Goal: Contribute content: Contribute content

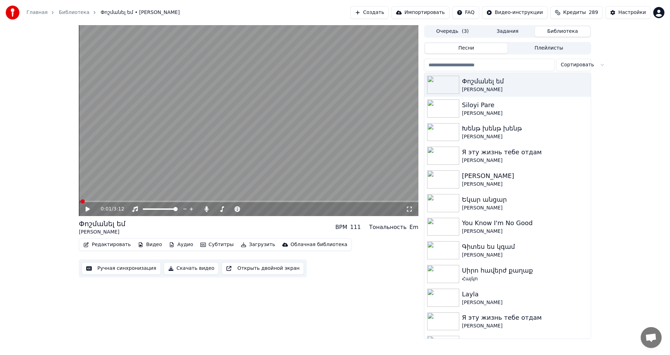
click at [245, 138] on video at bounding box center [248, 120] width 339 height 191
click at [190, 145] on video at bounding box center [248, 120] width 339 height 191
click at [190, 147] on video at bounding box center [248, 120] width 339 height 191
click at [289, 194] on video at bounding box center [248, 120] width 339 height 191
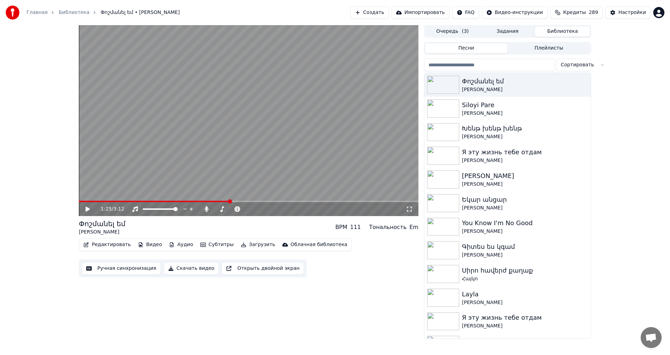
click at [114, 238] on div "Редактировать Видео Аудио Субтитры Загрузить Облачная библиотека" at bounding box center [215, 244] width 273 height 13
click at [119, 243] on button "Редактировать" at bounding box center [107, 245] width 53 height 10
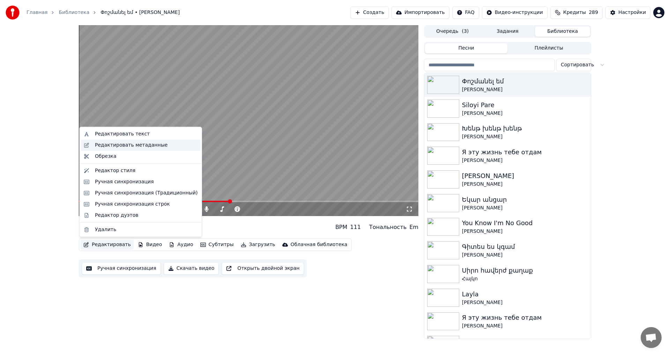
click at [134, 146] on div "Редактировать метаданные" at bounding box center [131, 145] width 73 height 7
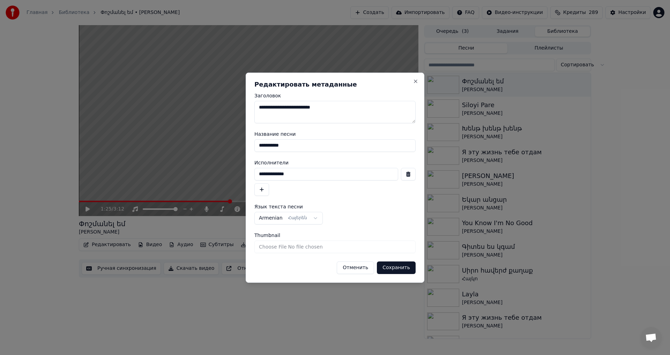
drag, startPoint x: 352, startPoint y: 268, endPoint x: 317, endPoint y: 263, distance: 35.3
click at [352, 267] on button "Отменить" at bounding box center [355, 267] width 37 height 13
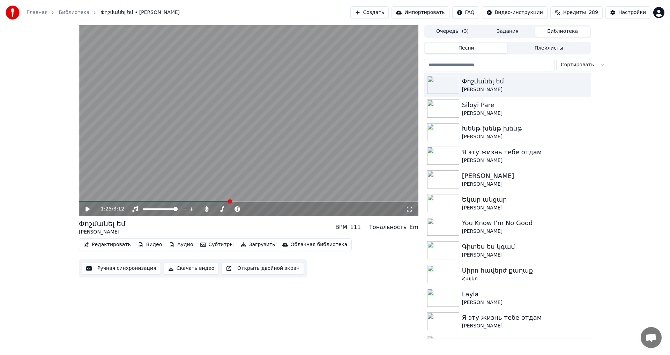
click at [116, 273] on button "Ручная синхронизация" at bounding box center [121, 268] width 79 height 13
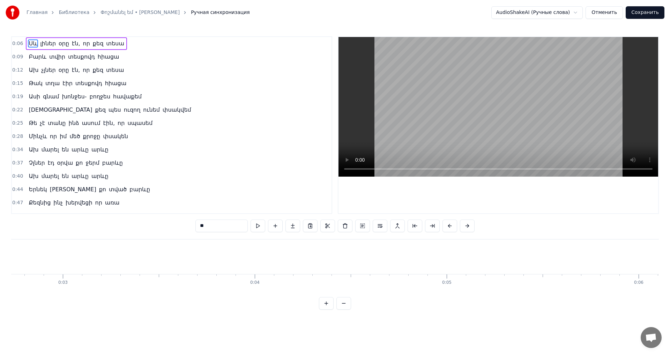
scroll to position [0, 1139]
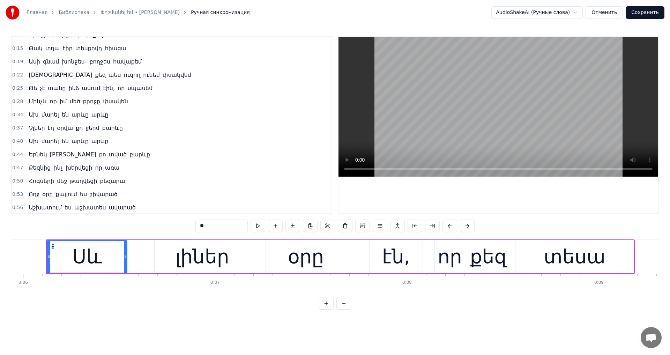
click at [129, 154] on span "բարևը" at bounding box center [140, 154] width 22 height 8
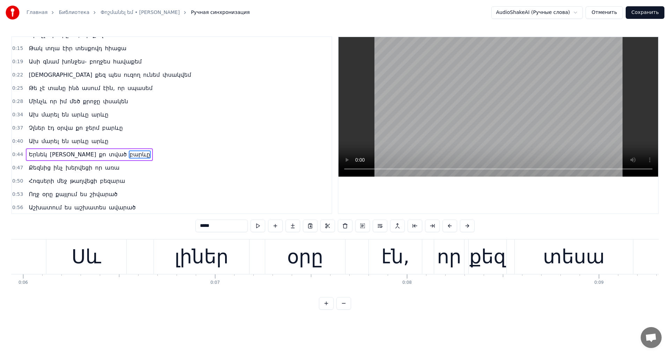
type input "*****"
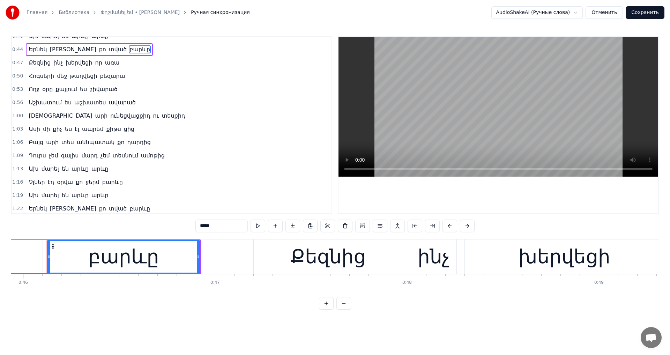
scroll to position [175, 0]
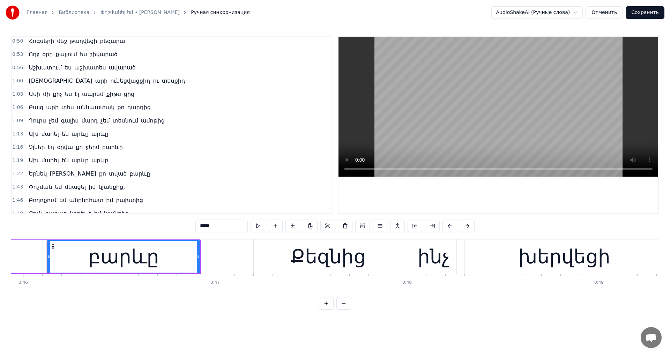
click at [129, 174] on span "բարևը" at bounding box center [140, 173] width 22 height 8
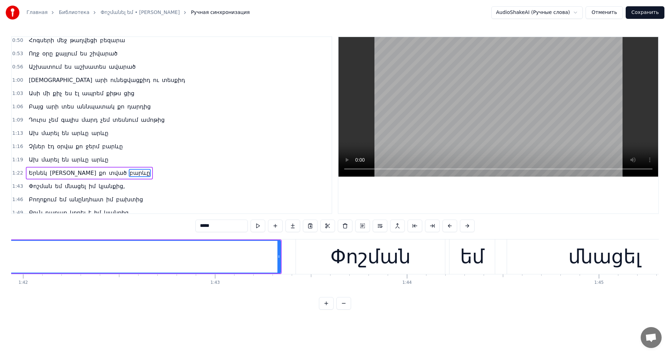
scroll to position [0, 19715]
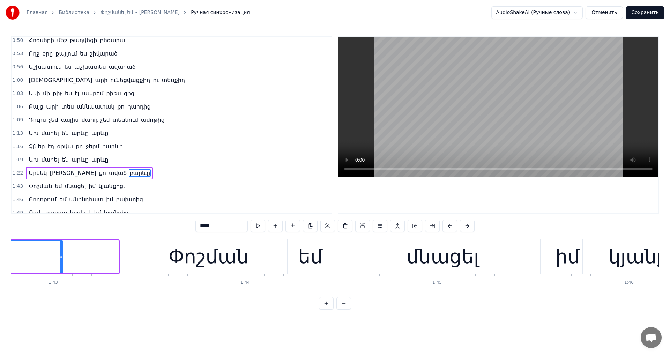
drag, startPoint x: 118, startPoint y: 254, endPoint x: 30, endPoint y: 255, distance: 87.2
click at [60, 255] on icon at bounding box center [61, 257] width 3 height 6
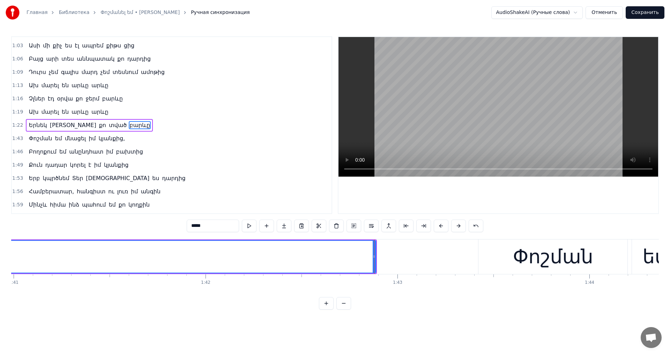
scroll to position [0, 19330]
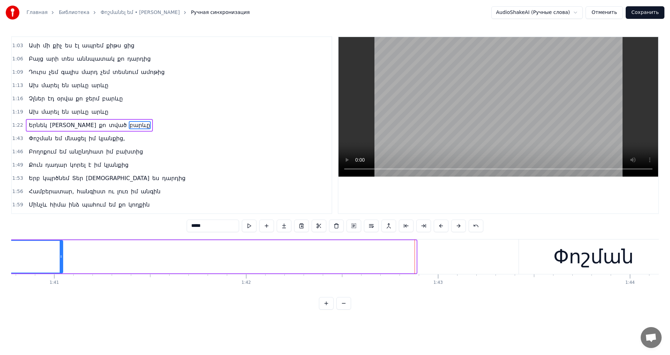
drag, startPoint x: 416, startPoint y: 257, endPoint x: 45, endPoint y: 262, distance: 371.1
click at [60, 262] on div at bounding box center [61, 257] width 3 height 32
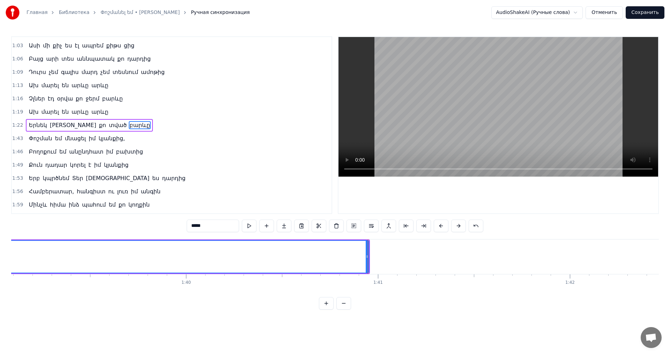
scroll to position [0, 18905]
click at [469, 256] on div at bounding box center [469, 256] width 0 height 35
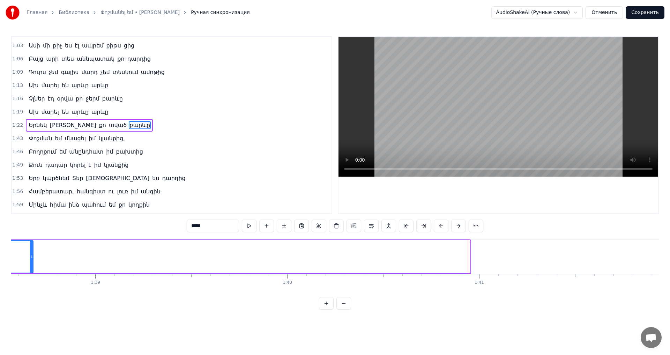
drag, startPoint x: 469, startPoint y: 258, endPoint x: 33, endPoint y: 256, distance: 436.6
click at [33, 256] on icon at bounding box center [31, 257] width 3 height 6
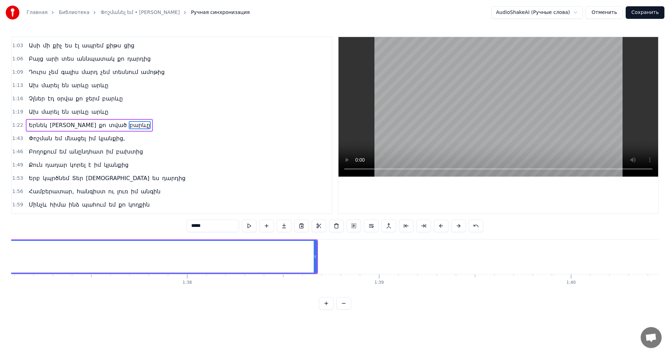
scroll to position [0, 18541]
drag, startPoint x: 397, startPoint y: 254, endPoint x: 49, endPoint y: 255, distance: 347.4
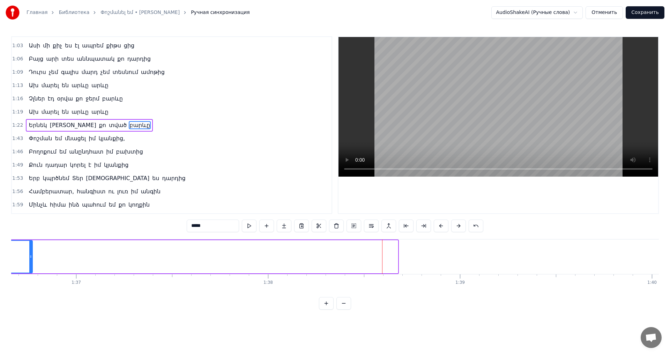
drag, startPoint x: 397, startPoint y: 257, endPoint x: 31, endPoint y: 259, distance: 365.1
click at [31, 259] on div at bounding box center [30, 257] width 3 height 32
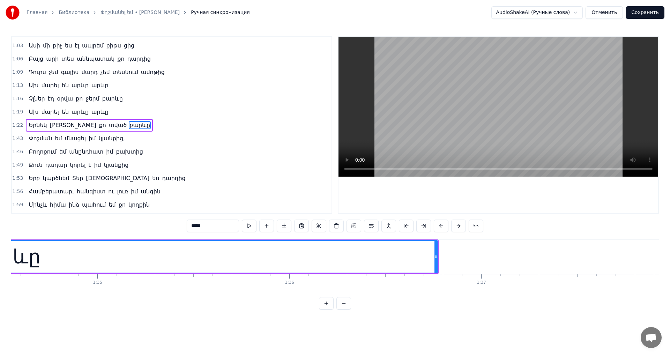
scroll to position [0, 18096]
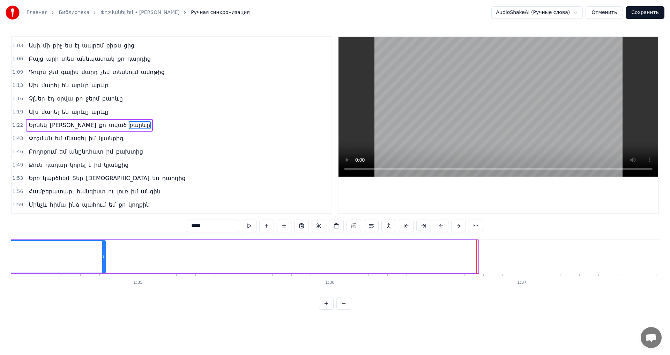
drag, startPoint x: 475, startPoint y: 257, endPoint x: 102, endPoint y: 266, distance: 372.6
click at [102, 266] on div at bounding box center [103, 257] width 3 height 32
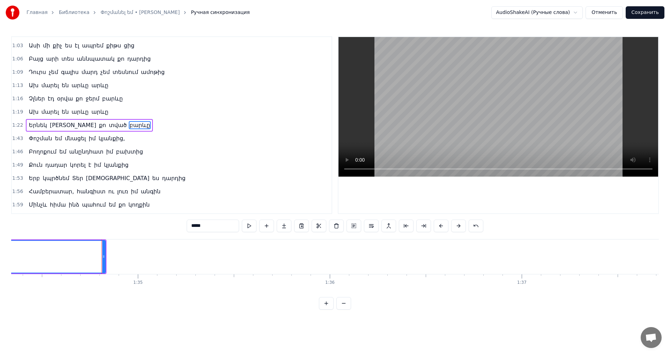
scroll to position [0, 17529]
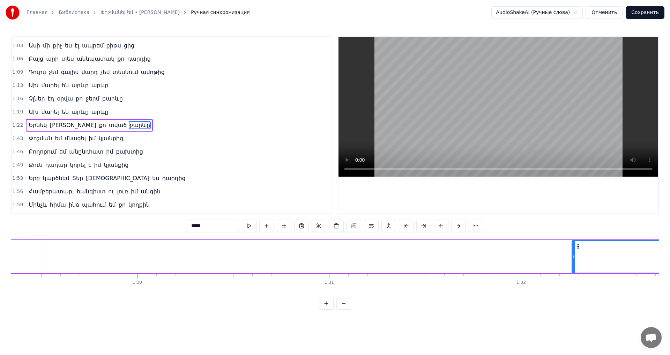
click at [487, 143] on video at bounding box center [497, 107] width 319 height 140
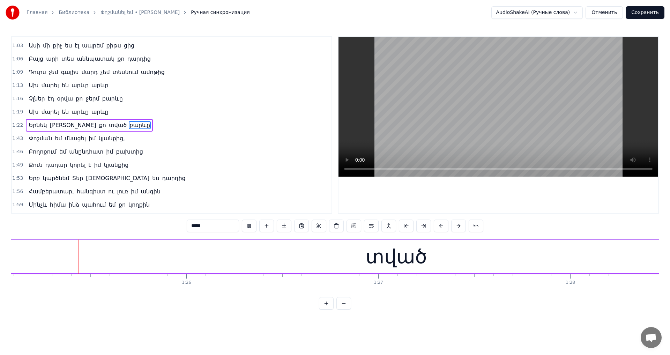
scroll to position [0, 16332]
click at [483, 116] on video at bounding box center [497, 107] width 319 height 140
click at [405, 244] on div "տված" at bounding box center [384, 256] width 61 height 29
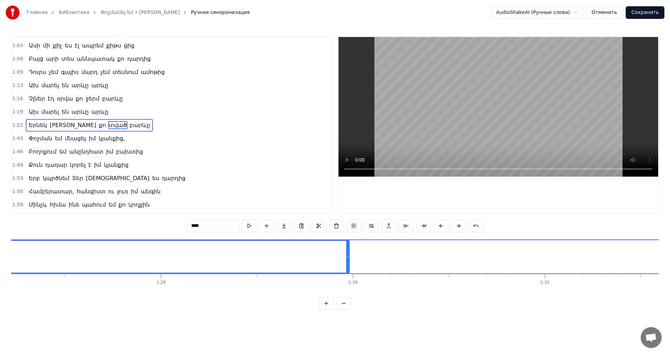
scroll to position [0, 16962]
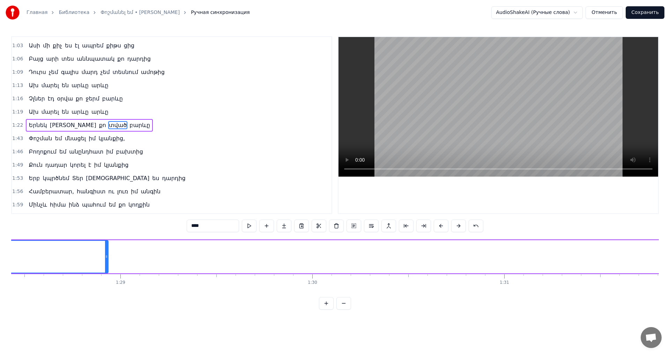
drag, startPoint x: 308, startPoint y: 258, endPoint x: 105, endPoint y: 261, distance: 202.6
click at [105, 261] on div at bounding box center [106, 257] width 3 height 32
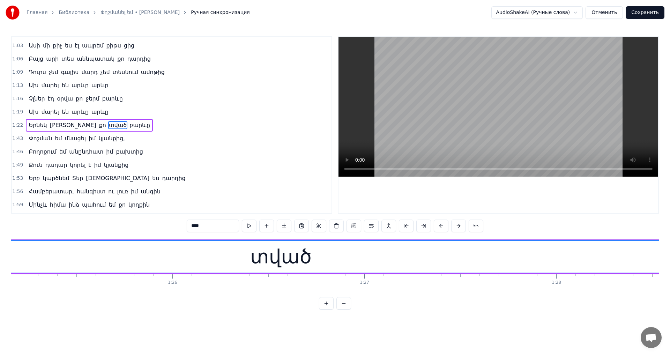
scroll to position [0, 16739]
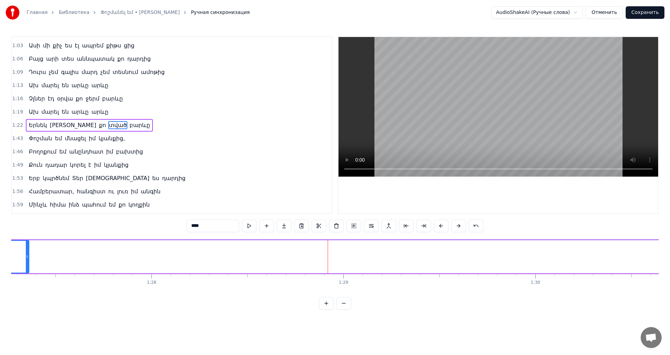
drag, startPoint x: 327, startPoint y: 251, endPoint x: 16, endPoint y: 258, distance: 311.1
click at [26, 258] on div at bounding box center [27, 257] width 3 height 32
drag, startPoint x: 401, startPoint y: 251, endPoint x: 70, endPoint y: 264, distance: 331.2
click at [70, 264] on div at bounding box center [70, 257] width 3 height 32
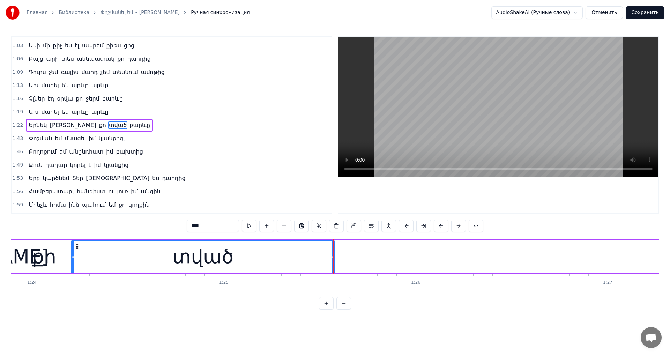
scroll to position [0, 15991]
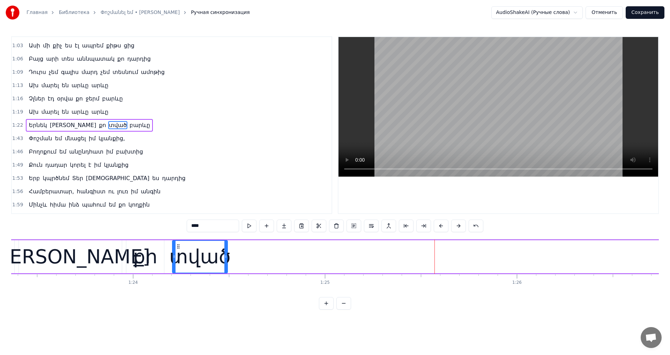
drag, startPoint x: 435, startPoint y: 257, endPoint x: 226, endPoint y: 264, distance: 208.3
click at [226, 264] on div at bounding box center [225, 257] width 3 height 32
drag, startPoint x: 176, startPoint y: 246, endPoint x: 172, endPoint y: 248, distance: 4.5
click at [172, 248] on icon at bounding box center [175, 246] width 6 height 6
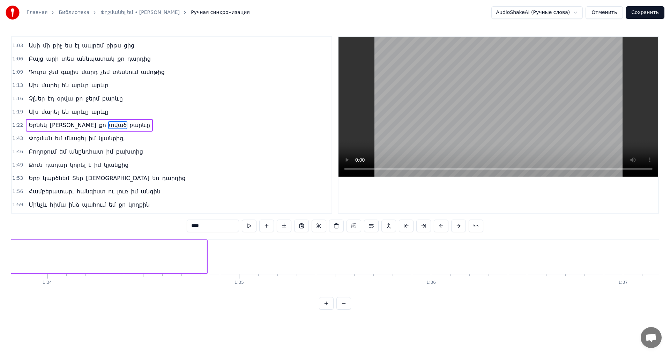
scroll to position [0, 17468]
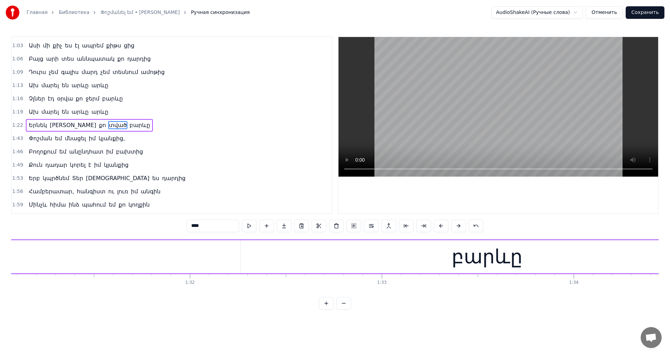
click at [251, 254] on div "բարևը" at bounding box center [487, 256] width 492 height 33
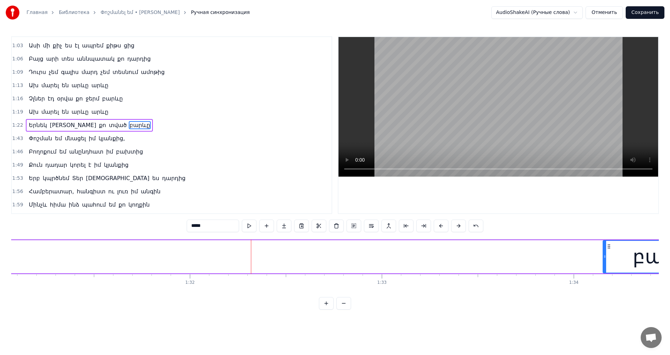
drag, startPoint x: 241, startPoint y: 254, endPoint x: 614, endPoint y: 259, distance: 372.5
click at [606, 259] on div at bounding box center [604, 257] width 3 height 32
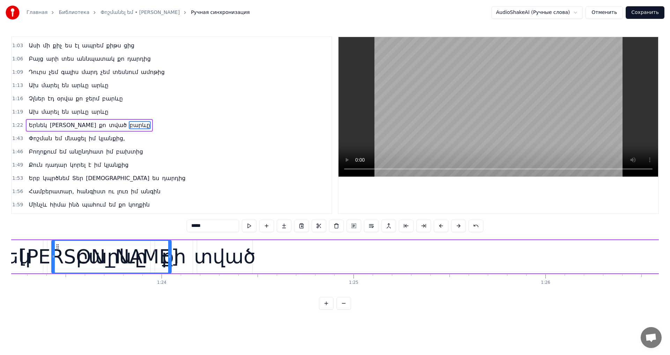
scroll to position [0, 15955]
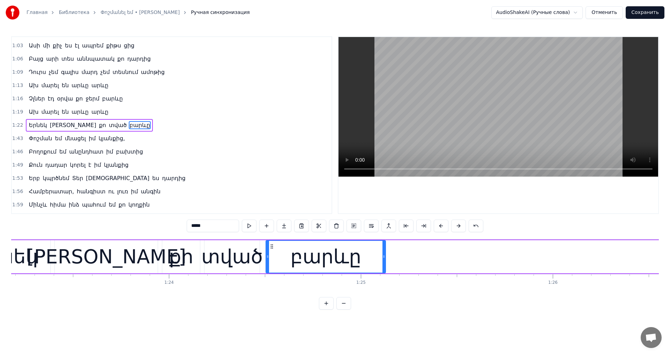
drag, startPoint x: 618, startPoint y: 247, endPoint x: 271, endPoint y: 283, distance: 349.2
click at [271, 283] on div "Սև լիներ օրը էն, որ քեզ տեսա Բարև տվիր տեսքովդ հիացա Ախ չլներ օրը էն, որ քեզ տե…" at bounding box center [334, 265] width 647 height 52
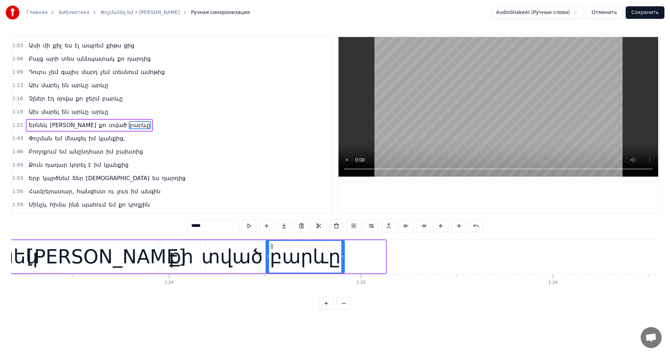
drag, startPoint x: 383, startPoint y: 258, endPoint x: 342, endPoint y: 266, distance: 41.7
click at [341, 266] on div at bounding box center [342, 257] width 3 height 32
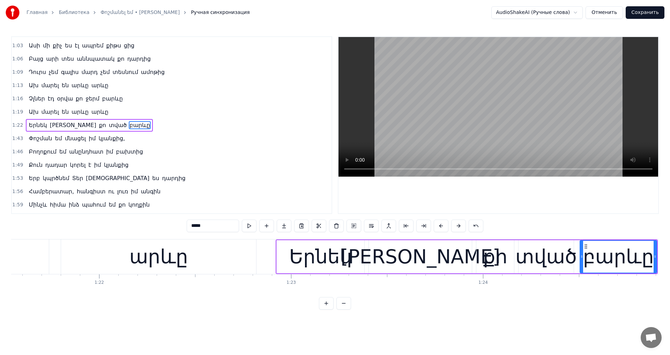
click at [482, 131] on video at bounding box center [497, 107] width 319 height 140
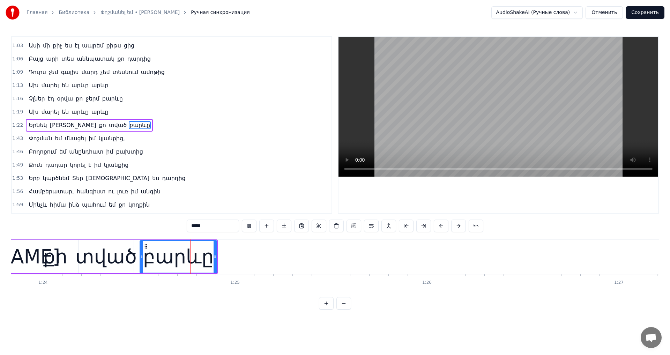
scroll to position [0, 16089]
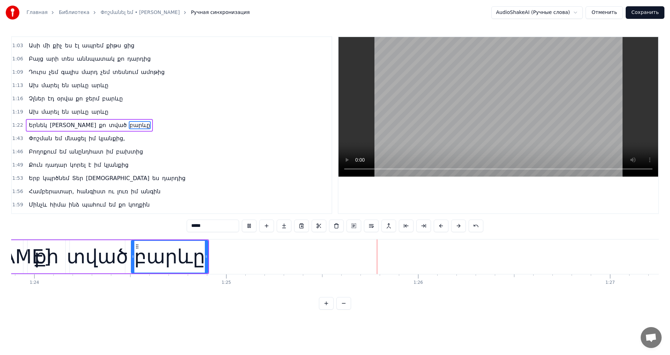
click at [461, 120] on video at bounding box center [497, 107] width 319 height 140
click at [182, 258] on div "բարևը" at bounding box center [169, 256] width 71 height 29
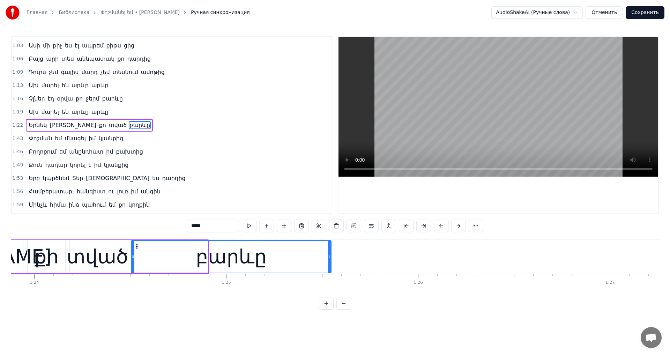
drag, startPoint x: 205, startPoint y: 256, endPoint x: 328, endPoint y: 258, distance: 123.1
click at [328, 258] on icon at bounding box center [329, 257] width 3 height 6
click at [536, 93] on video at bounding box center [497, 107] width 319 height 140
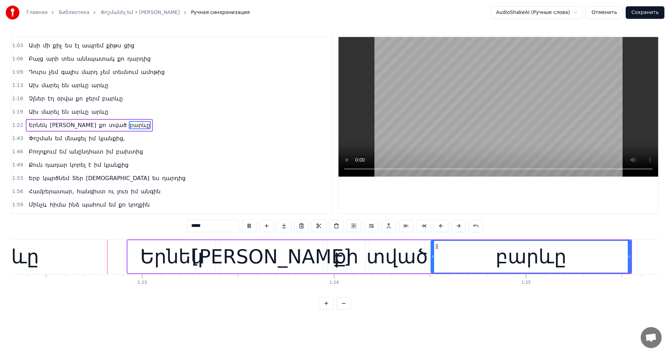
scroll to position [0, 15783]
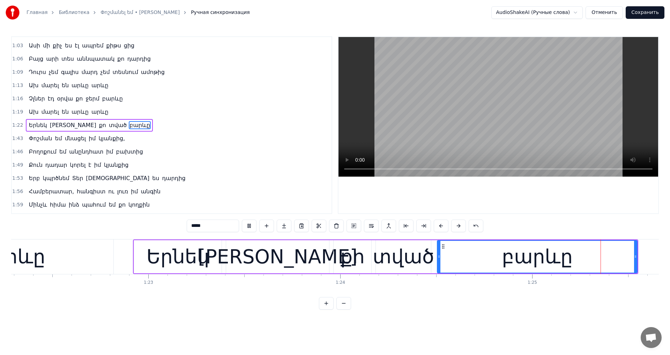
click at [506, 118] on video at bounding box center [497, 107] width 319 height 140
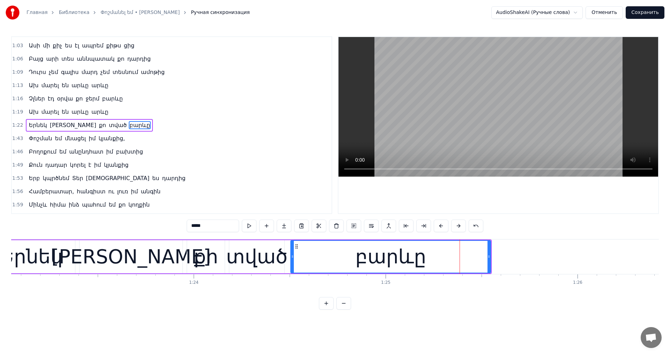
scroll to position [0, 16011]
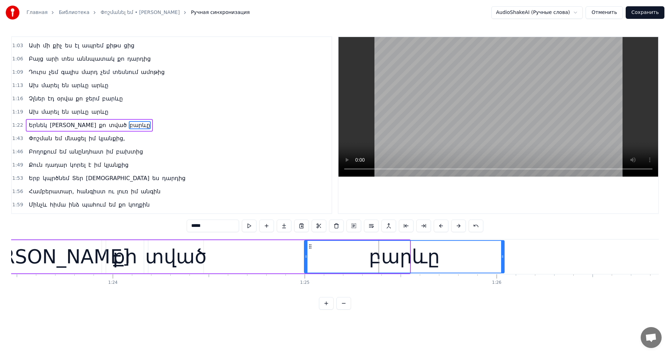
drag, startPoint x: 215, startPoint y: 245, endPoint x: 310, endPoint y: 246, distance: 94.9
click at [310, 246] on icon at bounding box center [310, 246] width 6 height 6
click at [201, 253] on div "տված" at bounding box center [175, 256] width 61 height 29
type input "****"
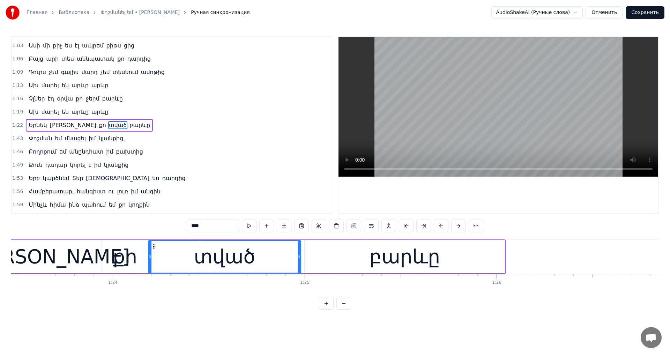
drag, startPoint x: 202, startPoint y: 257, endPoint x: 299, endPoint y: 257, distance: 97.3
click at [299, 257] on circle at bounding box center [299, 257] width 0 height 0
click at [483, 135] on video at bounding box center [497, 107] width 319 height 140
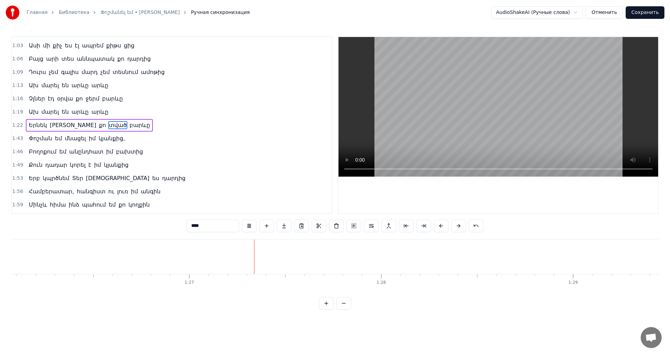
scroll to position [0, 16597]
click at [482, 127] on video at bounding box center [497, 107] width 319 height 140
click at [639, 18] on button "Сохранить" at bounding box center [644, 12] width 39 height 13
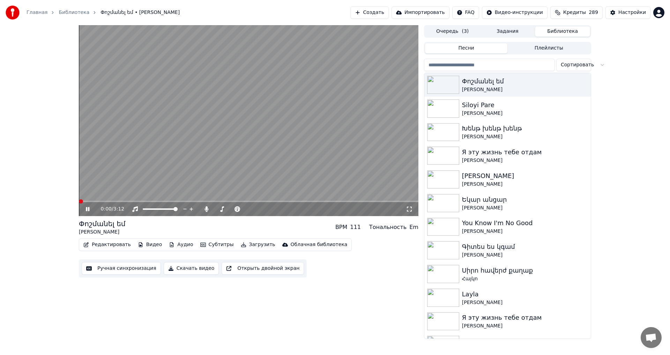
click at [79, 201] on span at bounding box center [81, 201] width 4 height 4
click at [284, 163] on video at bounding box center [248, 120] width 339 height 191
click at [284, 162] on video at bounding box center [248, 120] width 339 height 191
click at [283, 159] on video at bounding box center [248, 120] width 339 height 191
click at [162, 119] on video at bounding box center [248, 120] width 339 height 191
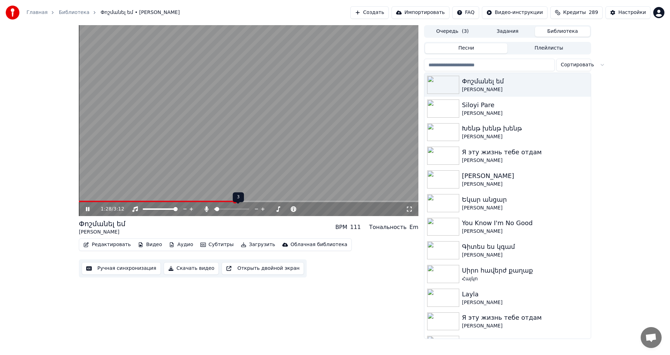
click at [215, 209] on span at bounding box center [214, 208] width 1 height 1
click at [156, 201] on span at bounding box center [158, 201] width 158 height 1
click at [233, 153] on video at bounding box center [248, 120] width 339 height 191
click at [242, 240] on button "Загрузить" at bounding box center [258, 245] width 40 height 10
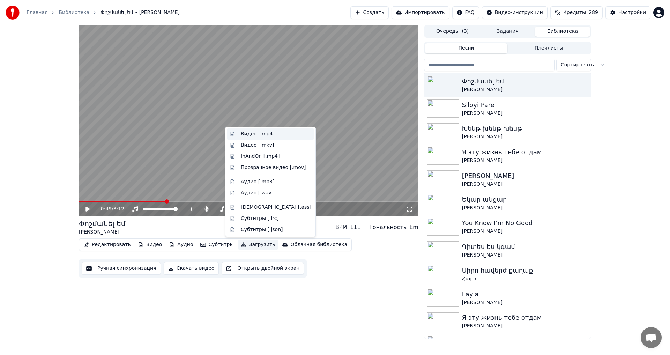
click at [264, 132] on div "Видео [.mp4]" at bounding box center [258, 133] width 34 height 7
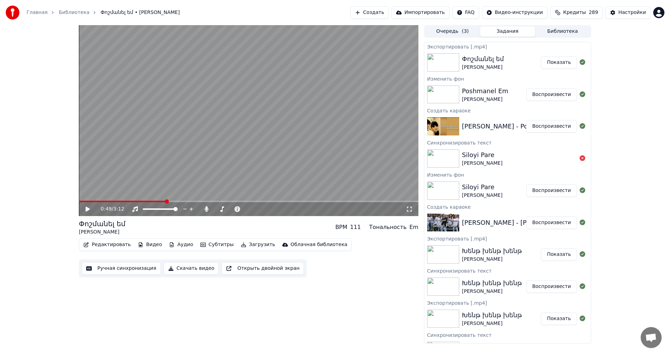
click at [557, 66] on button "Показать" at bounding box center [559, 62] width 36 height 13
click at [369, 18] on button "Создать" at bounding box center [369, 12] width 38 height 13
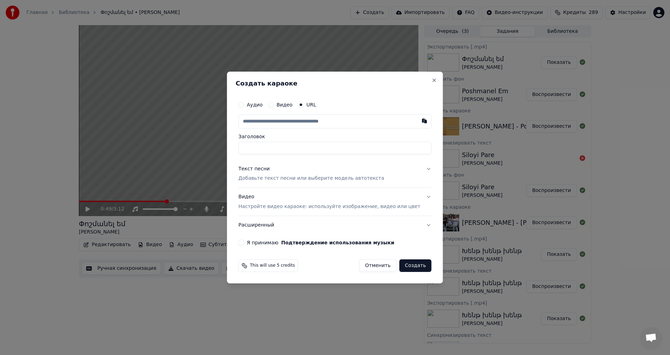
type input "**********"
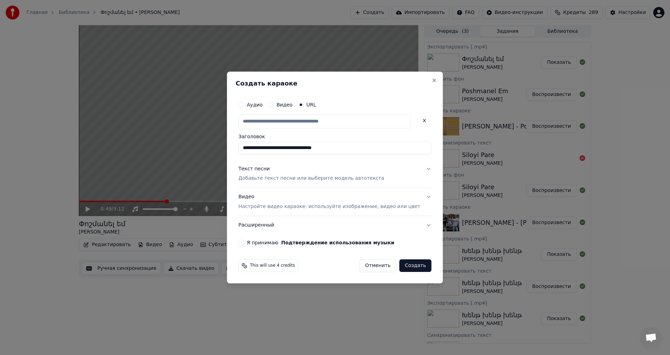
click at [284, 180] on p "Добавьте текст песни или выберите модель автотекста" at bounding box center [311, 178] width 146 height 7
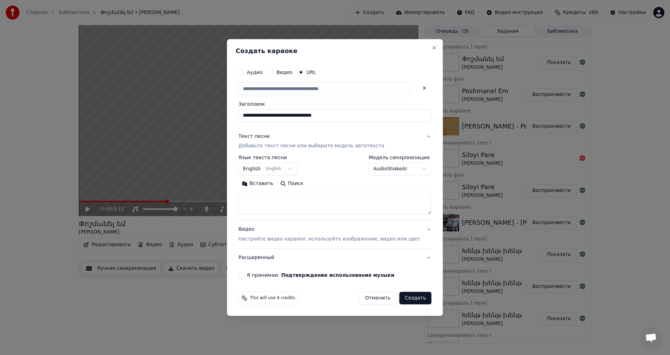
type input "**********"
click at [280, 196] on textarea at bounding box center [334, 203] width 193 height 22
paste textarea "**********"
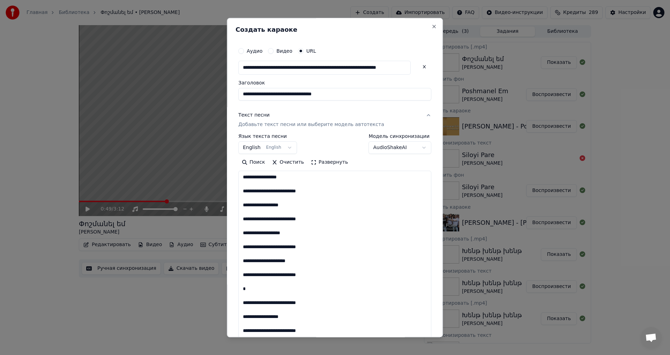
scroll to position [420, 0]
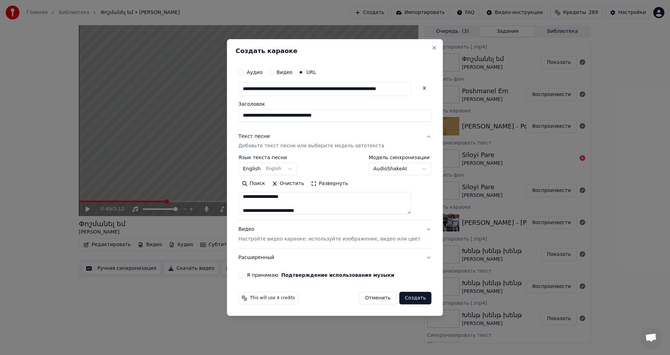
type textarea "**********"
click at [244, 274] on button "Я принимаю Подтверждение использования музыки" at bounding box center [241, 275] width 6 height 6
click at [399, 294] on button "Создать" at bounding box center [415, 298] width 32 height 13
select select "**"
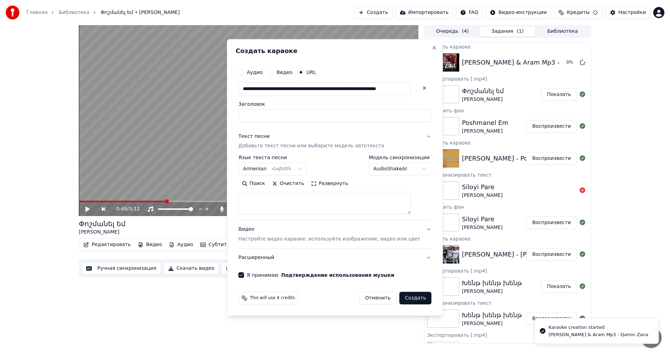
scroll to position [0, 0]
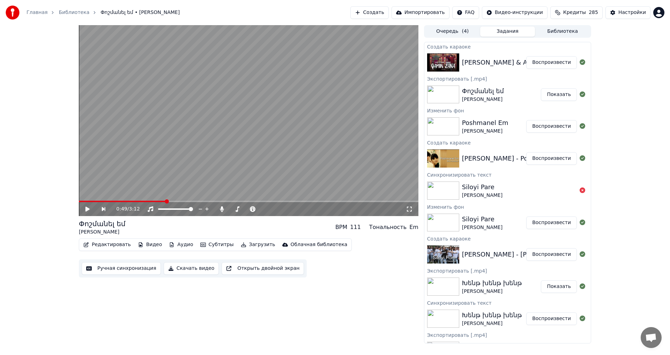
click at [552, 60] on button "Воспроизвести" at bounding box center [551, 62] width 51 height 13
drag, startPoint x: 203, startPoint y: 103, endPoint x: 199, endPoint y: 101, distance: 3.6
click at [202, 102] on video at bounding box center [248, 120] width 339 height 191
click at [86, 210] on icon at bounding box center [87, 209] width 3 height 4
click at [142, 245] on button "Видео" at bounding box center [150, 245] width 30 height 10
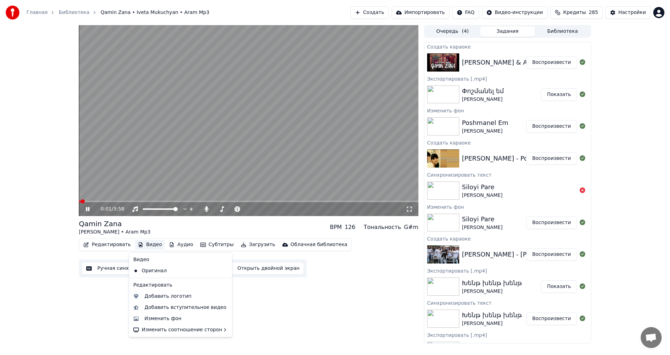
click at [87, 209] on icon at bounding box center [87, 209] width 3 height 4
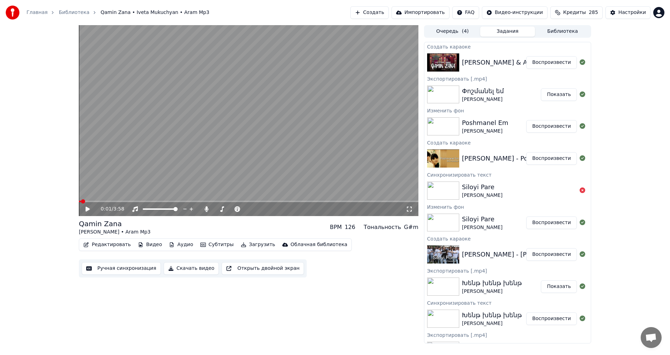
click at [144, 241] on button "Видео" at bounding box center [150, 245] width 30 height 10
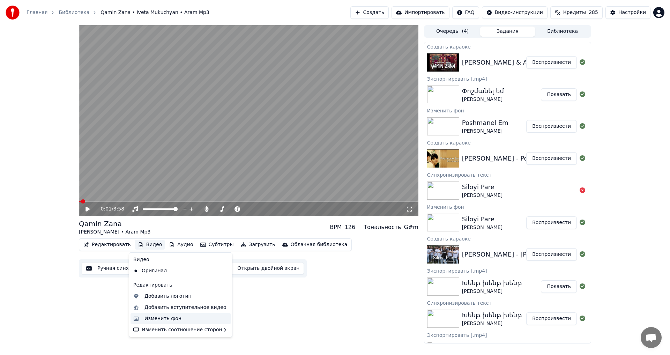
click at [174, 317] on div "Изменить фон" at bounding box center [162, 318] width 37 height 7
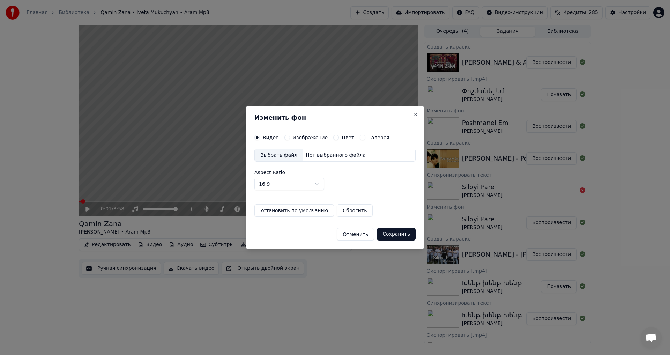
click at [284, 140] on button "Изображение" at bounding box center [287, 138] width 6 height 6
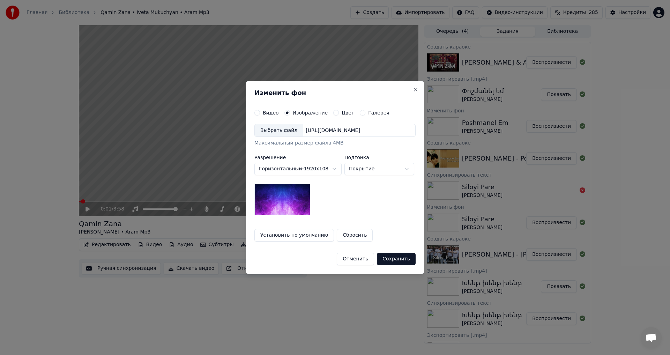
click at [277, 134] on div "Выбрать файл" at bounding box center [279, 130] width 48 height 13
click at [394, 255] on button "Сохранить" at bounding box center [396, 258] width 39 height 13
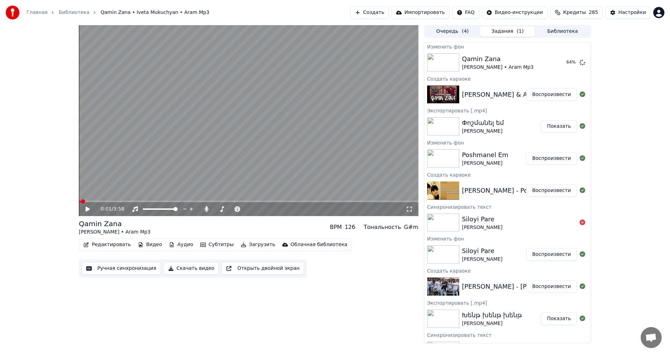
click at [609, 66] on div "0:01 / 3:58 [PERSON_NAME] • [PERSON_NAME] Mp3 BPM 126 Тональность G#m Редактиро…" at bounding box center [335, 184] width 670 height 318
click at [541, 66] on button "Воспроизвести" at bounding box center [551, 62] width 51 height 13
click at [219, 211] on span at bounding box center [217, 209] width 4 height 4
click at [214, 163] on video at bounding box center [248, 120] width 339 height 191
click at [105, 247] on button "Редактировать" at bounding box center [107, 245] width 53 height 10
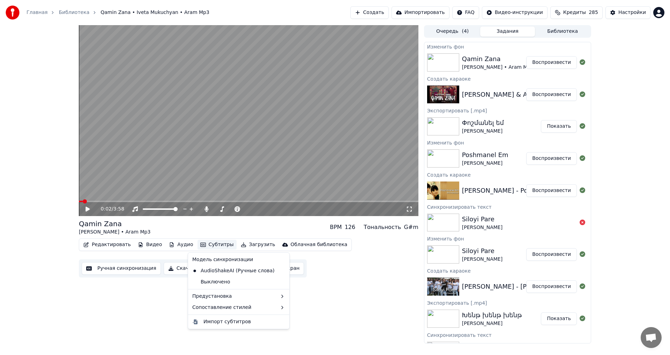
click at [128, 264] on button "Ручная синхронизация" at bounding box center [121, 268] width 79 height 13
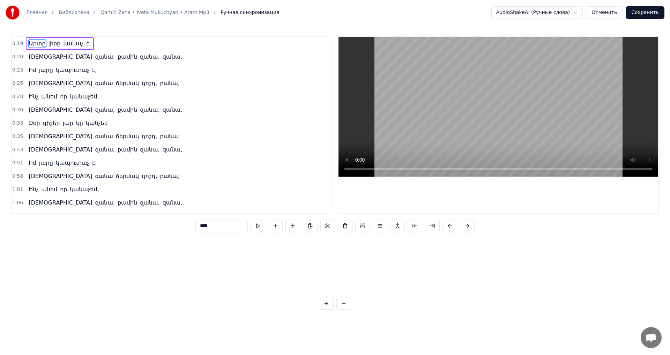
scroll to position [0, 3636]
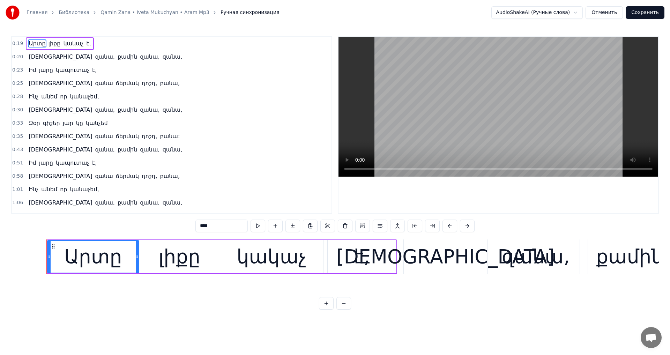
click at [600, 15] on button "Отменить" at bounding box center [603, 12] width 37 height 13
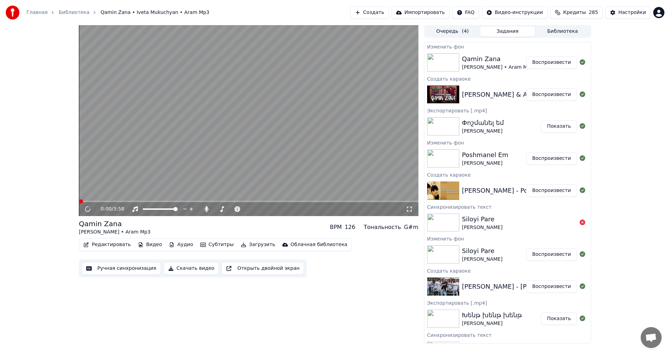
click at [98, 245] on button "Редактировать" at bounding box center [107, 245] width 53 height 10
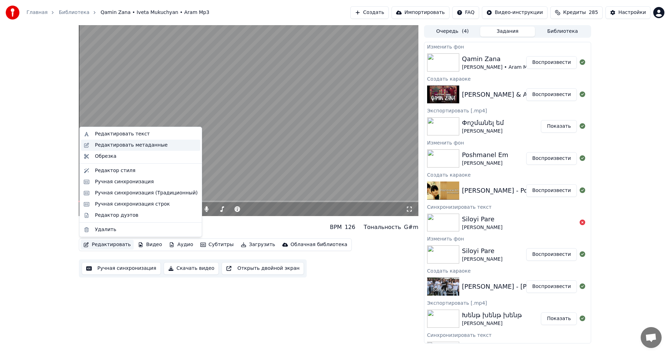
click at [147, 147] on div "Редактировать метаданные" at bounding box center [131, 145] width 73 height 7
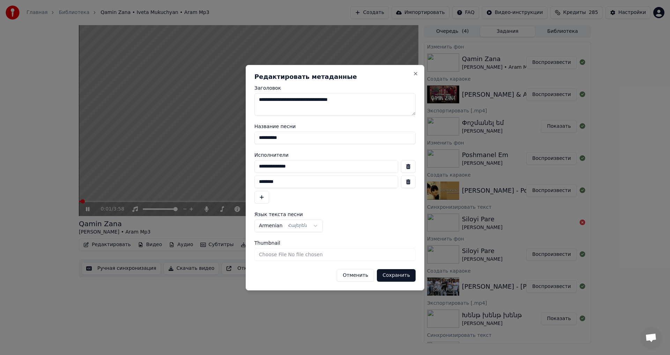
click at [203, 140] on body "**********" at bounding box center [335, 177] width 670 height 355
type input "**********"
drag, startPoint x: 306, startPoint y: 166, endPoint x: 190, endPoint y: 159, distance: 115.7
click at [190, 159] on body "Главная Библиотека Qamin Zana • Iveta Mukuchyan • Aram Mp3 Создать Импортироват…" at bounding box center [335, 177] width 670 height 355
click at [281, 168] on input "**********" at bounding box center [326, 166] width 144 height 13
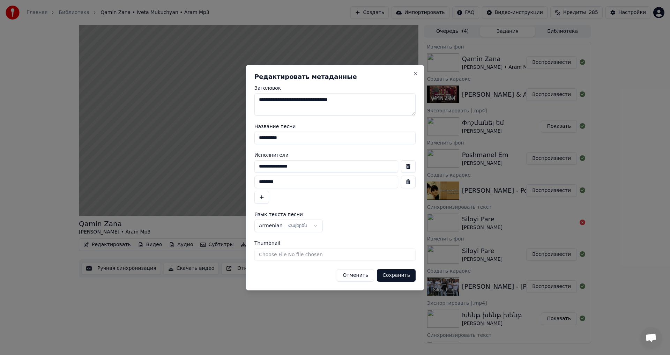
type input "**********"
click at [288, 185] on input "********" at bounding box center [326, 181] width 144 height 13
drag, startPoint x: 271, startPoint y: 183, endPoint x: 240, endPoint y: 183, distance: 30.3
click at [240, 183] on body "Главная Библиотека Qamin Zana • Iveta Mukuchyan • Aram Mp3 Создать Импортироват…" at bounding box center [335, 177] width 670 height 355
type input "********"
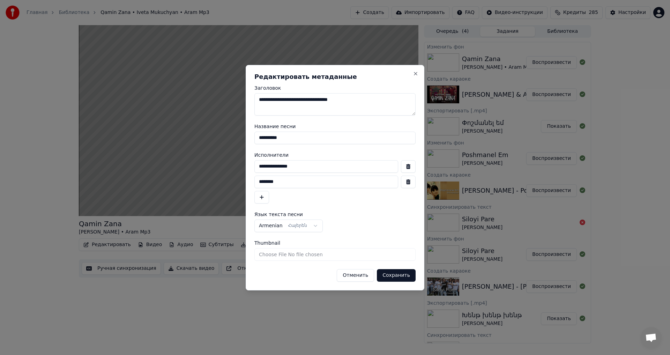
click at [401, 277] on button "Сохранить" at bounding box center [396, 275] width 39 height 13
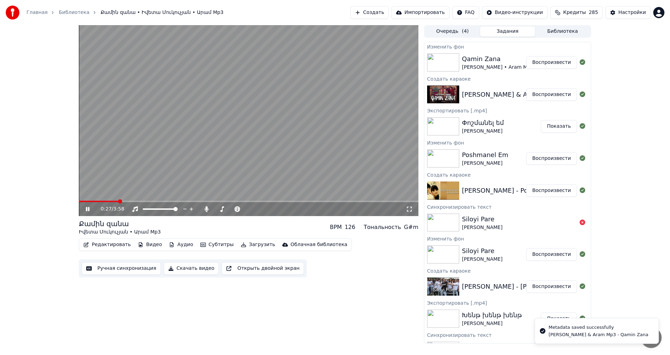
click at [100, 201] on span at bounding box center [98, 201] width 39 height 1
click at [204, 155] on video at bounding box center [248, 120] width 339 height 191
click at [364, 5] on div "Главная Библиотека Քամին զանա • [PERSON_NAME] • Արամ Mp3 Создать Импортировать …" at bounding box center [335, 12] width 670 height 25
click at [365, 9] on button "Создать" at bounding box center [369, 12] width 38 height 13
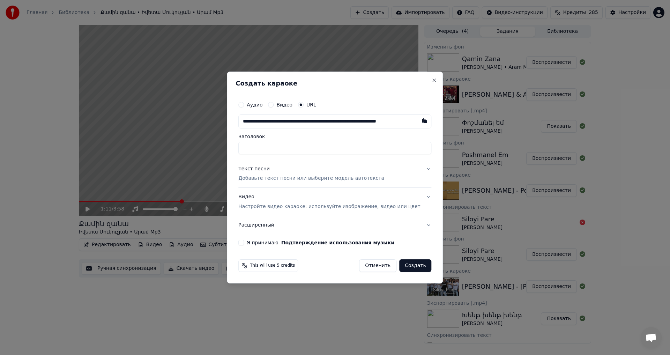
scroll to position [0, 28]
type input "**********"
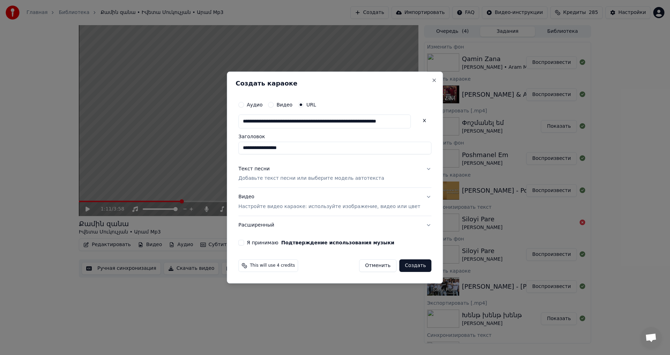
click at [270, 180] on p "Добавьте текст песни или выберите модель автотекста" at bounding box center [311, 178] width 146 height 7
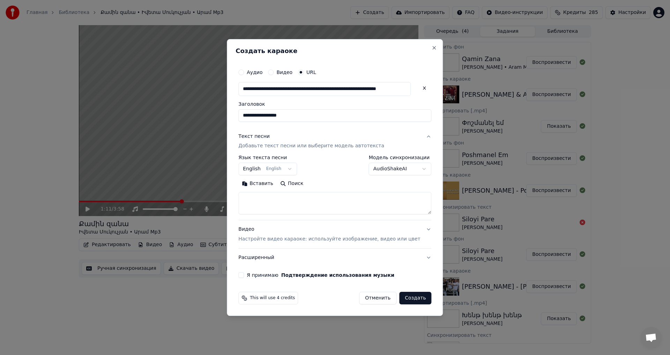
click at [274, 202] on textarea at bounding box center [334, 203] width 193 height 22
paste textarea "**********"
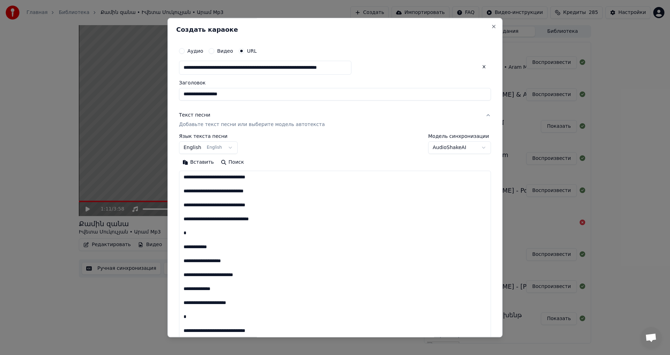
scroll to position [357, 0]
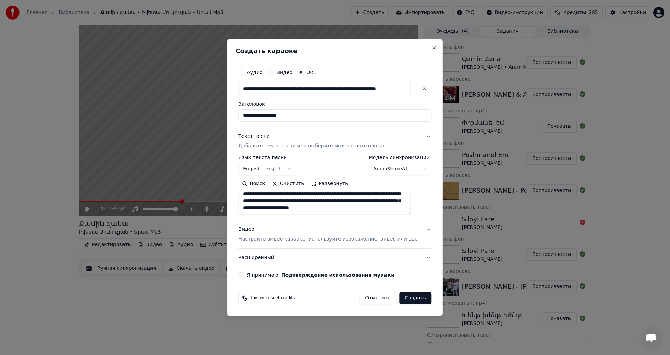
type textarea "**********"
click at [253, 272] on div "**********" at bounding box center [334, 171] width 198 height 218
click at [244, 275] on button "Я принимаю Подтверждение использования музыки" at bounding box center [241, 275] width 6 height 6
click at [404, 306] on div "This will use 4 credits Отменить Создать" at bounding box center [334, 298] width 198 height 18
click at [405, 300] on button "Создать" at bounding box center [415, 298] width 32 height 13
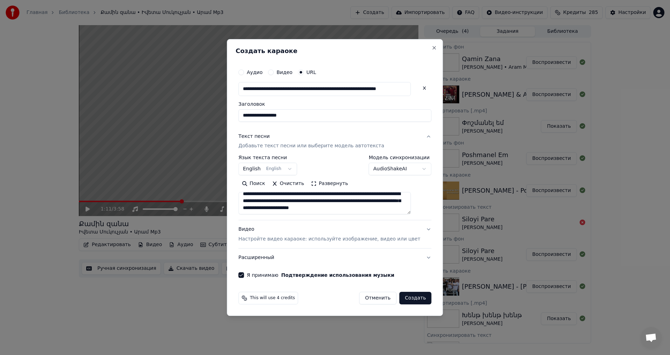
select select "**"
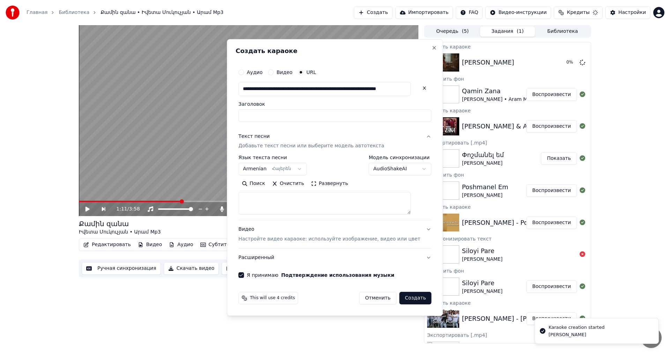
scroll to position [0, 0]
select select
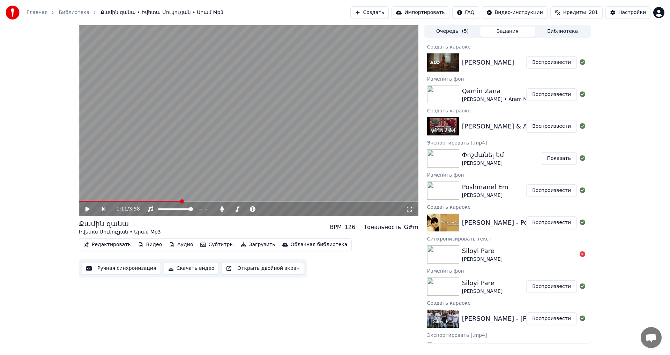
click at [547, 65] on button "Воспроизвести" at bounding box center [551, 62] width 51 height 13
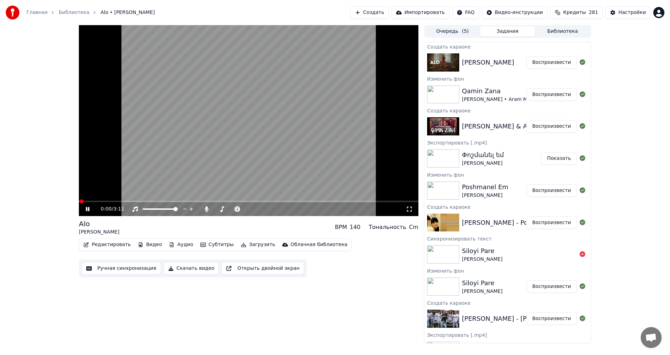
click at [237, 119] on video at bounding box center [248, 120] width 339 height 191
click at [148, 247] on button "Видео" at bounding box center [150, 245] width 30 height 10
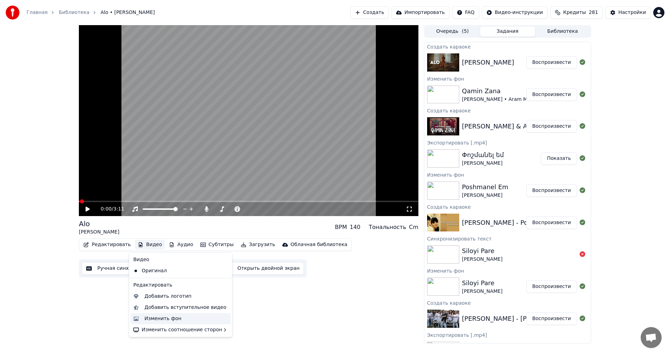
click at [183, 319] on div "Изменить фон" at bounding box center [185, 318] width 83 height 7
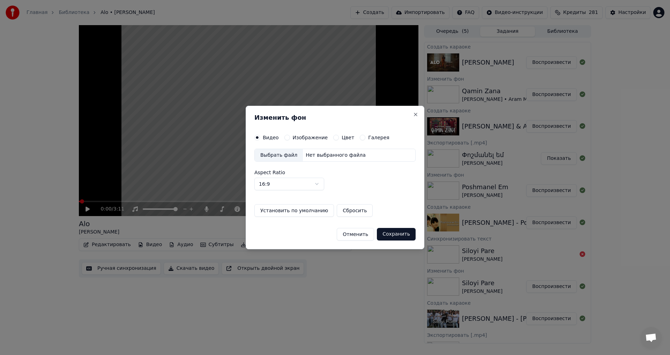
click at [287, 136] on button "Изображение" at bounding box center [287, 138] width 6 height 6
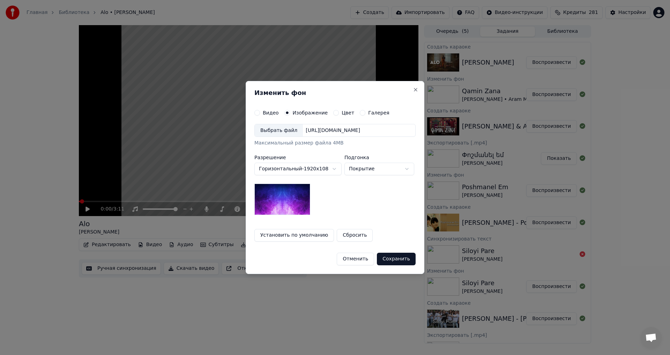
click at [273, 134] on div "Выбрать файл" at bounding box center [279, 130] width 48 height 13
click at [396, 264] on button "Сохранить" at bounding box center [396, 258] width 39 height 13
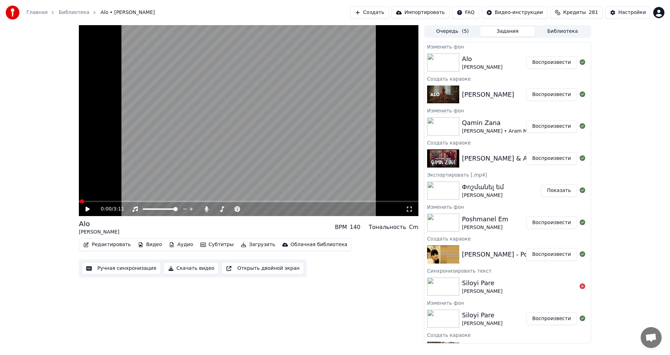
click at [539, 59] on button "Воспроизвести" at bounding box center [551, 62] width 51 height 13
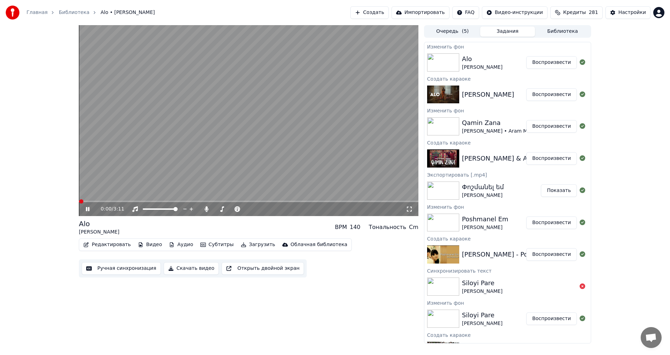
click at [89, 209] on icon at bounding box center [87, 209] width 3 height 4
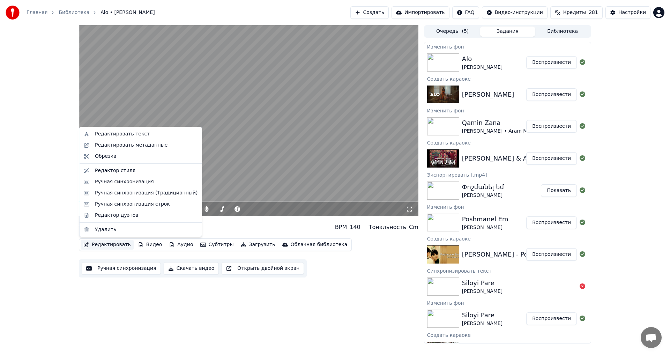
click at [106, 244] on button "Редактировать" at bounding box center [107, 245] width 53 height 10
click at [141, 132] on div "Редактировать текст" at bounding box center [146, 133] width 103 height 7
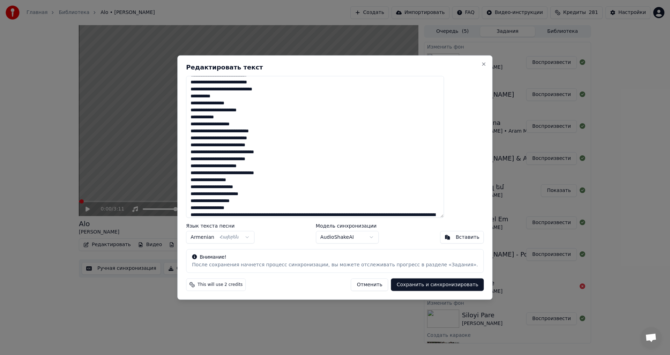
scroll to position [32, 0]
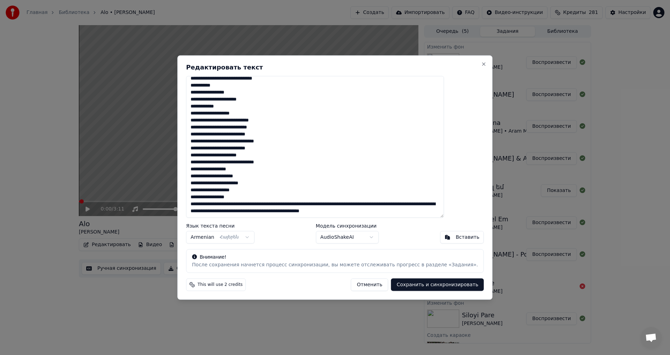
drag, startPoint x: 209, startPoint y: 82, endPoint x: 323, endPoint y: 153, distance: 134.2
click at [323, 153] on textarea "**********" at bounding box center [315, 147] width 258 height 142
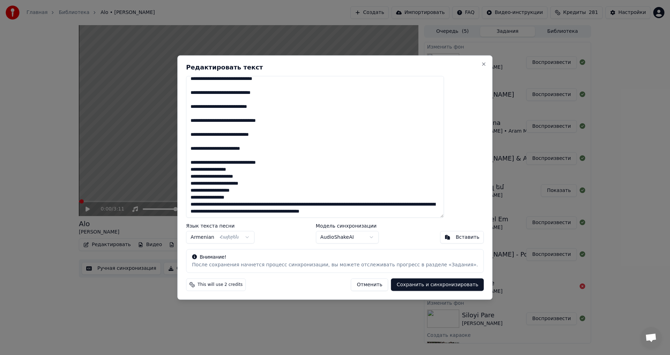
scroll to position [129, 0]
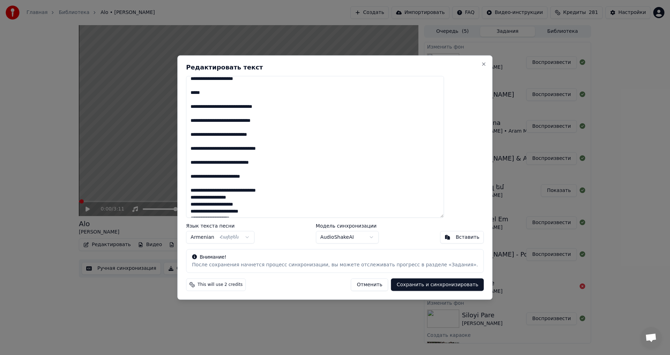
type textarea "**********"
click at [391, 288] on button "Сохранить и синхронизировать" at bounding box center [437, 284] width 93 height 13
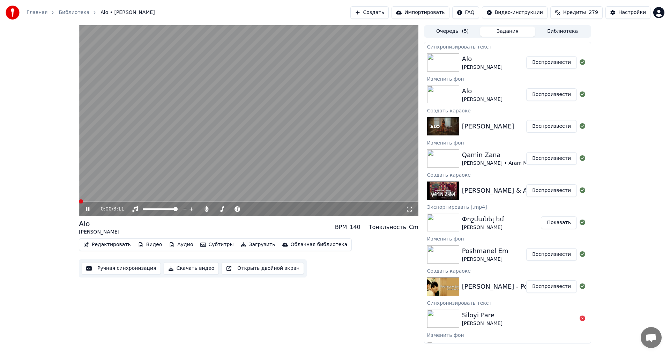
click at [79, 199] on span at bounding box center [81, 201] width 4 height 4
click at [212, 119] on video at bounding box center [248, 120] width 339 height 191
click at [619, 16] on button "Настройки" at bounding box center [627, 12] width 45 height 13
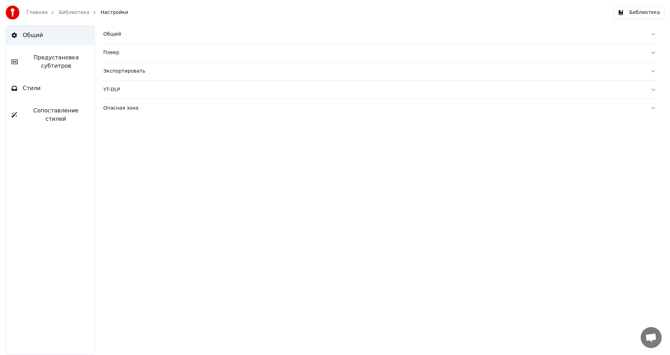
click at [22, 64] on button "Предустановка субтитров" at bounding box center [50, 62] width 89 height 28
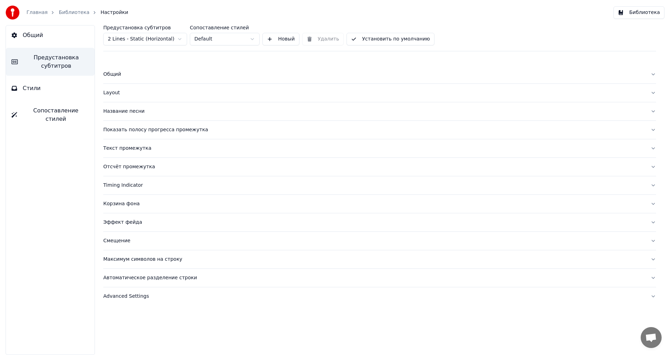
click at [125, 149] on div "Текст промежутка" at bounding box center [373, 148] width 541 height 7
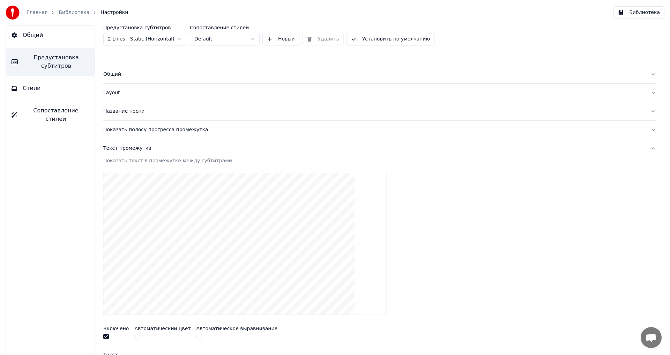
click at [122, 114] on div "Название песни" at bounding box center [373, 111] width 541 height 7
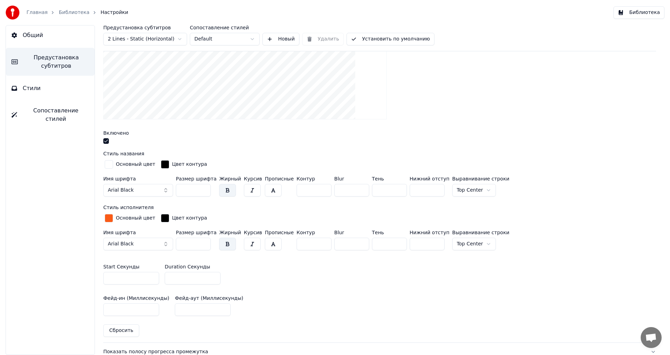
scroll to position [174, 0]
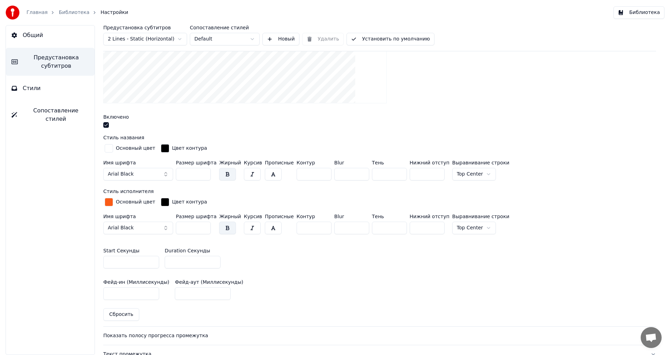
type input "*"
click at [215, 260] on input "*" at bounding box center [193, 262] width 56 height 13
click at [375, 37] on button "Установить по умолчанию" at bounding box center [390, 39] width 88 height 13
click at [381, 38] on button "Готово" at bounding box center [365, 39] width 38 height 13
click at [370, 41] on button "Готово" at bounding box center [365, 39] width 38 height 13
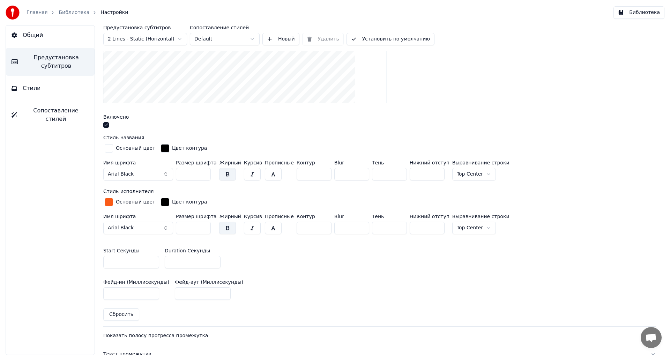
click at [635, 21] on div "Главная Библиотека Настройки Библиотека" at bounding box center [335, 12] width 670 height 25
click at [634, 16] on button "Библиотека" at bounding box center [638, 12] width 51 height 13
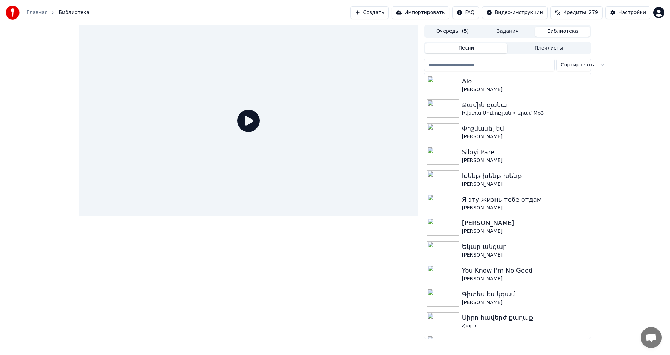
click at [506, 40] on div "[PERSON_NAME] Сортировать [PERSON_NAME] զանա Իվետա Մուկուչյան • Արամ Mp3 Փոշման…" at bounding box center [507, 189] width 167 height 298
click at [511, 30] on button "Задания" at bounding box center [507, 32] width 55 height 10
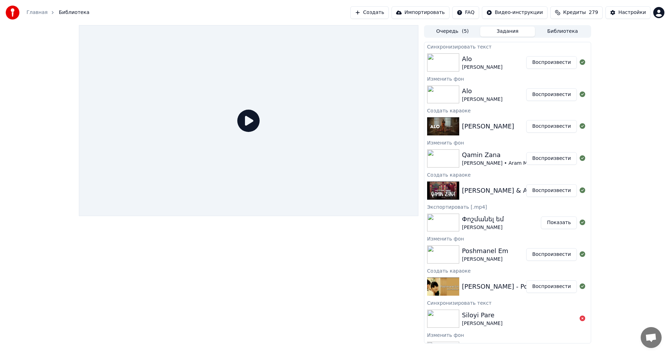
click at [496, 58] on div "[PERSON_NAME]" at bounding box center [494, 62] width 64 height 17
click at [545, 61] on button "Воспроизвести" at bounding box center [551, 62] width 51 height 13
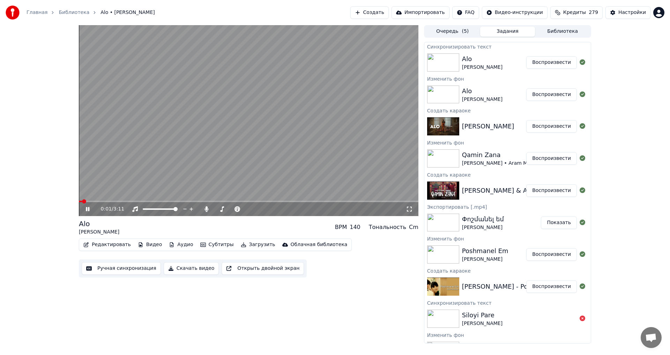
click at [148, 148] on video at bounding box center [248, 120] width 339 height 191
click at [103, 248] on button "Редактировать" at bounding box center [107, 245] width 53 height 10
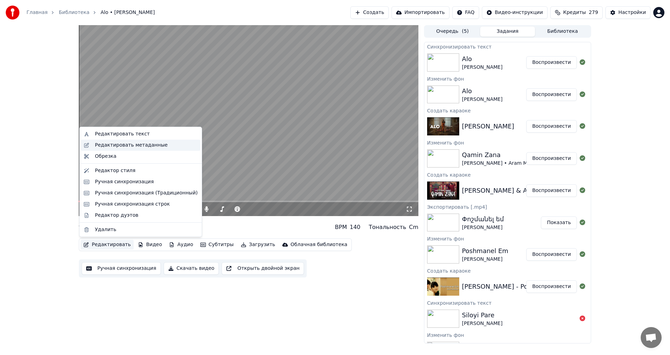
click at [141, 141] on div "Редактировать метаданные" at bounding box center [140, 145] width 119 height 11
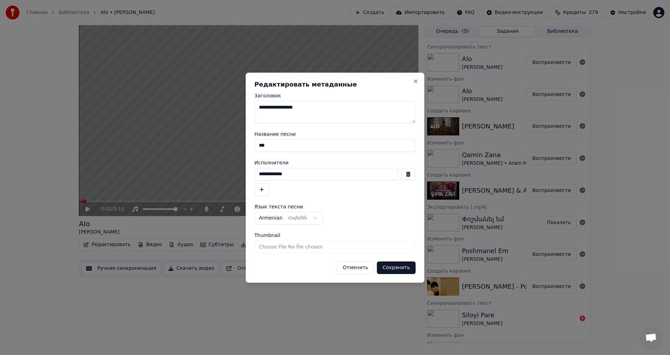
drag, startPoint x: 264, startPoint y: 142, endPoint x: 214, endPoint y: 141, distance: 49.5
click at [216, 142] on body "Главная Библиотека [PERSON_NAME] Создать Импортировать FAQ Видео-инструкции Кре…" at bounding box center [335, 177] width 670 height 355
type input "***"
drag, startPoint x: 309, startPoint y: 177, endPoint x: 138, endPoint y: 167, distance: 171.2
click at [138, 167] on body "Главная Библиотека [PERSON_NAME] Создать Импортировать FAQ Видео-инструкции Кре…" at bounding box center [335, 177] width 670 height 355
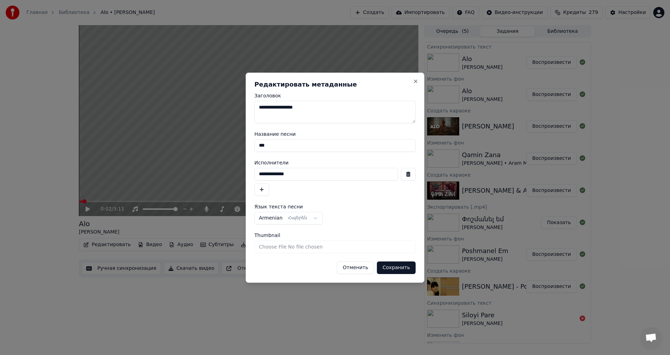
type input "**********"
click at [391, 266] on button "Сохранить" at bounding box center [396, 267] width 39 height 13
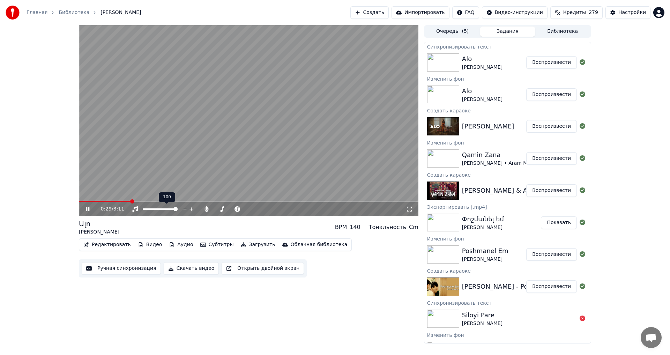
click at [240, 135] on video at bounding box center [248, 120] width 339 height 191
click at [102, 250] on div "Редактировать Видео Аудио Субтитры Загрузить Облачная библиотека" at bounding box center [215, 244] width 273 height 13
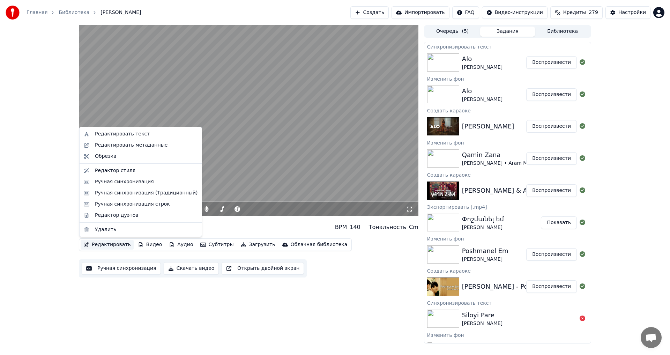
click at [107, 245] on button "Редактировать" at bounding box center [107, 245] width 53 height 10
click at [140, 137] on div "Редактировать текст" at bounding box center [122, 133] width 55 height 7
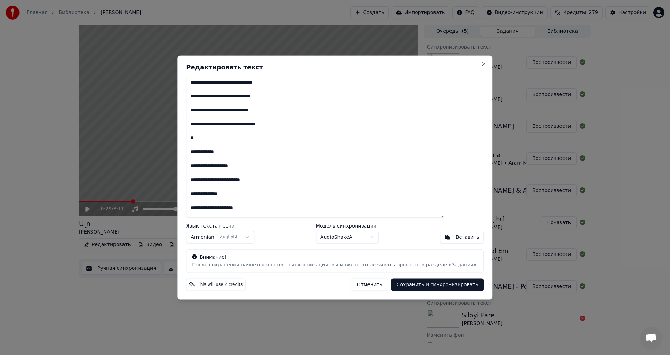
click at [218, 123] on textarea "**********" at bounding box center [315, 147] width 258 height 142
type textarea "**********"
click at [401, 285] on button "Сохранить и синхронизировать" at bounding box center [437, 284] width 93 height 13
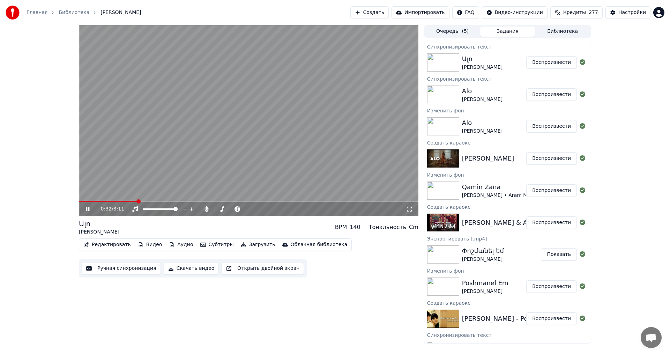
click at [94, 202] on span at bounding box center [108, 201] width 58 height 1
click at [89, 201] on span at bounding box center [88, 201] width 19 height 1
click at [195, 88] on video at bounding box center [248, 120] width 339 height 191
click at [105, 245] on button "Редактировать" at bounding box center [107, 245] width 53 height 10
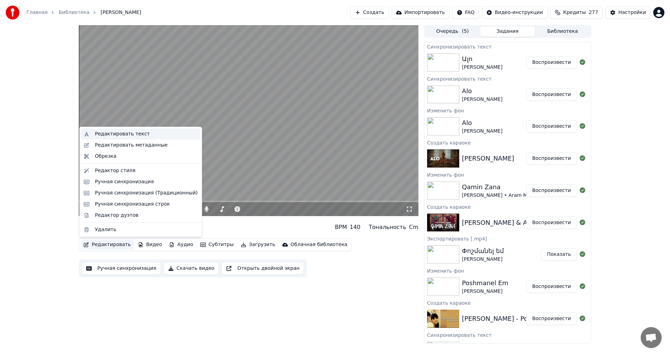
click at [130, 129] on div "Редактировать текст" at bounding box center [140, 133] width 119 height 11
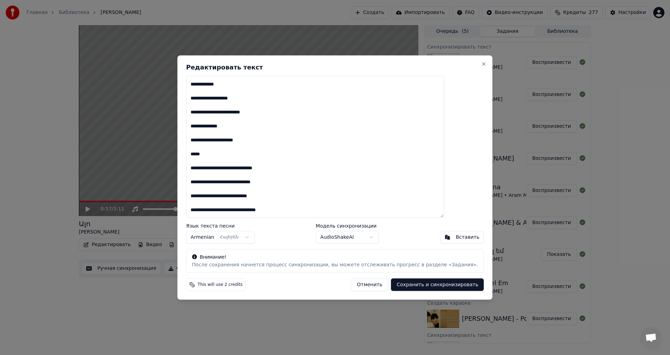
scroll to position [70, 0]
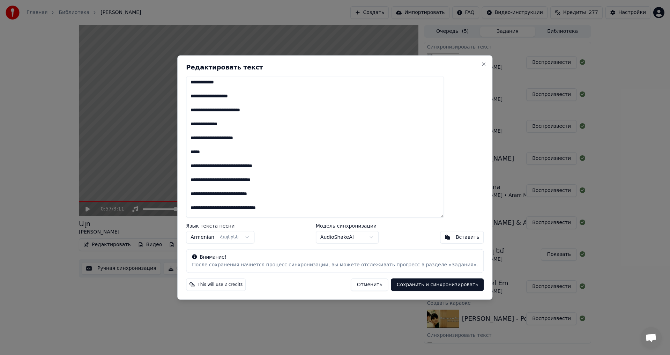
drag, startPoint x: 231, startPoint y: 154, endPoint x: 201, endPoint y: 154, distance: 30.7
click at [201, 154] on div "**********" at bounding box center [334, 177] width 315 height 244
type textarea "**********"
click at [438, 289] on button "Сохранить и синхронизировать" at bounding box center [437, 284] width 93 height 13
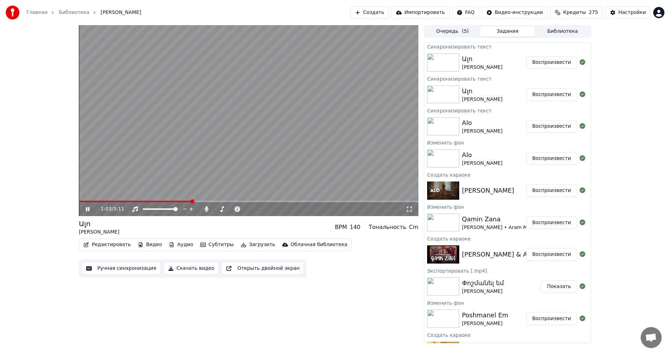
click at [193, 144] on video at bounding box center [248, 120] width 339 height 191
click at [120, 271] on button "Ручная синхронизация" at bounding box center [121, 268] width 79 height 13
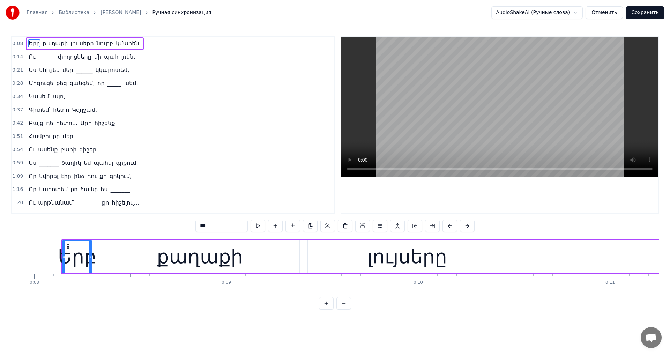
scroll to position [0, 1526]
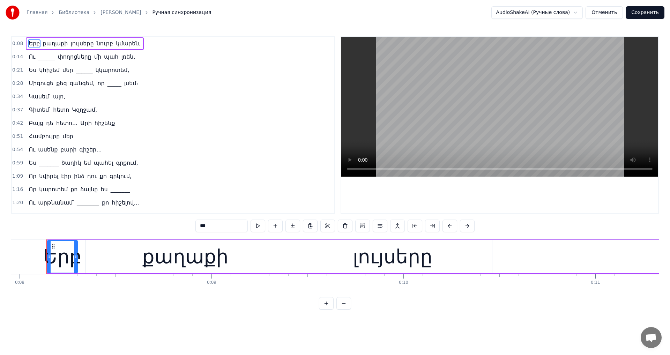
click at [43, 160] on span "_______" at bounding box center [48, 163] width 21 height 8
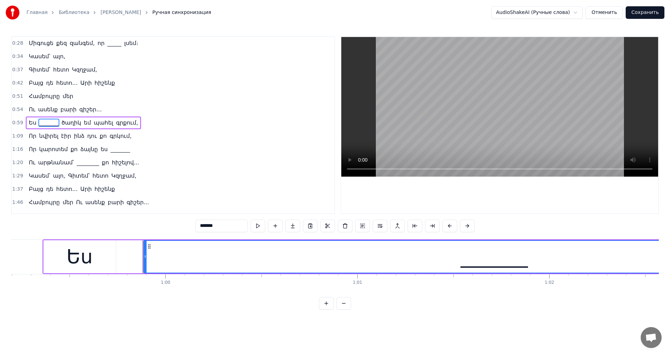
scroll to position [0, 11451]
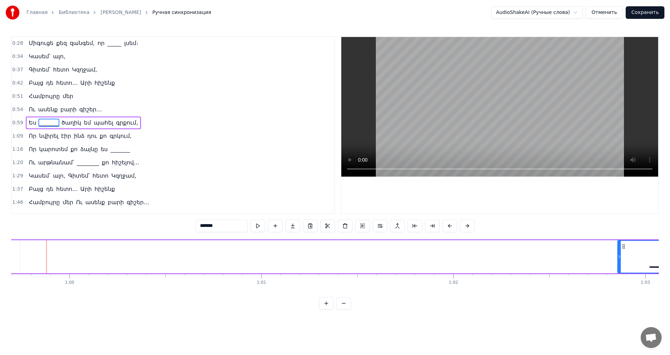
drag, startPoint x: 48, startPoint y: 256, endPoint x: 618, endPoint y: 289, distance: 570.8
click at [618, 289] on div "Երբ քաղաքի լույսերը նուրբ կմարեն, Ու ______ փողոցները մի պահ լռեն, Ես կհիշեմ մե…" at bounding box center [334, 265] width 647 height 52
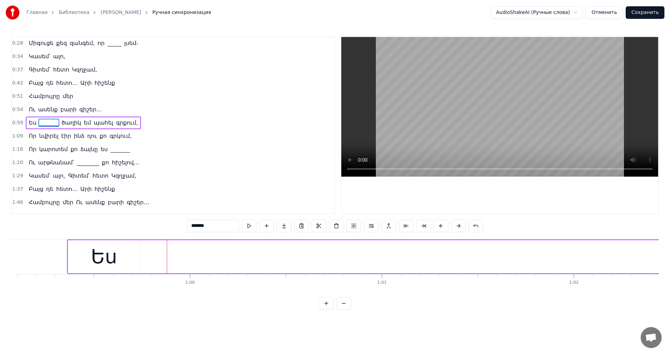
scroll to position [0, 11270]
click at [176, 250] on div "Ես" at bounding box center [164, 256] width 26 height 29
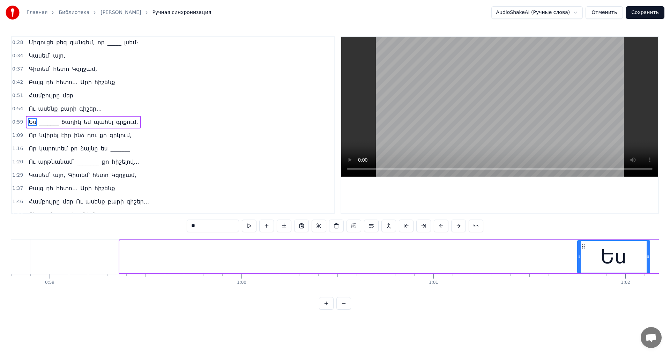
drag, startPoint x: 134, startPoint y: 246, endPoint x: 569, endPoint y: 253, distance: 435.3
click at [578, 253] on div "Ես" at bounding box center [613, 257] width 71 height 32
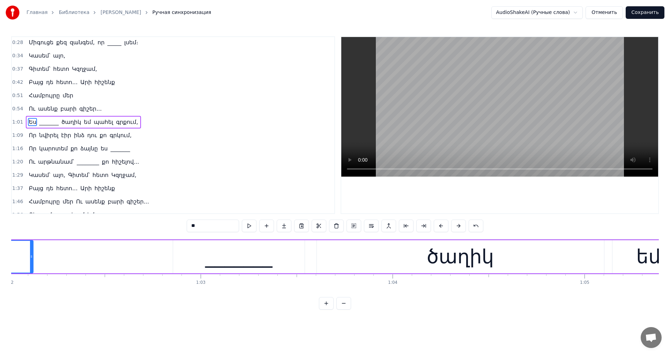
scroll to position [0, 11915]
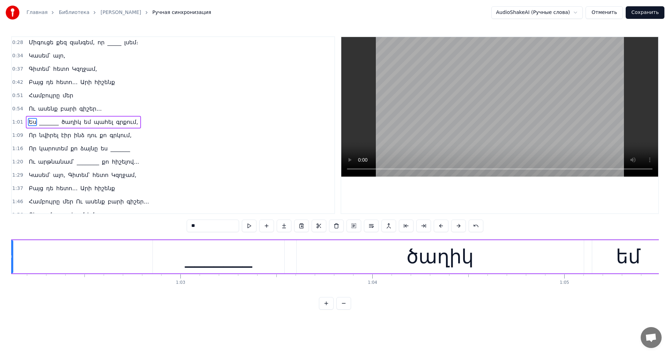
click at [219, 269] on div "_______" at bounding box center [218, 256] width 67 height 29
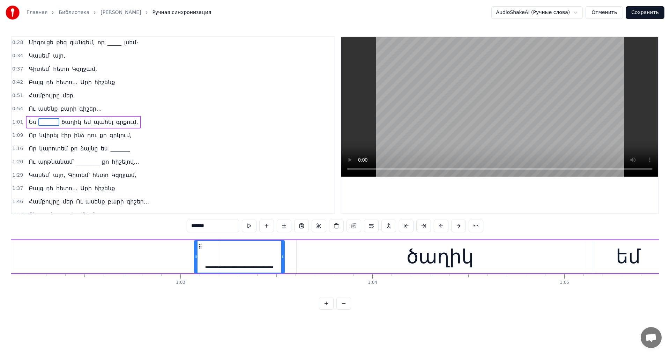
drag, startPoint x: 154, startPoint y: 258, endPoint x: 195, endPoint y: 259, distance: 41.5
click at [195, 259] on div at bounding box center [196, 257] width 3 height 32
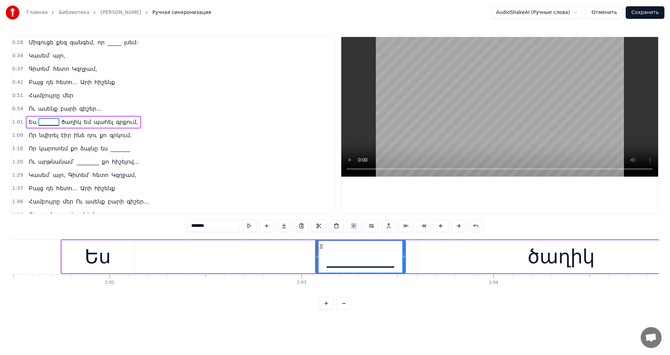
scroll to position [0, 11754]
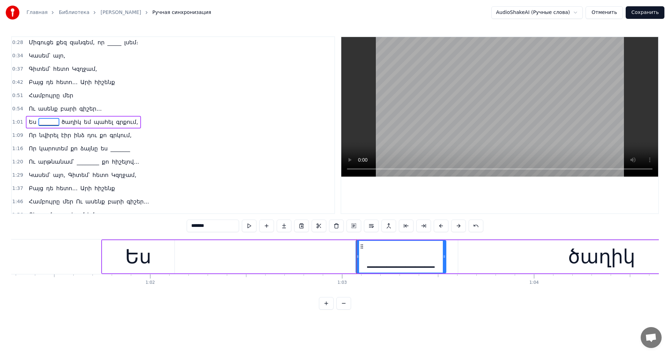
click at [118, 256] on div "Ես" at bounding box center [138, 256] width 72 height 33
type input "**"
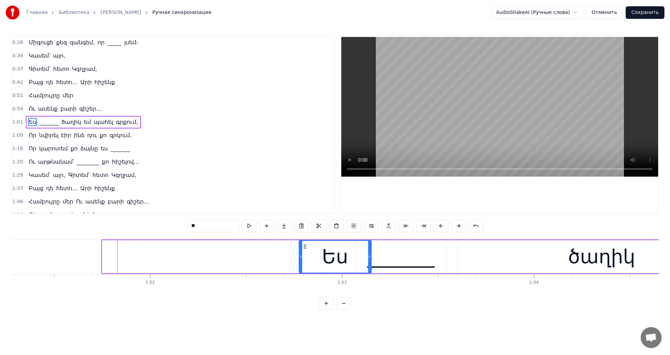
drag, startPoint x: 106, startPoint y: 247, endPoint x: 333, endPoint y: 269, distance: 227.8
click at [303, 253] on div "Ես" at bounding box center [334, 257] width 71 height 32
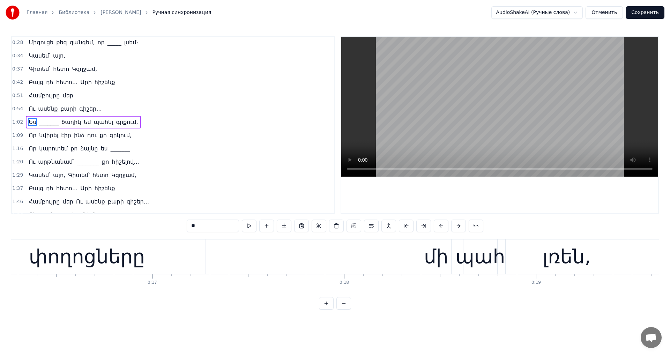
click at [460, 107] on video at bounding box center [499, 107] width 317 height 140
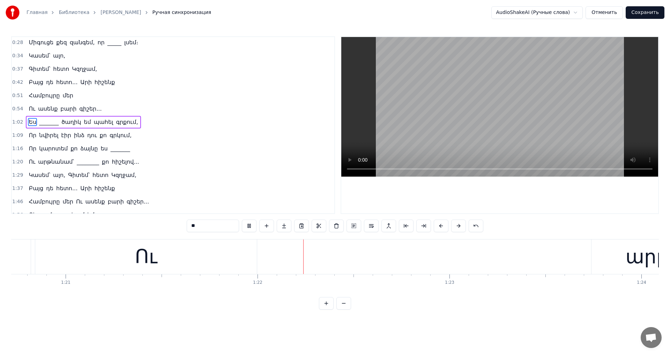
scroll to position [0, 15627]
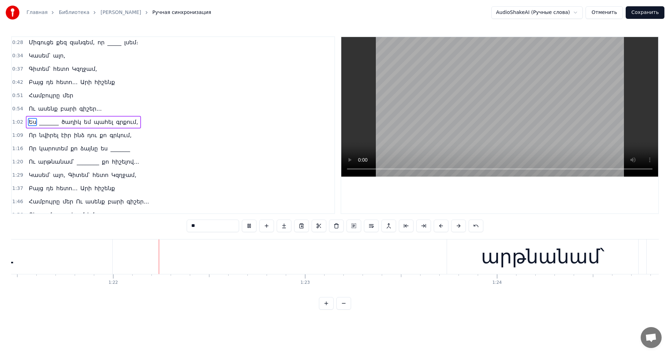
click at [473, 108] on video at bounding box center [499, 107] width 317 height 140
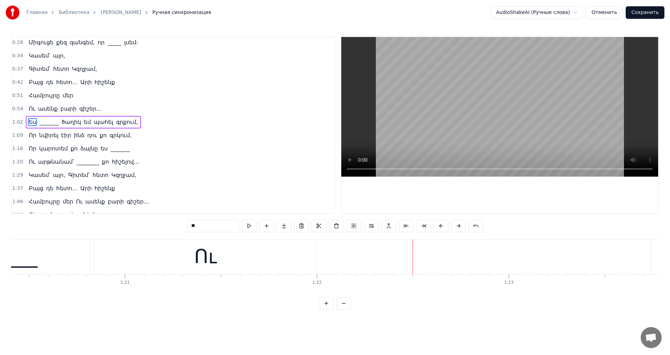
click at [253, 264] on div "Ու" at bounding box center [206, 256] width 222 height 35
type input "**"
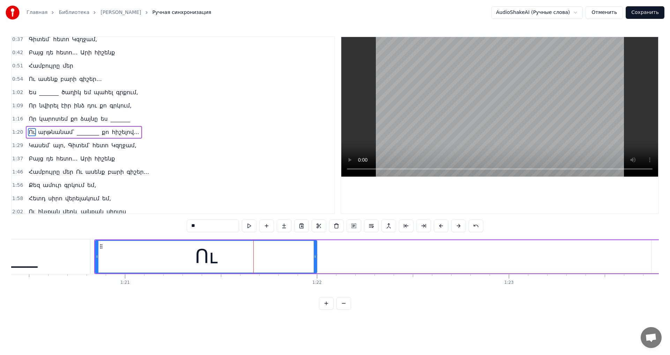
scroll to position [81, 0]
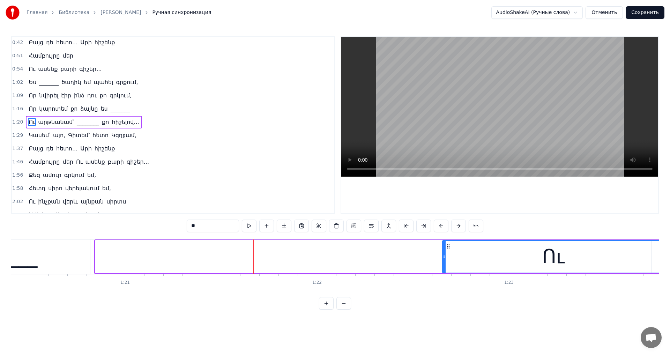
drag, startPoint x: 99, startPoint y: 244, endPoint x: 448, endPoint y: 274, distance: 350.3
click at [448, 274] on div "Երբ քաղաքի լույսերը նուրբ կմարեն, Ու ______ փողոցները մի պահ լռեն, Ես կհիշեմ մե…" at bounding box center [334, 265] width 647 height 52
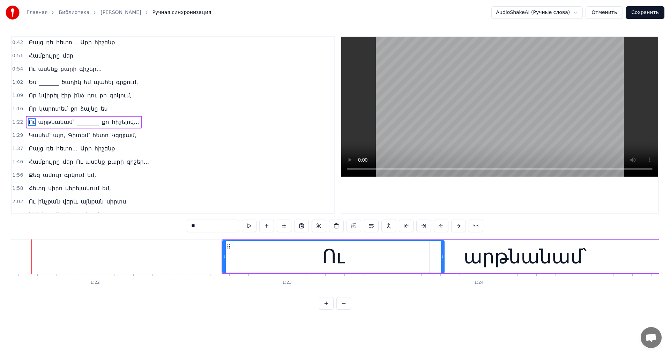
scroll to position [0, 15665]
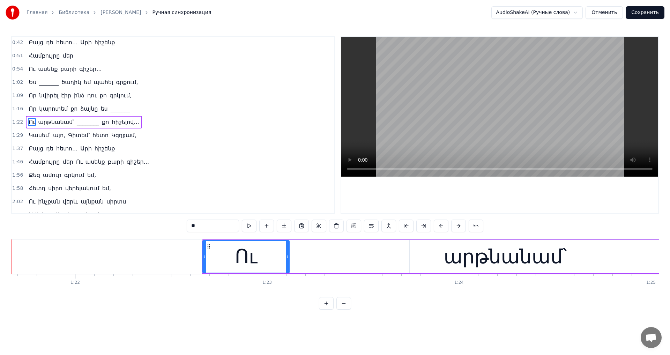
drag, startPoint x: 423, startPoint y: 257, endPoint x: 264, endPoint y: 255, distance: 159.4
click at [286, 257] on icon at bounding box center [287, 257] width 3 height 6
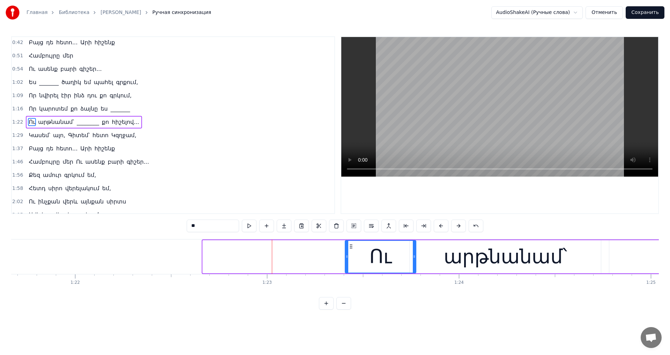
drag, startPoint x: 207, startPoint y: 245, endPoint x: 349, endPoint y: 251, distance: 142.4
click at [349, 251] on div "Ու" at bounding box center [380, 257] width 70 height 32
click at [494, 129] on video at bounding box center [499, 107] width 317 height 140
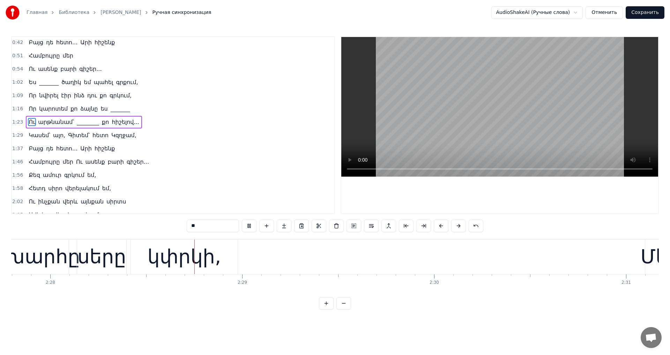
scroll to position [0, 28352]
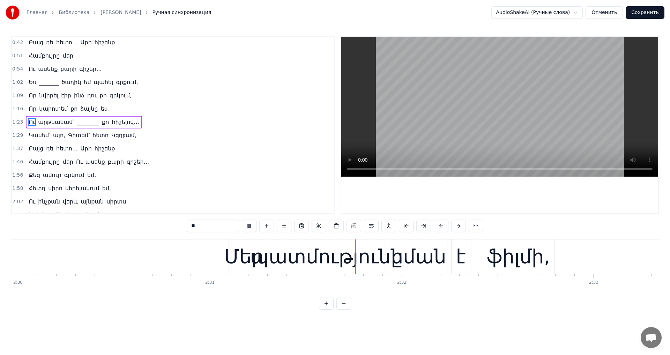
click at [664, 10] on button "Сохранить" at bounding box center [644, 12] width 39 height 13
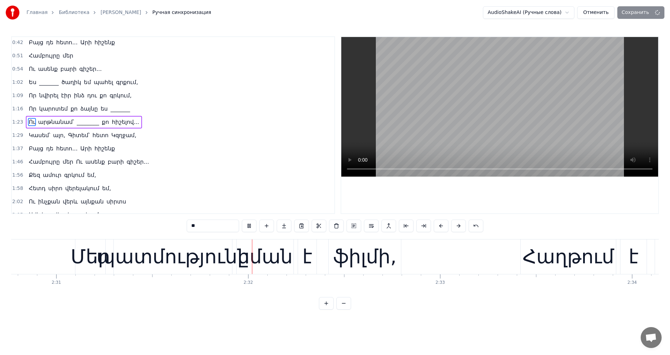
scroll to position [0, 28977]
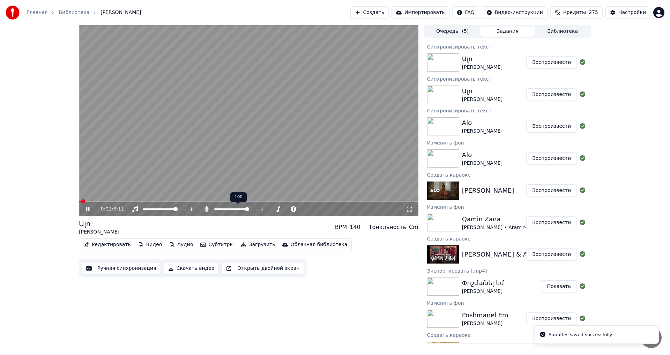
click at [215, 209] on span at bounding box center [231, 208] width 35 height 1
click at [263, 210] on icon at bounding box center [262, 208] width 3 height 3
click at [177, 203] on div "0:03 / 3:11" at bounding box center [248, 209] width 339 height 14
click at [177, 202] on span at bounding box center [248, 201] width 339 height 1
click at [138, 201] on span at bounding box center [109, 201] width 60 height 1
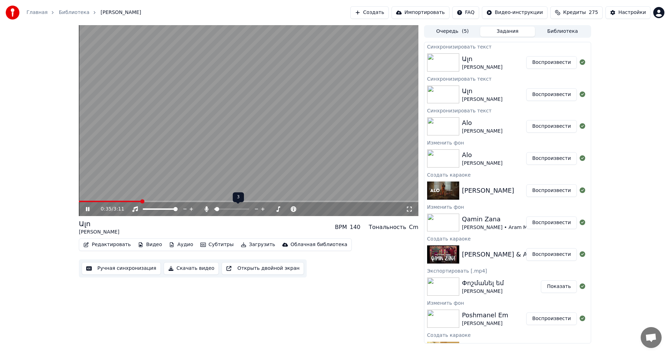
click at [256, 209] on icon at bounding box center [256, 208] width 7 height 7
click at [242, 147] on video at bounding box center [248, 120] width 339 height 191
click at [248, 243] on button "Загрузить" at bounding box center [258, 245] width 40 height 10
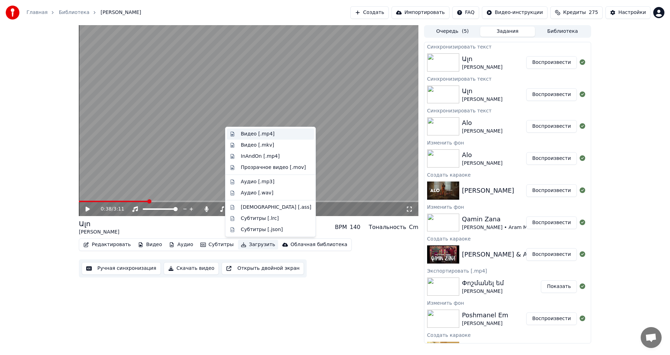
click at [257, 134] on div "Видео [.mp4]" at bounding box center [258, 133] width 34 height 7
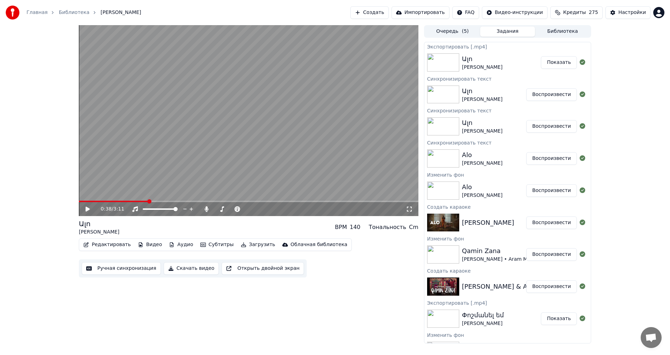
click at [558, 62] on button "Показать" at bounding box center [559, 62] width 36 height 13
click at [567, 27] on button "Библиотека" at bounding box center [562, 32] width 55 height 10
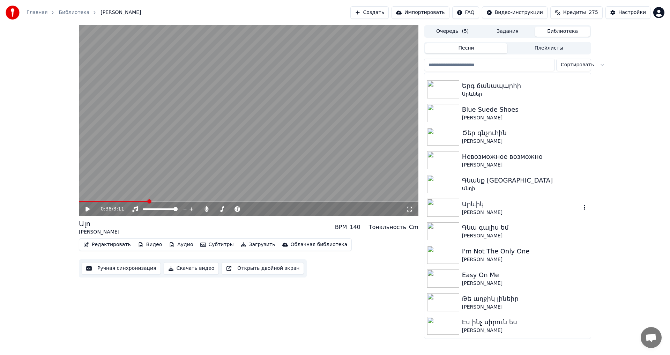
scroll to position [628, 0]
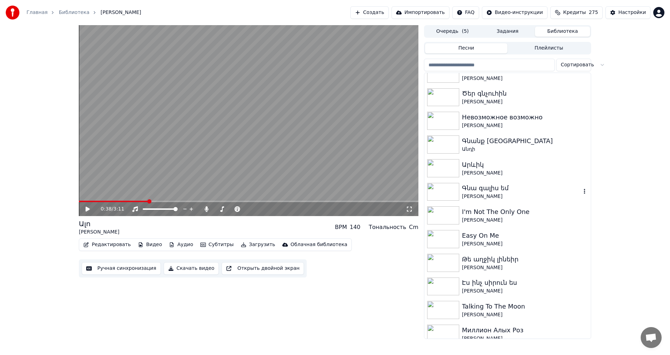
click at [529, 186] on div "Գնա գալիս եմ" at bounding box center [521, 188] width 119 height 10
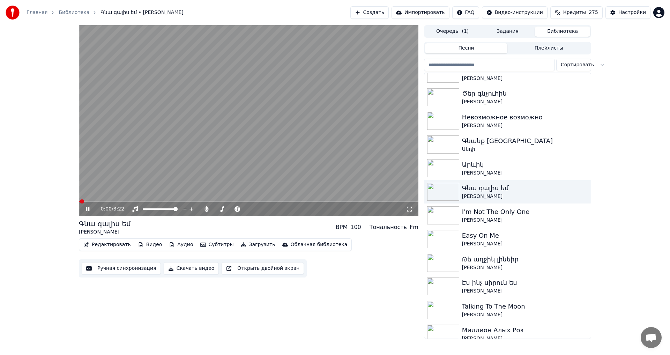
click at [88, 210] on icon at bounding box center [92, 209] width 16 height 6
click at [110, 246] on button "Редактировать" at bounding box center [107, 245] width 53 height 10
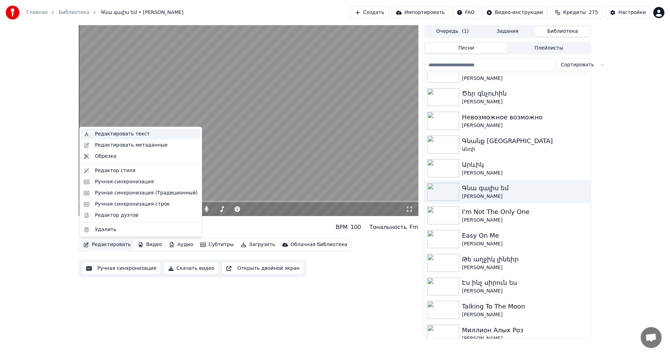
click at [108, 132] on div "Редактировать текст" at bounding box center [122, 133] width 55 height 7
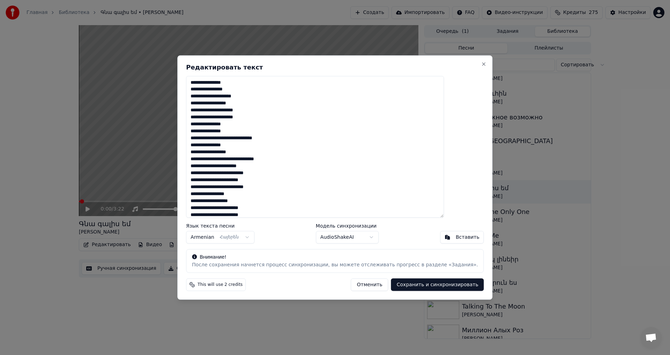
scroll to position [164, 0]
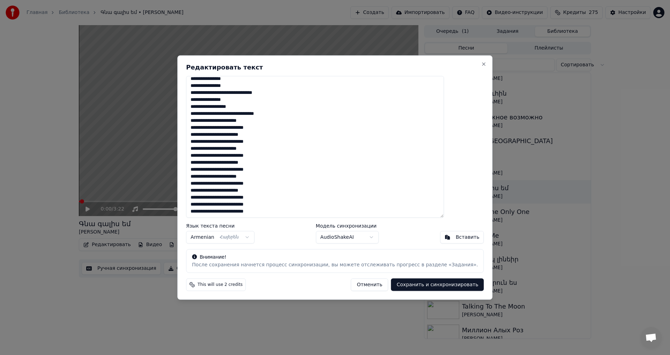
drag, startPoint x: 210, startPoint y: 82, endPoint x: 303, endPoint y: 212, distance: 159.4
click at [303, 212] on textarea at bounding box center [315, 147] width 258 height 142
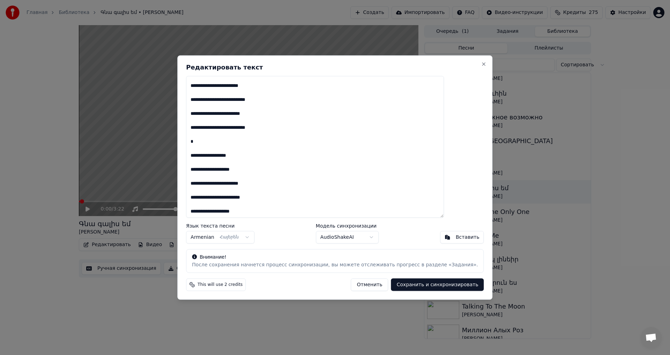
scroll to position [329, 0]
paste textarea "**********"
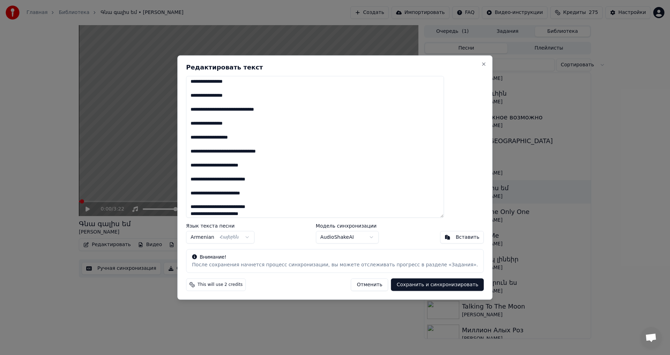
scroll to position [461, 0]
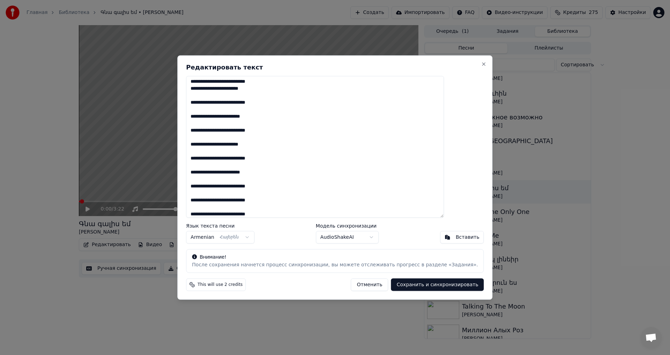
click at [413, 285] on button "Сохранить и синхронизировать" at bounding box center [437, 284] width 93 height 13
type textarea "**********"
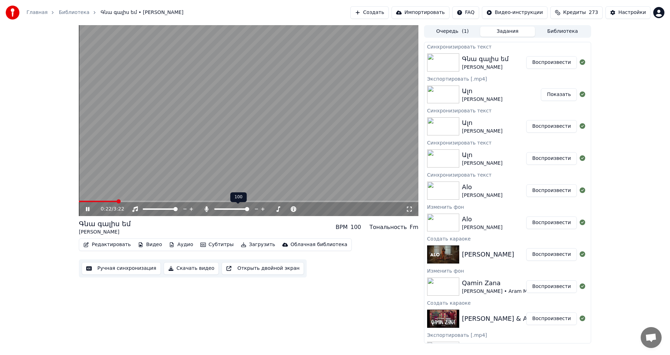
click at [249, 210] on span at bounding box center [247, 209] width 4 height 4
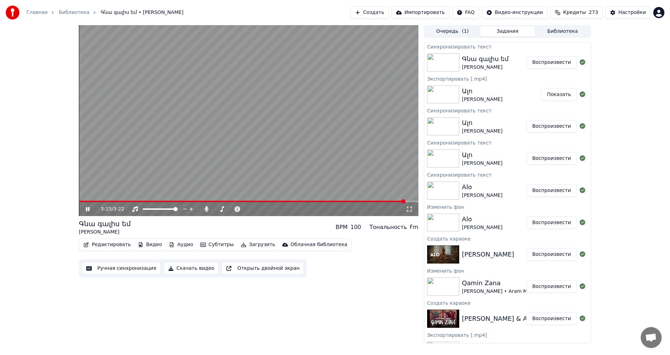
click at [106, 239] on div "Редактировать Видео Аудио Субтитры Загрузить Облачная библиотека" at bounding box center [215, 244] width 273 height 13
click at [107, 243] on button "Редактировать" at bounding box center [107, 245] width 53 height 10
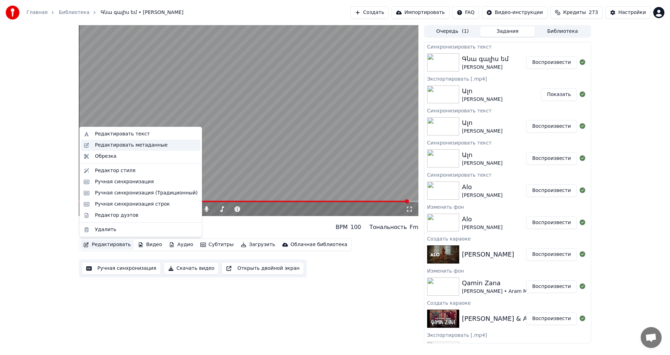
click at [137, 149] on div "Редактировать метаданные" at bounding box center [140, 145] width 119 height 11
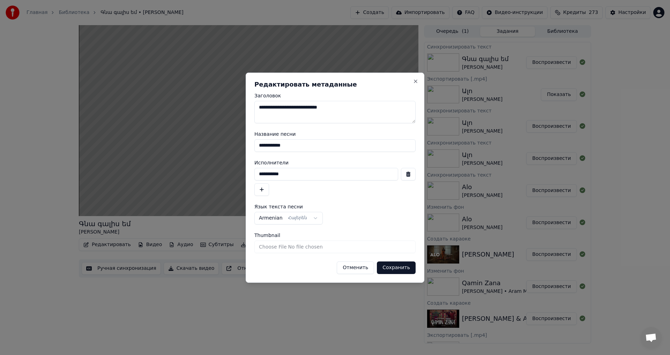
click at [371, 270] on button "Отменить" at bounding box center [355, 267] width 37 height 13
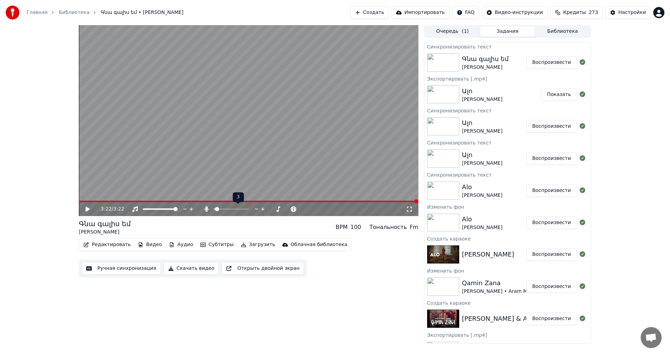
click at [215, 209] on span at bounding box center [214, 208] width 1 height 1
click at [189, 201] on span at bounding box center [134, 201] width 111 height 1
click at [202, 151] on video at bounding box center [248, 120] width 339 height 191
click at [281, 177] on video at bounding box center [248, 120] width 339 height 191
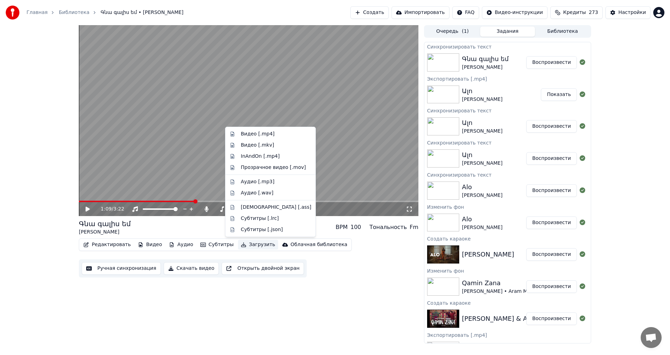
click at [240, 248] on button "Загрузить" at bounding box center [258, 245] width 40 height 10
click at [264, 133] on div "Видео [.mp4]" at bounding box center [258, 133] width 34 height 7
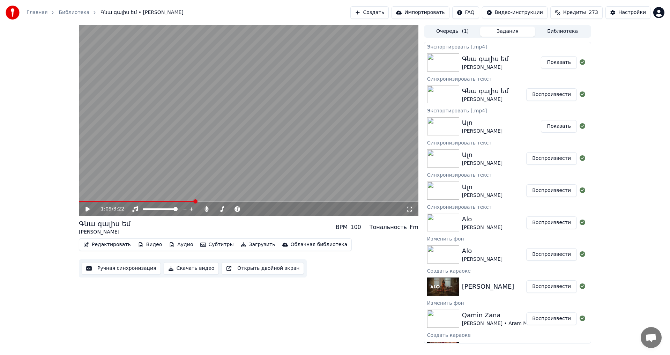
click at [371, 14] on button "Создать" at bounding box center [369, 12] width 38 height 13
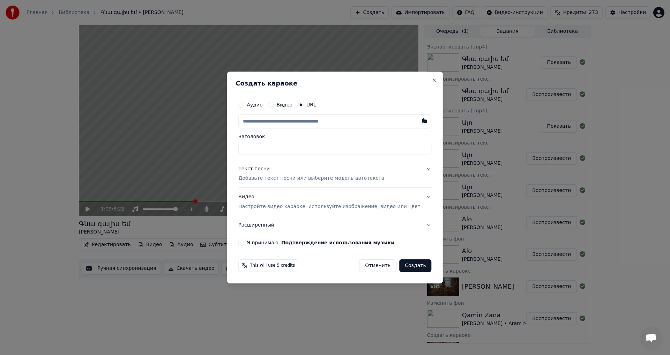
type input "**********"
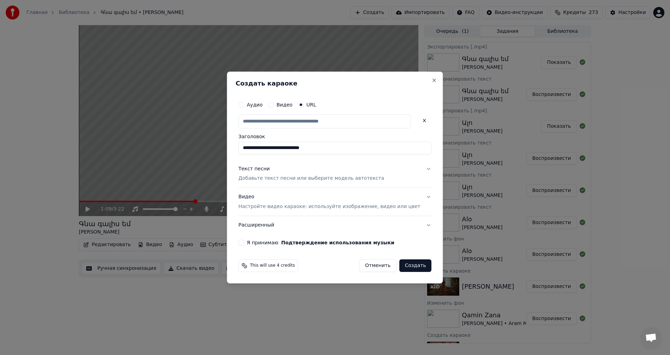
click at [265, 178] on p "Добавьте текст песни или выберите модель автотекста" at bounding box center [311, 178] width 146 height 7
type input "**********"
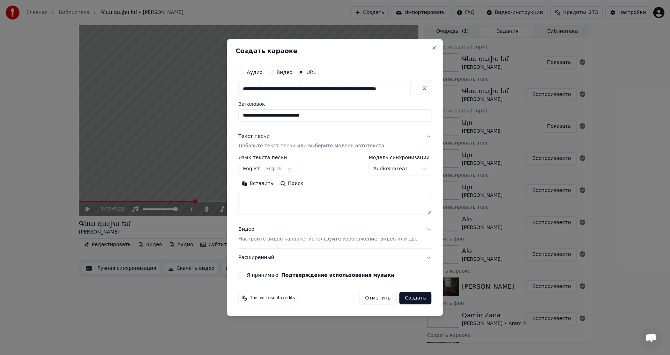
click at [270, 204] on textarea at bounding box center [334, 203] width 193 height 22
paste textarea "**********"
click at [274, 196] on textarea at bounding box center [324, 203] width 172 height 22
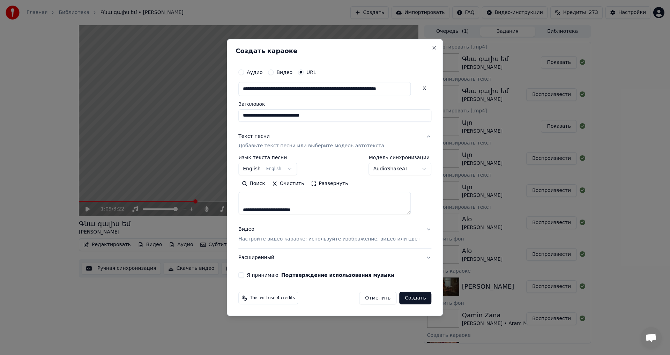
type textarea "**********"
click at [400, 295] on button "Создать" at bounding box center [415, 298] width 32 height 13
select select "**"
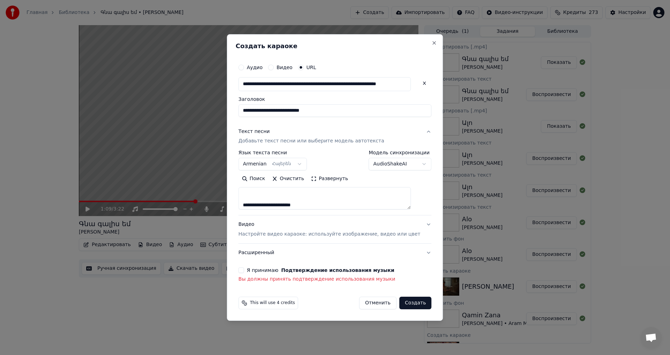
click at [244, 268] on button "Я принимаю Подтверждение использования музыки" at bounding box center [241, 270] width 6 height 6
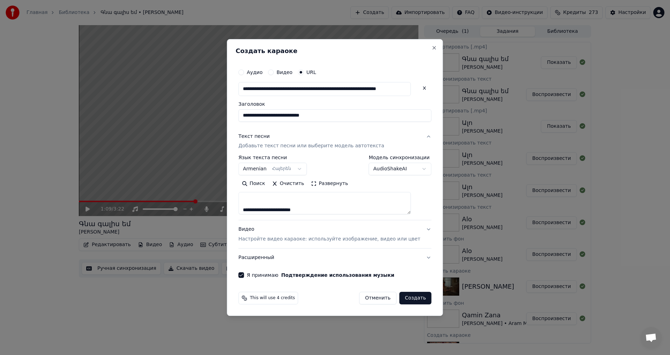
click at [415, 298] on button "Создать" at bounding box center [415, 298] width 32 height 13
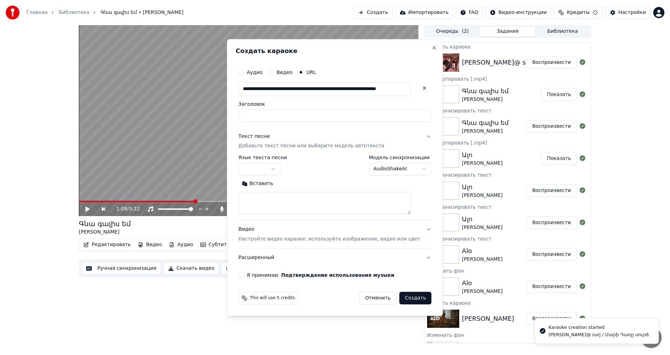
scroll to position [0, 0]
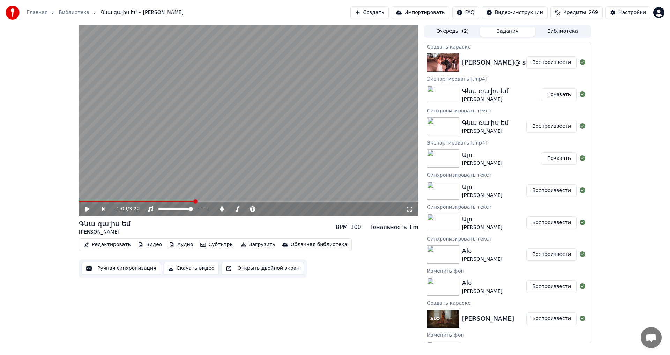
click at [534, 74] on div "[PERSON_NAME]@ surj / Մարի Դառը սուրճ Воспроизвести" at bounding box center [507, 63] width 166 height 24
click at [532, 70] on div "[PERSON_NAME]@ surj / Մարի Դառը սուրճ Воспроизвести" at bounding box center [507, 63] width 166 height 24
drag, startPoint x: 533, startPoint y: 65, endPoint x: 526, endPoint y: 70, distance: 8.3
click at [528, 69] on div "[PERSON_NAME]@ surj / Մարի Դառը սուրճ Воспроизвести" at bounding box center [507, 63] width 166 height 24
click at [537, 62] on button "Воспроизвести" at bounding box center [551, 62] width 51 height 13
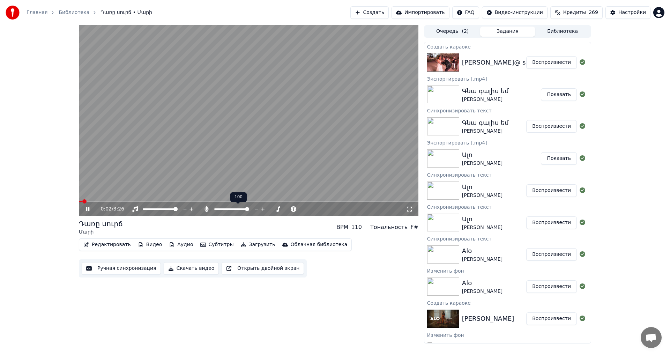
click at [249, 209] on span at bounding box center [247, 209] width 4 height 4
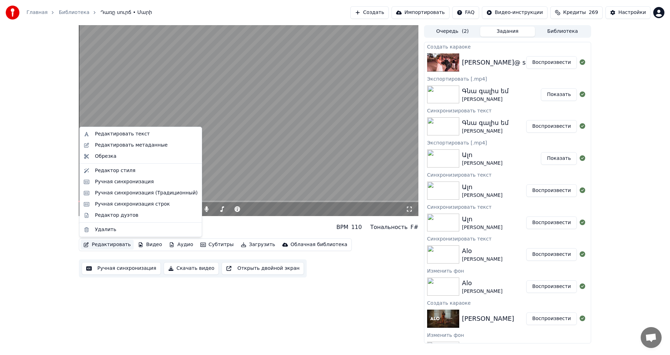
click at [112, 240] on button "Редактировать" at bounding box center [107, 245] width 53 height 10
click at [123, 136] on div "Редактировать текст" at bounding box center [122, 133] width 55 height 7
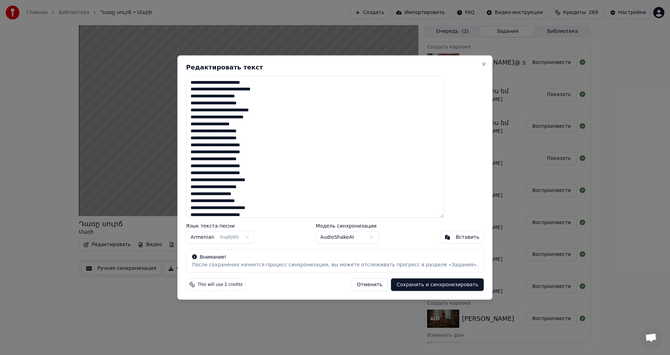
scroll to position [192, 0]
drag, startPoint x: 211, startPoint y: 83, endPoint x: 298, endPoint y: 278, distance: 212.8
click at [298, 278] on div "Редактировать текст Язык текста песни Armenian Հայերեն Модель синхронизации Aud…" at bounding box center [334, 177] width 315 height 244
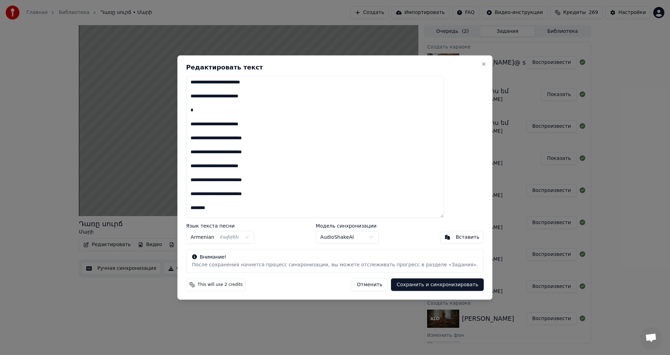
scroll to position [342, 0]
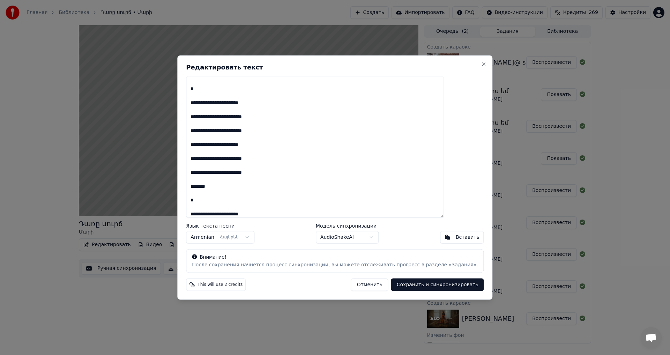
drag, startPoint x: 226, startPoint y: 189, endPoint x: 187, endPoint y: 189, distance: 38.7
click at [187, 189] on body "Главная Библиотека Դառը սուրճ • Մարի Создать Импортировать FAQ Видео-инструкции…" at bounding box center [335, 177] width 670 height 355
click at [224, 186] on textarea at bounding box center [315, 147] width 258 height 142
click at [225, 191] on textarea at bounding box center [315, 147] width 258 height 142
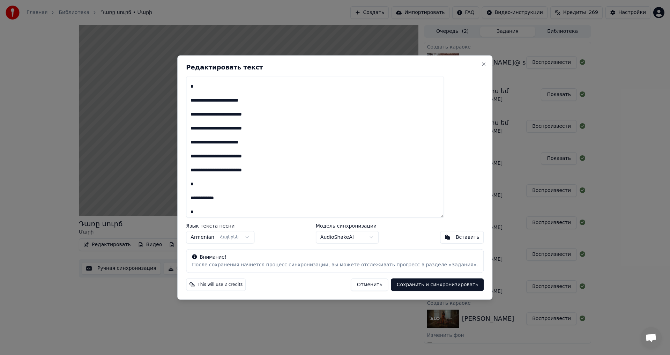
click at [400, 285] on button "Сохранить и синхронизировать" at bounding box center [437, 284] width 93 height 13
type textarea "**********"
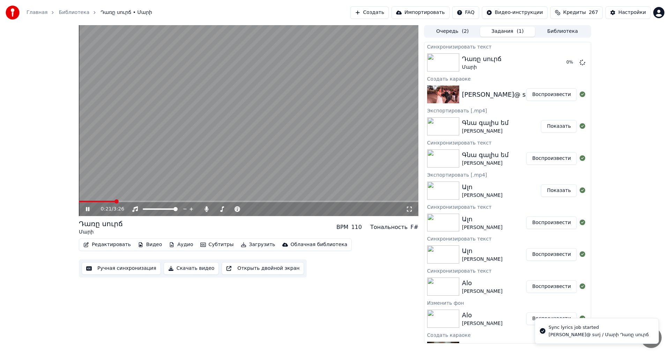
click at [90, 207] on icon at bounding box center [92, 209] width 16 height 6
click at [89, 199] on video at bounding box center [248, 120] width 339 height 191
click at [87, 202] on span at bounding box center [99, 201] width 40 height 1
click at [150, 123] on video at bounding box center [248, 120] width 339 height 191
click at [79, 199] on span at bounding box center [81, 201] width 4 height 4
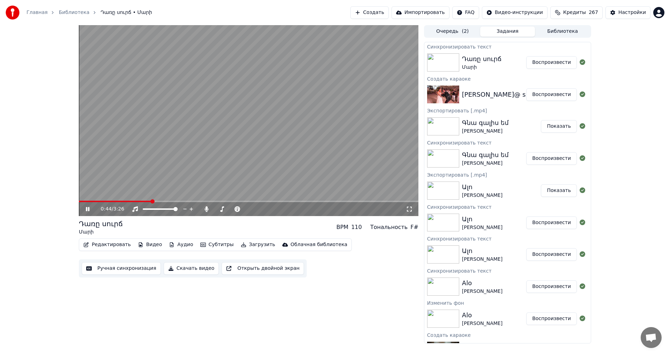
click at [151, 201] on span at bounding box center [115, 201] width 72 height 1
click at [208, 202] on span at bounding box center [146, 201] width 135 height 1
click at [202, 202] on span at bounding box center [144, 201] width 131 height 1
click at [203, 141] on video at bounding box center [248, 120] width 339 height 191
click at [105, 242] on button "Редактировать" at bounding box center [107, 245] width 53 height 10
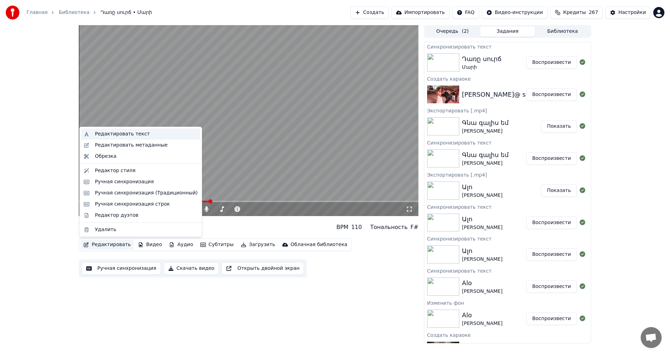
click at [146, 136] on div "Редактировать текст" at bounding box center [146, 133] width 103 height 7
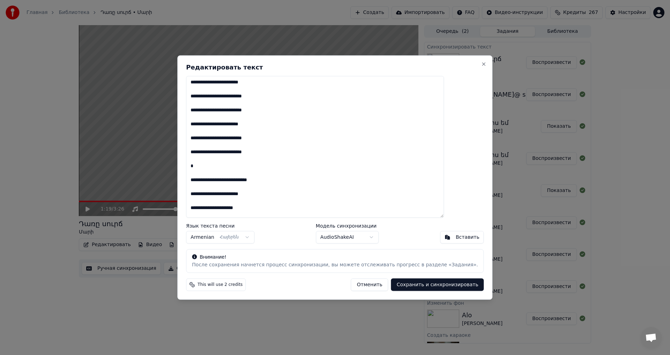
scroll to position [174, 0]
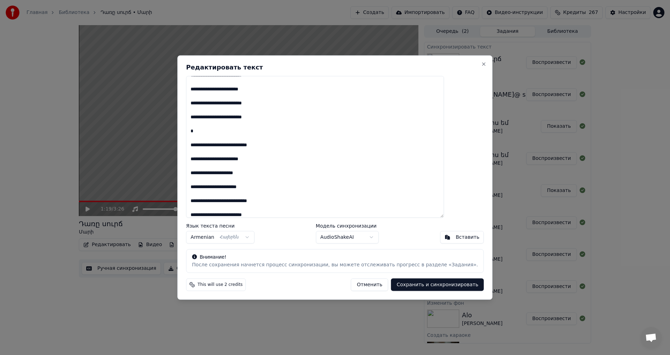
click at [257, 187] on textarea at bounding box center [315, 147] width 258 height 142
drag, startPoint x: 419, startPoint y: 284, endPoint x: 415, endPoint y: 282, distance: 3.8
click at [418, 284] on button "Сохранить и синхронизировать" at bounding box center [437, 284] width 93 height 13
type textarea "**********"
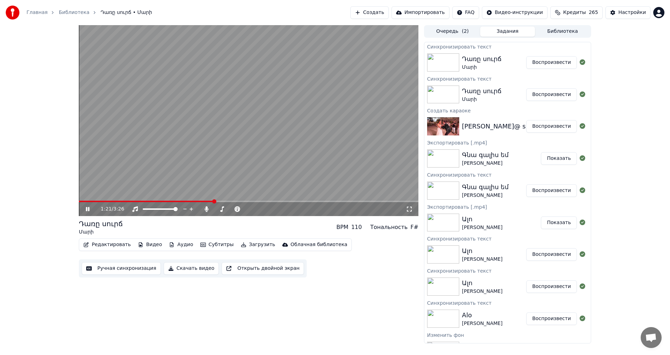
click at [286, 123] on video at bounding box center [248, 120] width 339 height 191
click at [267, 114] on video at bounding box center [248, 120] width 339 height 191
drag, startPoint x: 250, startPoint y: 116, endPoint x: 256, endPoint y: 149, distance: 33.3
click at [256, 149] on video at bounding box center [248, 120] width 339 height 191
click at [104, 244] on button "Редактировать" at bounding box center [107, 245] width 53 height 10
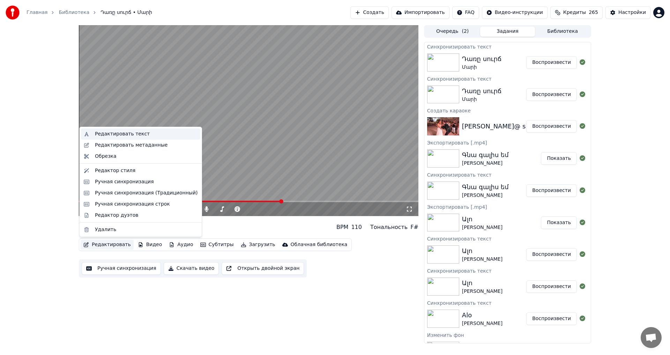
click at [160, 130] on div "Редактировать текст" at bounding box center [146, 133] width 103 height 7
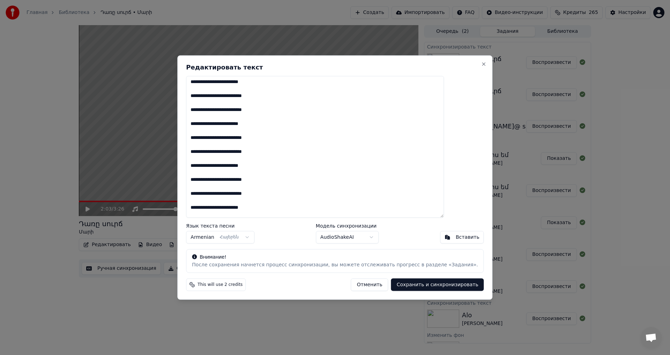
scroll to position [624, 0]
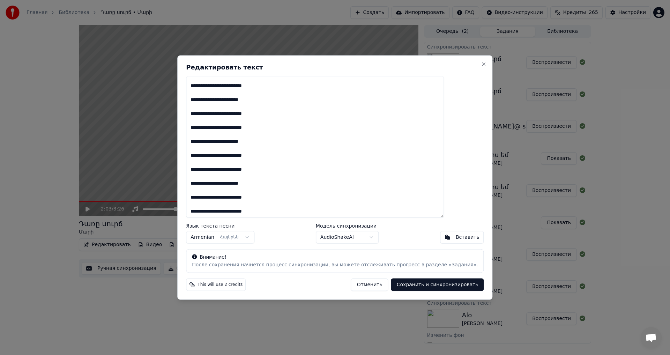
click at [248, 141] on textarea at bounding box center [315, 147] width 258 height 142
click at [254, 127] on textarea at bounding box center [315, 147] width 258 height 142
click at [254, 86] on textarea at bounding box center [315, 147] width 258 height 142
click at [425, 286] on button "Сохранить и синхронизировать" at bounding box center [437, 284] width 93 height 13
type textarea "**********"
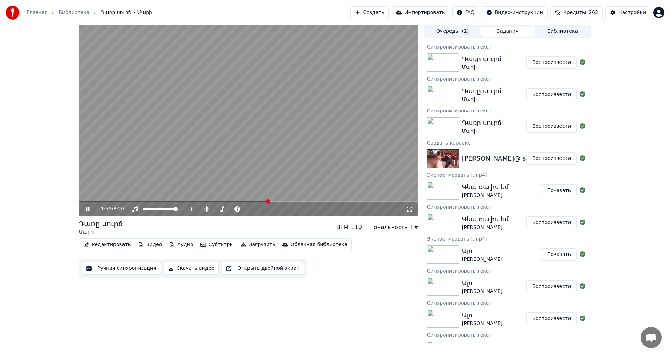
click at [268, 201] on span at bounding box center [173, 201] width 189 height 1
click at [326, 116] on video at bounding box center [248, 120] width 339 height 191
click at [116, 245] on button "Редактировать" at bounding box center [107, 245] width 53 height 10
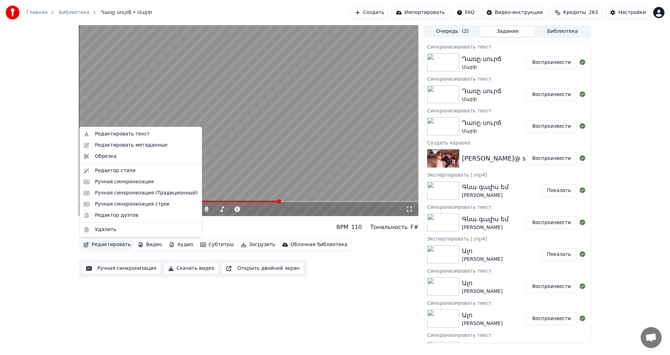
click at [105, 245] on button "Редактировать" at bounding box center [107, 245] width 53 height 10
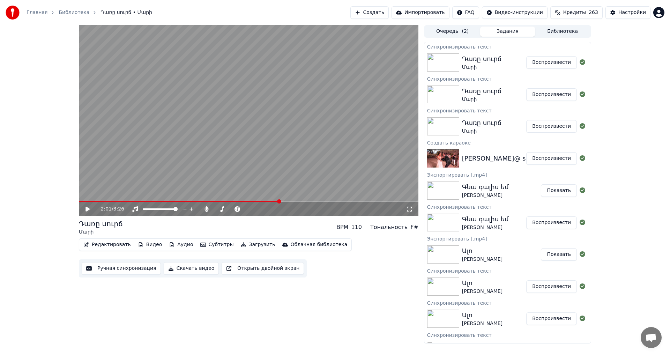
click at [96, 245] on button "Редактировать" at bounding box center [107, 245] width 53 height 10
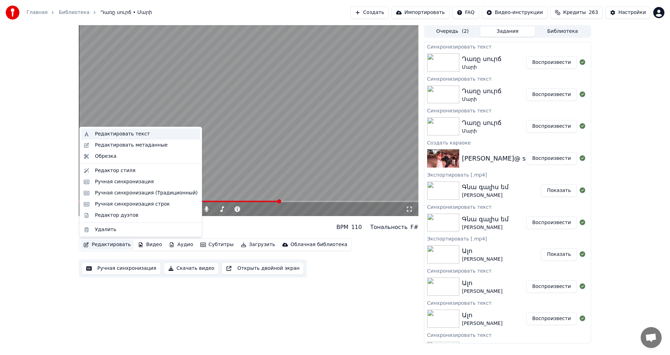
click at [136, 136] on div "Редактировать текст" at bounding box center [122, 133] width 55 height 7
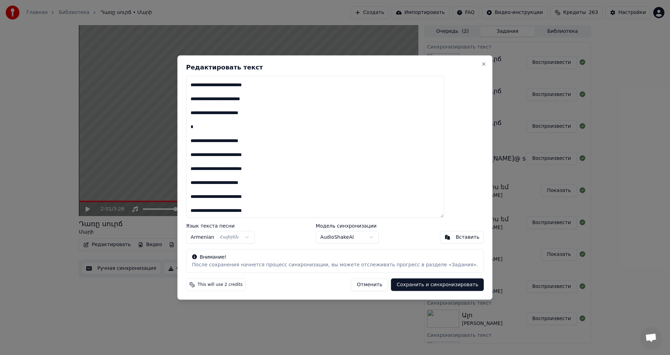
scroll to position [314, 0]
click at [354, 282] on button "Отменить" at bounding box center [369, 284] width 37 height 13
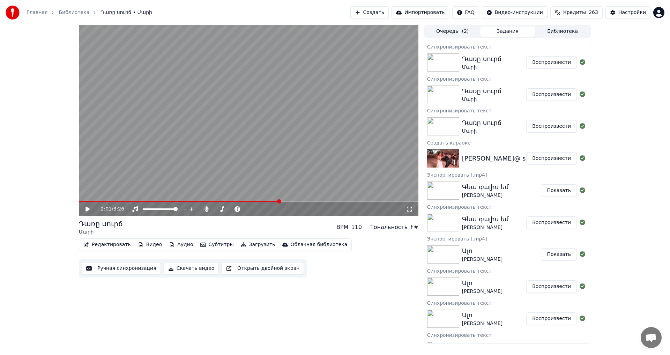
click at [100, 246] on button "Редактировать" at bounding box center [107, 245] width 53 height 10
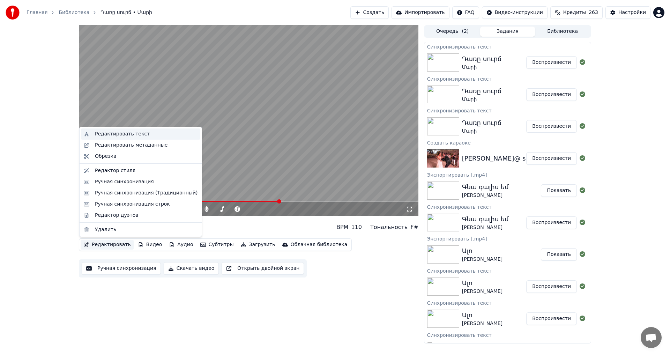
click at [130, 136] on div "Редактировать текст" at bounding box center [122, 133] width 55 height 7
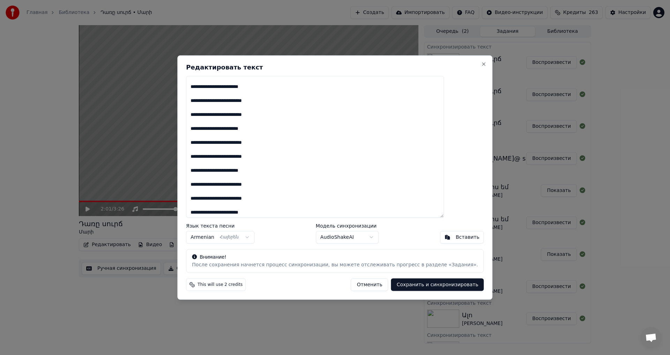
scroll to position [624, 0]
click at [352, 280] on button "Отменить" at bounding box center [369, 284] width 37 height 13
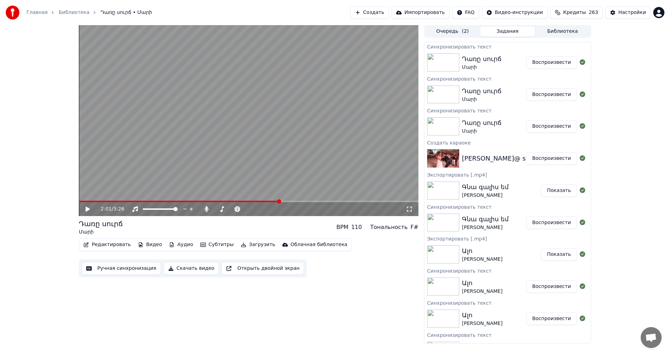
click at [123, 271] on button "Ручная синхронизация" at bounding box center [121, 268] width 79 height 13
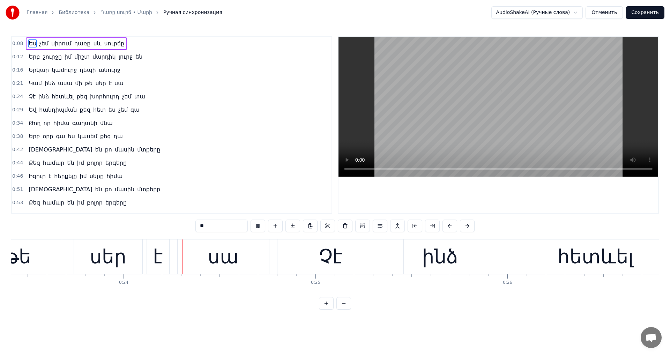
scroll to position [0, 4525]
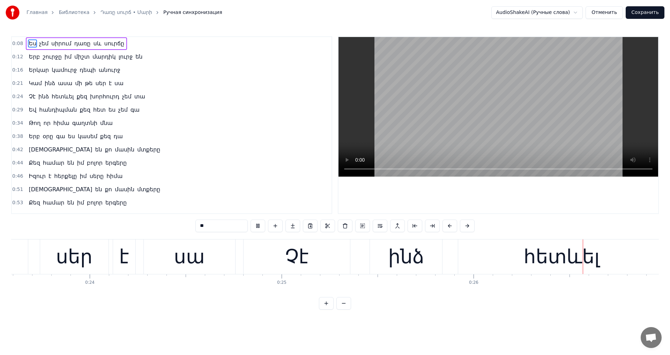
click at [581, 120] on video at bounding box center [497, 107] width 319 height 140
click at [576, 127] on video at bounding box center [497, 107] width 319 height 140
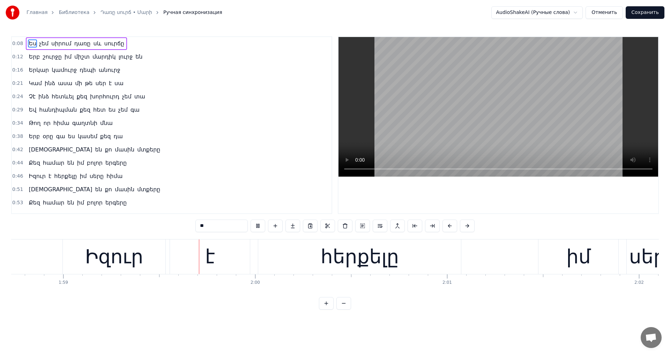
scroll to position [0, 22776]
click at [558, 97] on video at bounding box center [497, 107] width 319 height 140
click at [560, 259] on div "իմ" at bounding box center [576, 256] width 80 height 35
type input "**"
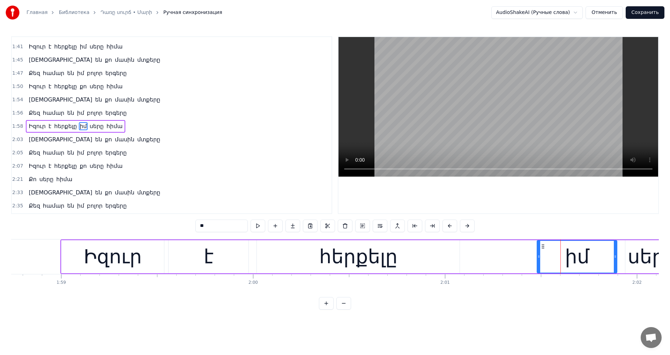
scroll to position [316, 0]
click at [507, 139] on video at bounding box center [497, 107] width 319 height 140
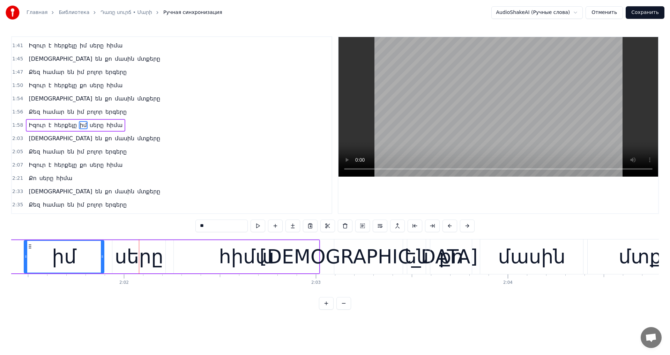
scroll to position [0, 23093]
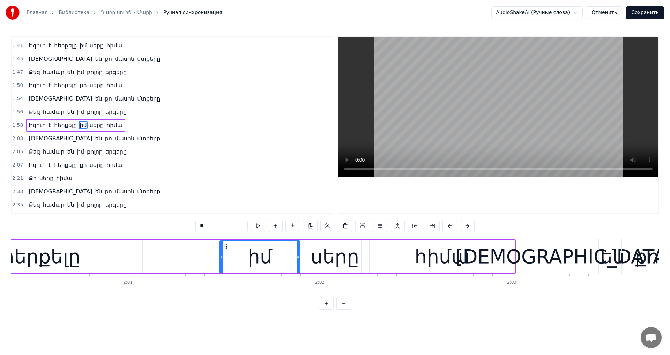
drag, startPoint x: 195, startPoint y: 223, endPoint x: 147, endPoint y: 219, distance: 48.0
click at [160, 219] on div "0:08 Ես չեմ սիրում դառը սև սուրճը 0:12 Երբ շուրջը իմ միշտ մարդիկ լուրջ են 0:16 …" at bounding box center [334, 172] width 647 height 273
type input "**"
click at [519, 121] on video at bounding box center [497, 107] width 319 height 140
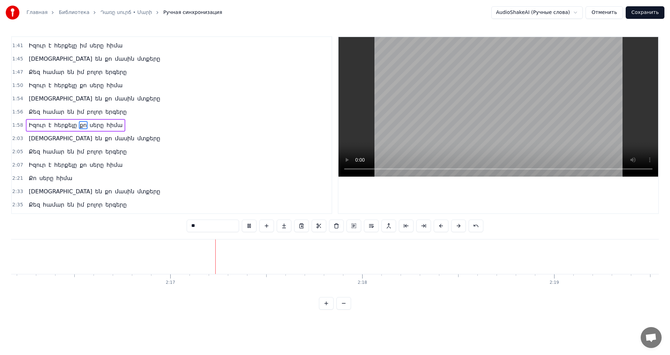
scroll to position [0, 26121]
click at [661, 15] on button "Сохранить" at bounding box center [644, 12] width 39 height 13
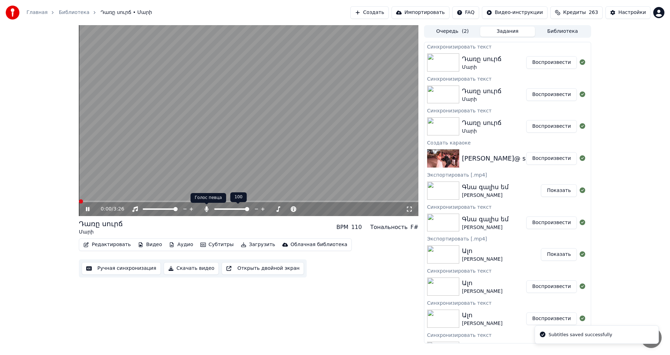
click at [216, 208] on span at bounding box center [231, 208] width 35 height 1
click at [255, 209] on icon at bounding box center [256, 208] width 7 height 7
click at [155, 202] on div "0:02 / 3:26" at bounding box center [248, 209] width 339 height 14
click at [155, 201] on span at bounding box center [248, 201] width 339 height 1
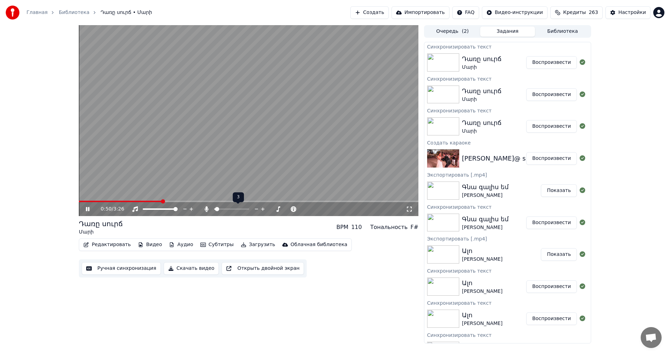
click at [254, 208] on icon at bounding box center [256, 208] width 7 height 7
click at [258, 163] on video at bounding box center [248, 120] width 339 height 191
click at [246, 244] on button "Загрузить" at bounding box center [258, 245] width 40 height 10
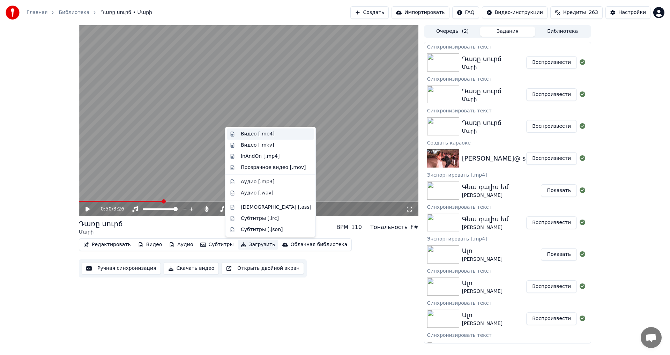
click at [270, 134] on div "Видео [.mp4]" at bounding box center [276, 133] width 70 height 7
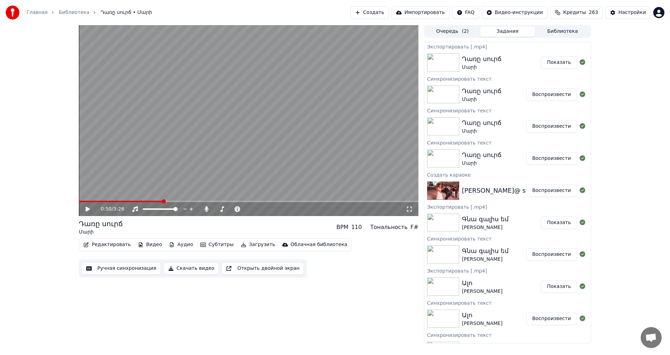
click at [556, 70] on div "Դառը սուրճ Մարի Показать" at bounding box center [507, 63] width 166 height 24
click at [555, 63] on button "Показать" at bounding box center [559, 62] width 36 height 13
click at [374, 11] on button "Создать" at bounding box center [369, 12] width 38 height 13
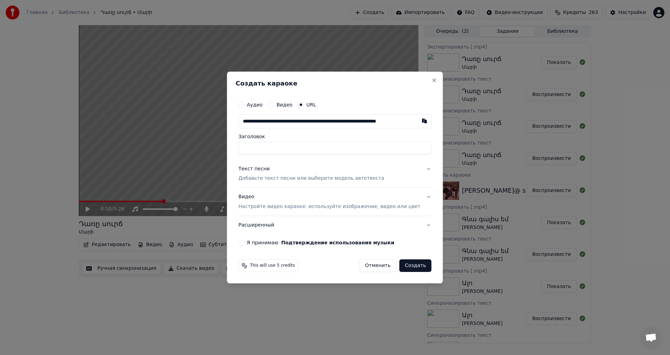
scroll to position [0, 20]
type input "**********"
click at [267, 177] on p "Добавьте текст песни или выберите модель автотекста" at bounding box center [311, 178] width 146 height 7
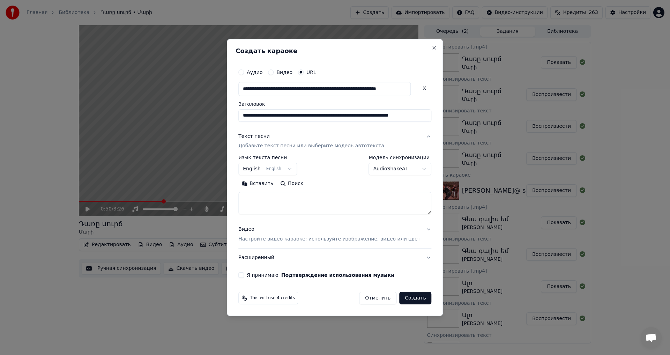
scroll to position [0, 0]
click at [378, 169] on body "Главная Библиотека Դառը սուրճ • Մարի Создать Импортировать FAQ Видео-инструкции…" at bounding box center [335, 177] width 670 height 355
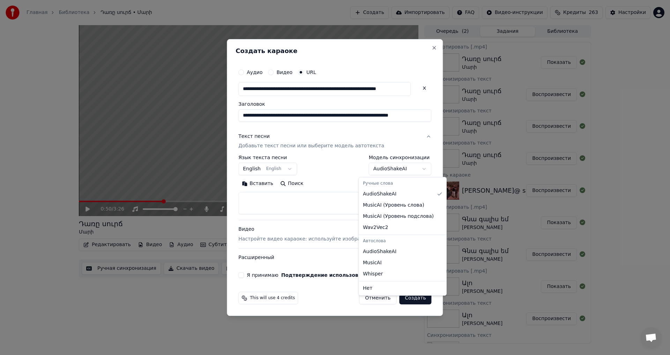
select select "**********"
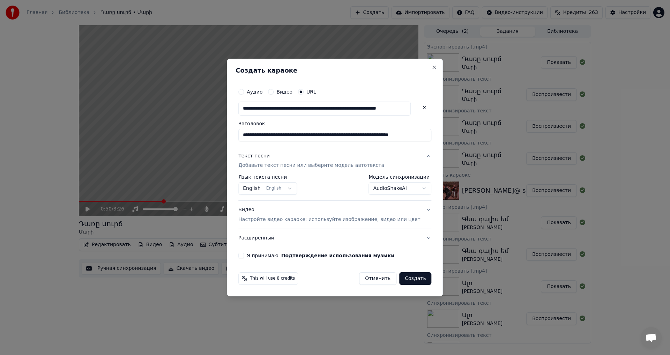
click at [251, 251] on div "**********" at bounding box center [334, 171] width 198 height 179
click at [254, 254] on div "Я принимаю Подтверждение использования музыки" at bounding box center [334, 255] width 193 height 6
click at [244, 257] on button "Я принимаю Подтверждение использования музыки" at bounding box center [241, 255] width 6 height 6
click at [409, 279] on button "Создать" at bounding box center [415, 278] width 32 height 13
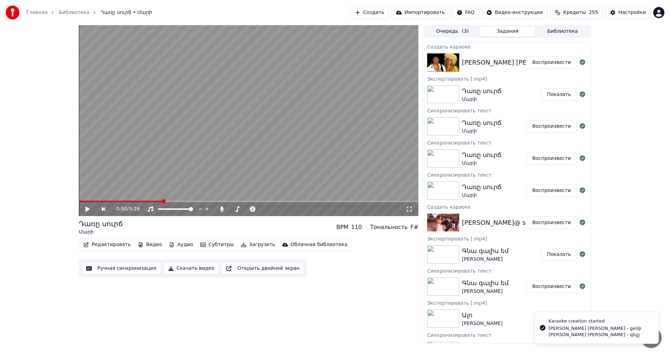
click at [547, 65] on button "Воспроизвести" at bounding box center [551, 62] width 51 height 13
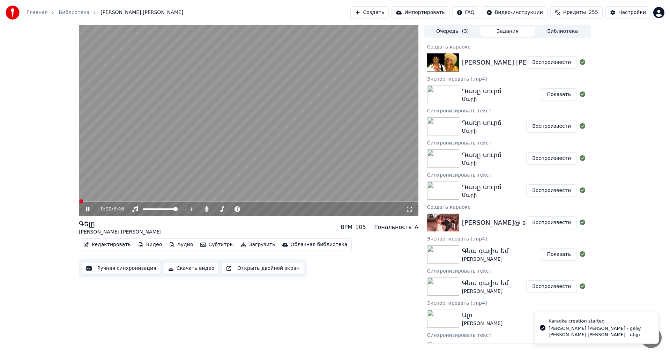
click at [88, 210] on icon at bounding box center [92, 209] width 16 height 6
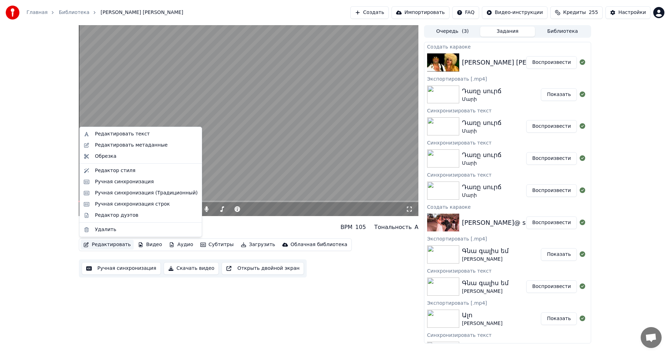
click at [106, 245] on button "Редактировать" at bounding box center [107, 245] width 53 height 10
click at [137, 135] on div "Редактировать текст" at bounding box center [122, 133] width 55 height 7
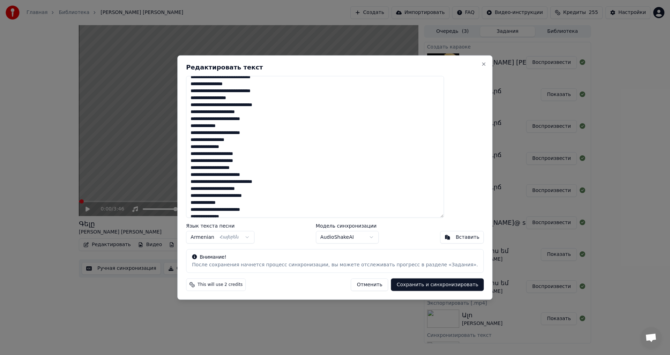
scroll to position [241, 0]
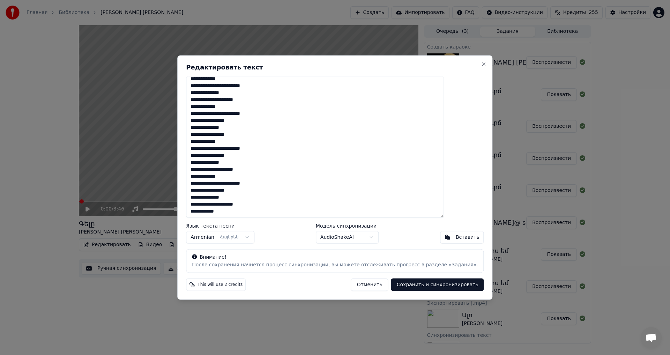
drag, startPoint x: 210, startPoint y: 81, endPoint x: 356, endPoint y: 267, distance: 236.4
click at [356, 267] on div "Редактировать текст Язык текста песни Armenian Հայերեն Модель синхронизации Aud…" at bounding box center [334, 177] width 315 height 244
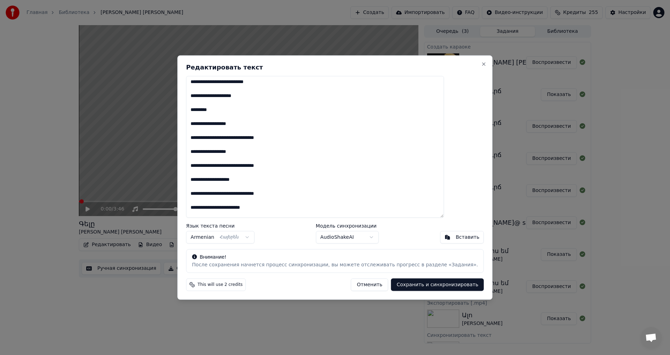
scroll to position [161, 0]
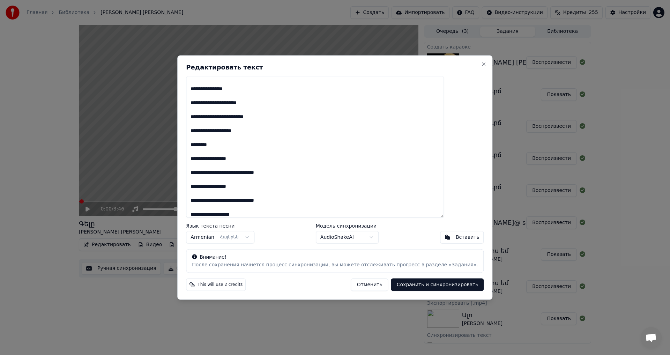
drag, startPoint x: 251, startPoint y: 147, endPoint x: 184, endPoint y: 146, distance: 66.6
click at [184, 146] on body "Главная Библиотека Գելը • [PERSON_NAME] [PERSON_NAME] Создать Импортировать FAQ…" at bounding box center [335, 177] width 670 height 355
click at [227, 145] on textarea at bounding box center [315, 147] width 258 height 142
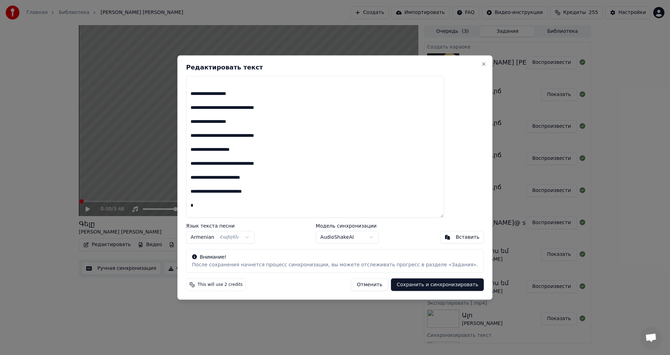
click at [393, 282] on button "Сохранить и синхронизировать" at bounding box center [437, 284] width 93 height 13
type textarea "**********"
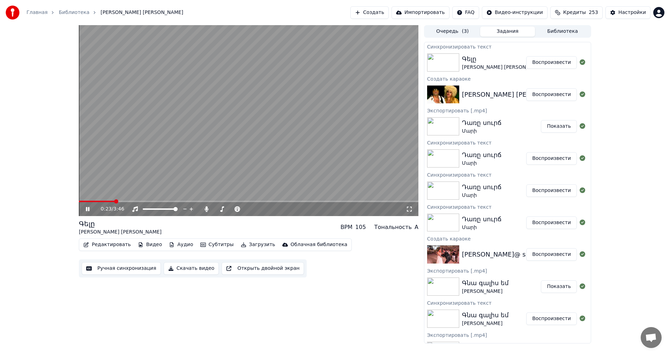
click at [193, 101] on video at bounding box center [248, 120] width 339 height 191
click at [249, 211] on span at bounding box center [247, 209] width 4 height 4
click at [260, 136] on video at bounding box center [248, 120] width 339 height 191
click at [215, 209] on span at bounding box center [231, 208] width 35 height 1
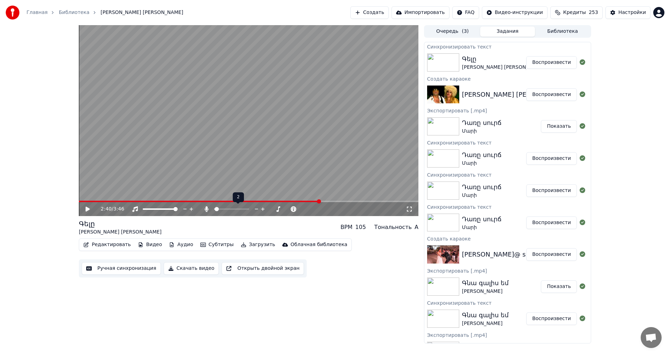
click at [264, 209] on icon at bounding box center [262, 208] width 7 height 7
click at [176, 200] on video at bounding box center [248, 120] width 339 height 191
click at [177, 201] on span at bounding box center [200, 201] width 242 height 1
click at [196, 143] on video at bounding box center [248, 120] width 339 height 191
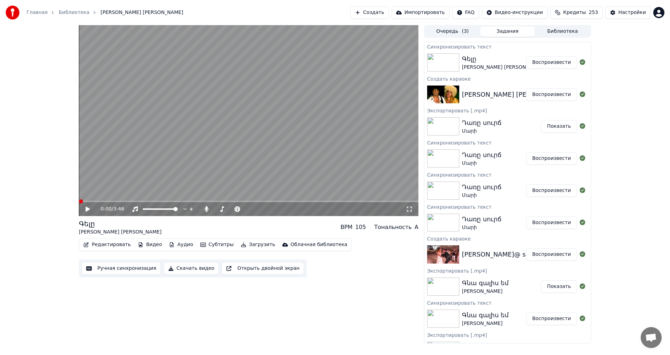
click at [79, 201] on span at bounding box center [79, 201] width 0 height 1
click at [88, 208] on icon at bounding box center [87, 208] width 4 height 5
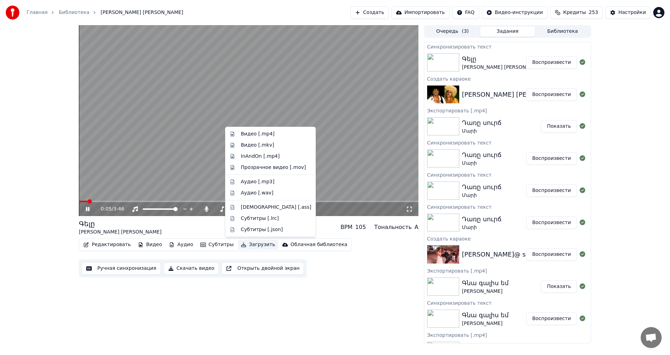
click at [241, 246] on button "Загрузить" at bounding box center [258, 245] width 40 height 10
click at [276, 135] on div "Видео [.mp4]" at bounding box center [276, 133] width 70 height 7
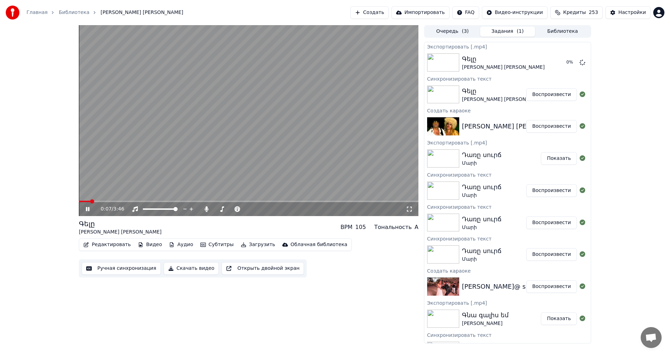
click at [87, 211] on icon at bounding box center [92, 209] width 16 height 6
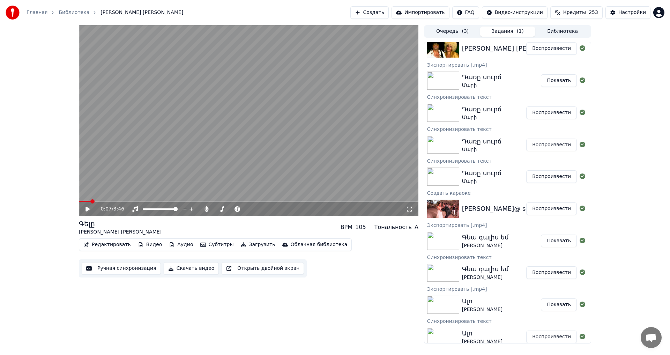
scroll to position [0, 0]
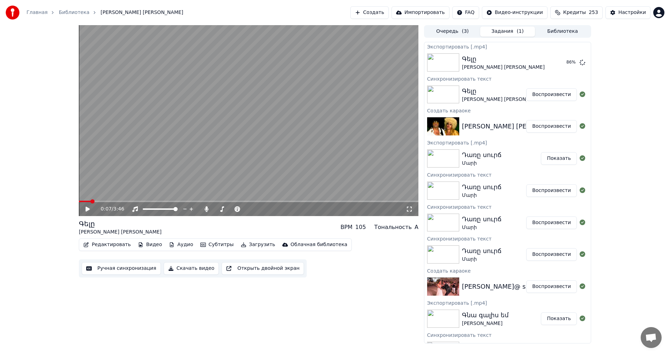
click at [619, 95] on div "0:07 / 3:46 Գելը [PERSON_NAME] [PERSON_NAME] BPM 105 Тональность A Редактироват…" at bounding box center [335, 184] width 670 height 318
click at [545, 65] on button "Показать" at bounding box center [559, 62] width 36 height 13
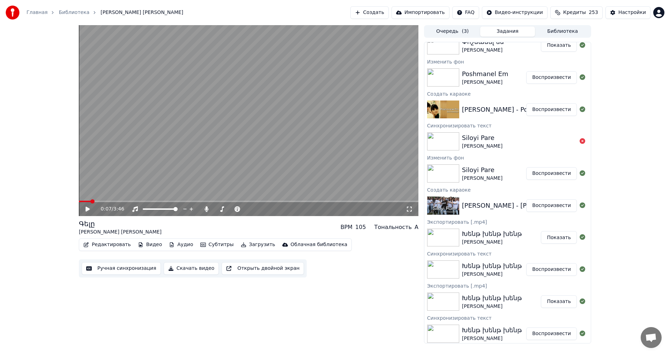
scroll to position [663, 0]
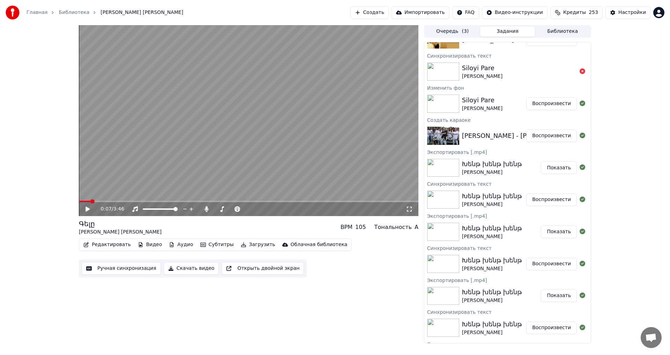
click at [502, 159] on div "Խենթ խենթ խենթ" at bounding box center [492, 164] width 60 height 10
click at [488, 174] on div "[PERSON_NAME]" at bounding box center [492, 172] width 60 height 7
click at [551, 168] on button "Показать" at bounding box center [559, 167] width 36 height 13
click at [545, 201] on button "Воспроизвести" at bounding box center [551, 199] width 51 height 13
click at [87, 209] on icon at bounding box center [87, 209] width 3 height 4
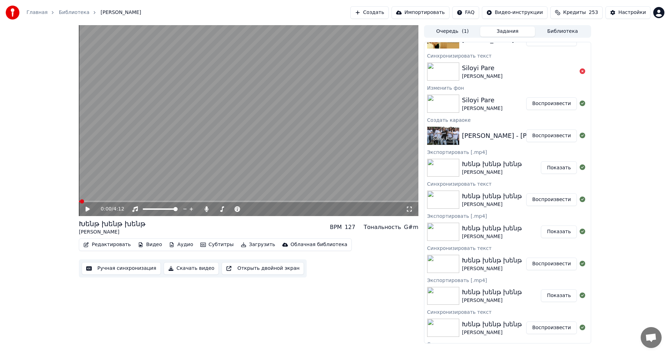
click at [113, 248] on button "Редактировать" at bounding box center [107, 245] width 53 height 10
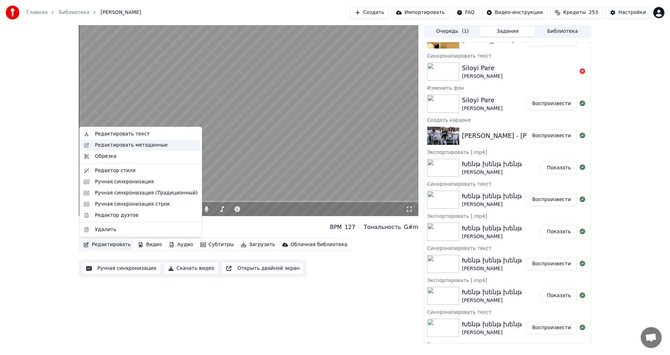
click at [149, 148] on div "Редактировать метаданные" at bounding box center [131, 145] width 73 height 7
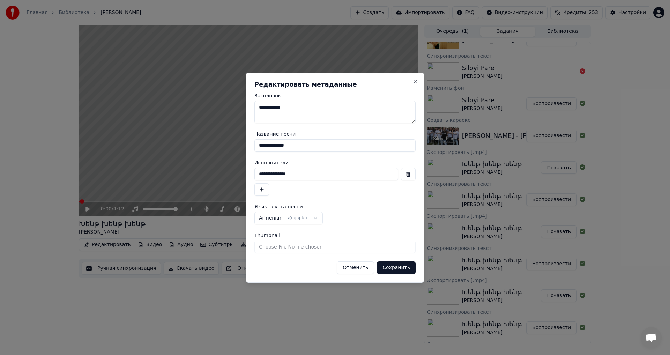
click at [356, 272] on button "Отменить" at bounding box center [355, 267] width 37 height 13
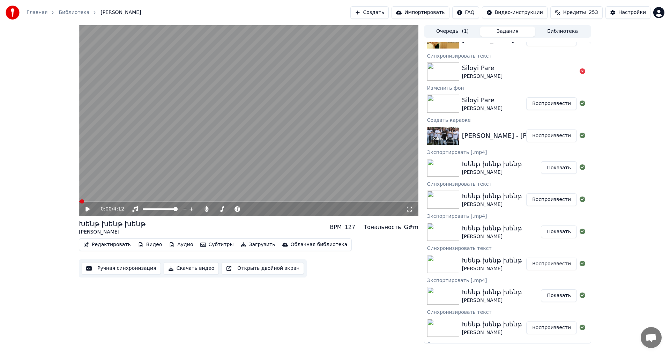
click at [98, 241] on button "Редактировать" at bounding box center [107, 245] width 53 height 10
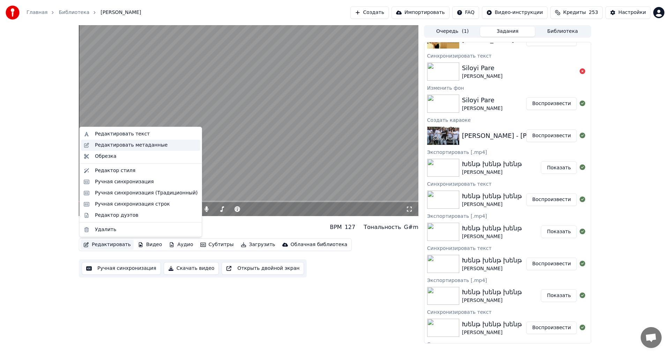
click at [132, 140] on div "Редактировать метаданные" at bounding box center [140, 145] width 119 height 11
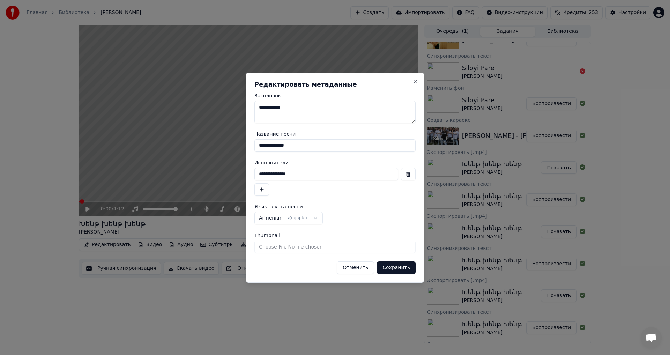
click at [353, 268] on button "Отменить" at bounding box center [355, 267] width 37 height 13
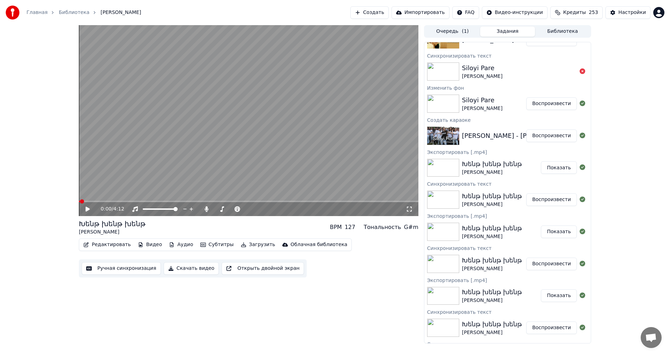
click at [110, 241] on button "Редактировать" at bounding box center [107, 245] width 53 height 10
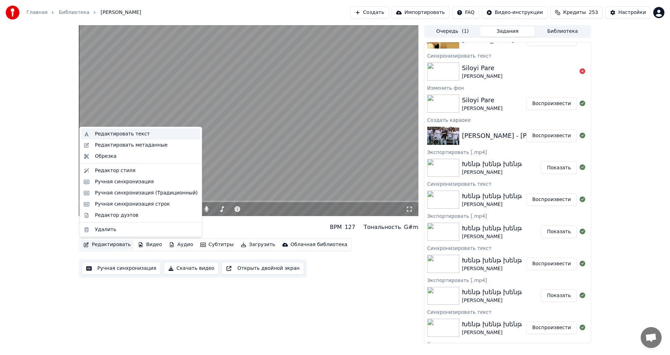
click at [149, 128] on div "Редактировать текст" at bounding box center [140, 133] width 119 height 11
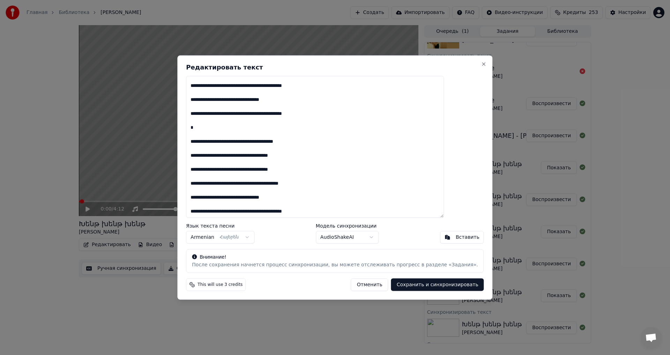
scroll to position [105, 0]
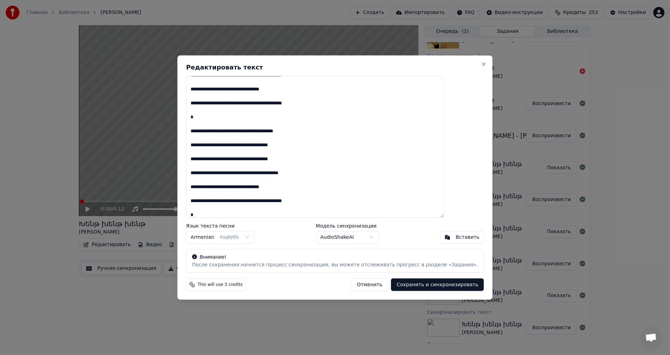
click at [223, 176] on textarea at bounding box center [315, 147] width 258 height 142
click at [423, 280] on button "Сохранить и синхронизировать" at bounding box center [437, 284] width 93 height 13
type textarea "**********"
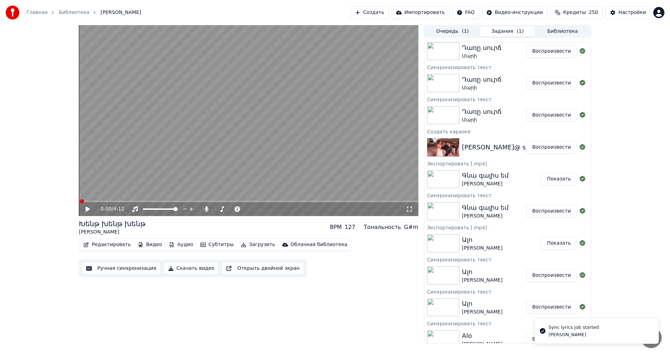
scroll to position [0, 0]
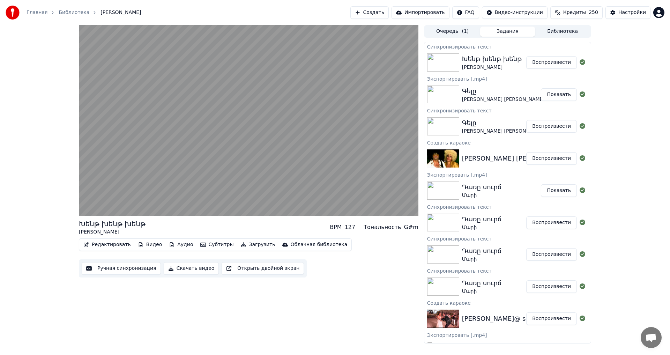
click at [550, 63] on button "Воспроизвести" at bounding box center [551, 62] width 51 height 13
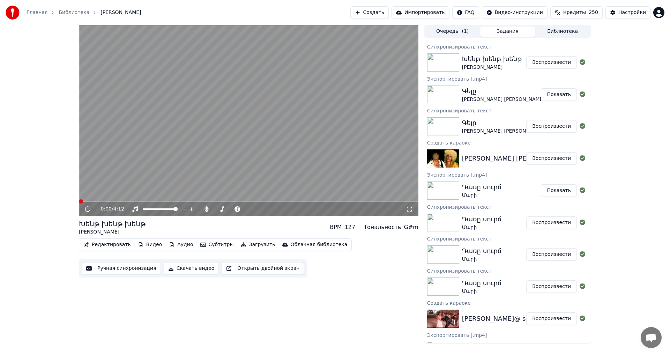
click at [110, 241] on button "Редактировать" at bounding box center [107, 245] width 53 height 10
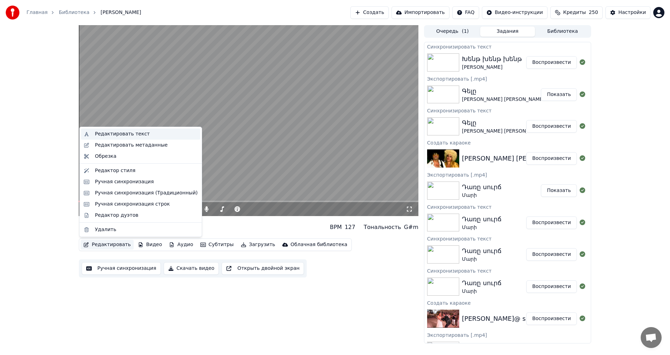
click at [145, 133] on div "Редактировать текст" at bounding box center [146, 133] width 103 height 7
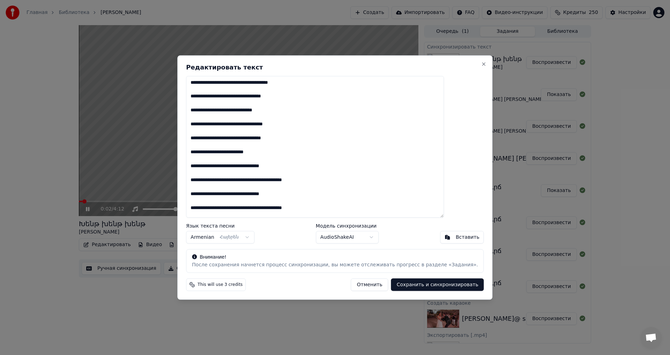
click at [358, 283] on button "Отменить" at bounding box center [369, 284] width 37 height 13
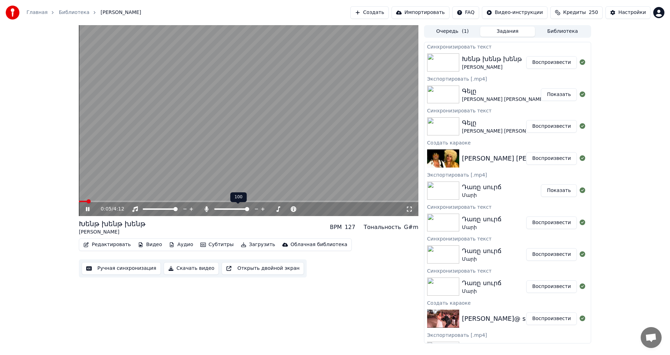
click at [249, 211] on span at bounding box center [247, 209] width 4 height 4
click at [248, 201] on span at bounding box center [163, 201] width 169 height 1
click at [223, 158] on video at bounding box center [248, 120] width 339 height 191
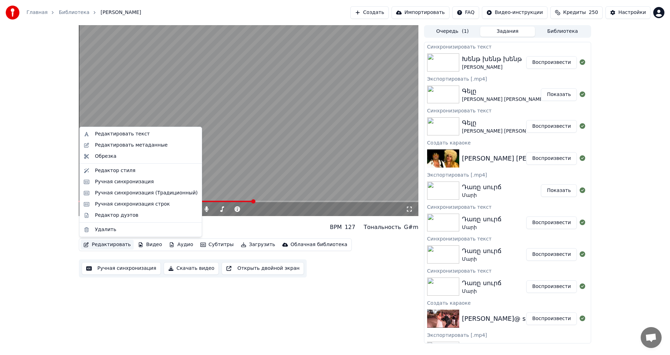
click at [109, 249] on button "Редактировать" at bounding box center [107, 245] width 53 height 10
click at [144, 134] on div "Редактировать текст" at bounding box center [146, 133] width 103 height 7
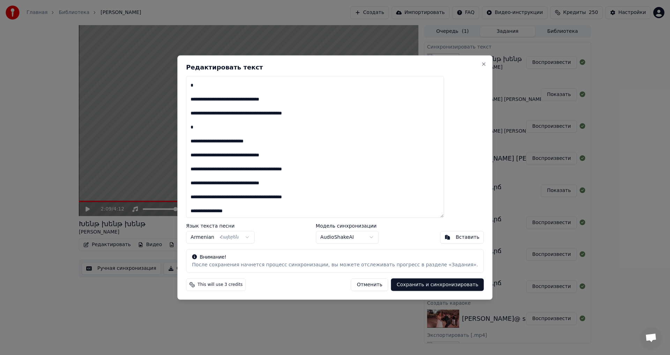
scroll to position [471, 0]
drag, startPoint x: 212, startPoint y: 82, endPoint x: 333, endPoint y: 201, distance: 168.9
click at [333, 201] on textarea at bounding box center [315, 147] width 258 height 142
click at [411, 283] on button "Сохранить и синхронизировать" at bounding box center [437, 284] width 93 height 13
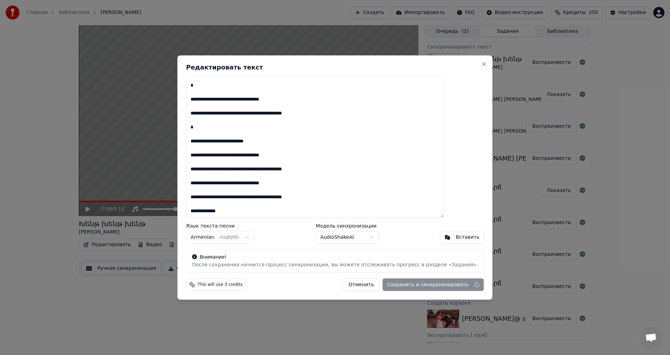
type textarea "**********"
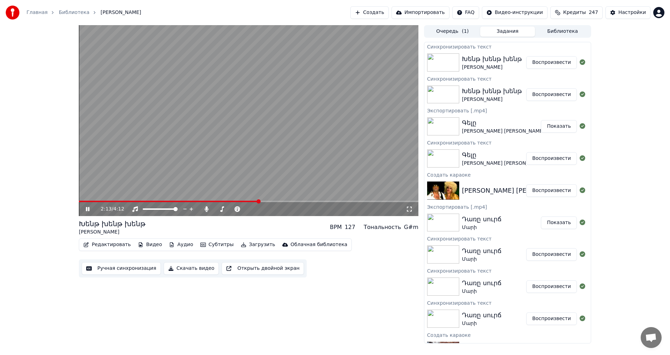
click at [544, 68] on button "Воспроизвести" at bounding box center [551, 62] width 51 height 13
click at [102, 201] on span at bounding box center [248, 201] width 339 height 1
click at [192, 201] on span at bounding box center [158, 201] width 159 height 1
click at [263, 202] on span at bounding box center [171, 201] width 184 height 1
click at [232, 146] on video at bounding box center [248, 120] width 339 height 191
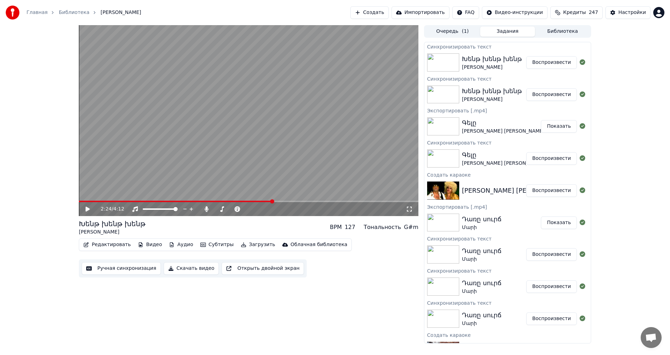
click at [110, 237] on div "[PERSON_NAME] BPM 127 Тональность G#m Редактировать Видео Аудио Субтитры Загруз…" at bounding box center [248, 248] width 339 height 59
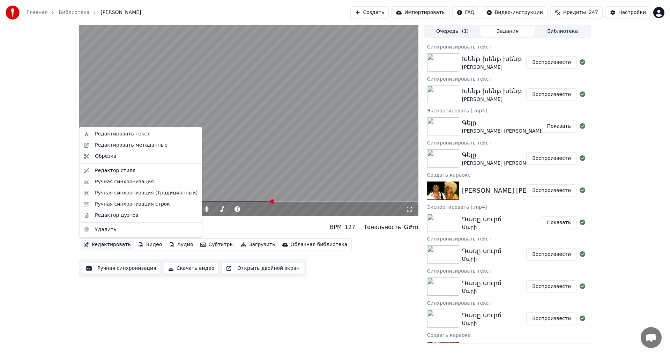
click at [109, 243] on button "Редактировать" at bounding box center [107, 245] width 53 height 10
click at [129, 131] on div "Редактировать текст" at bounding box center [122, 133] width 55 height 7
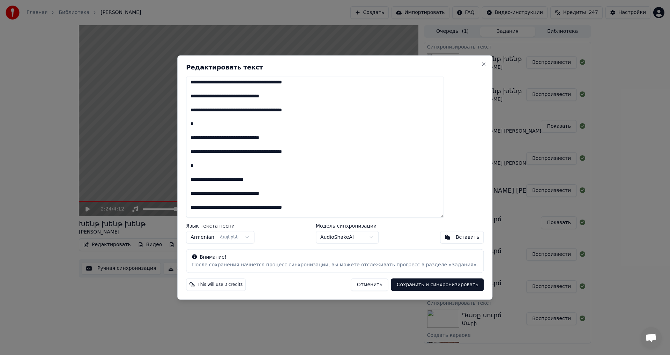
scroll to position [244, 0]
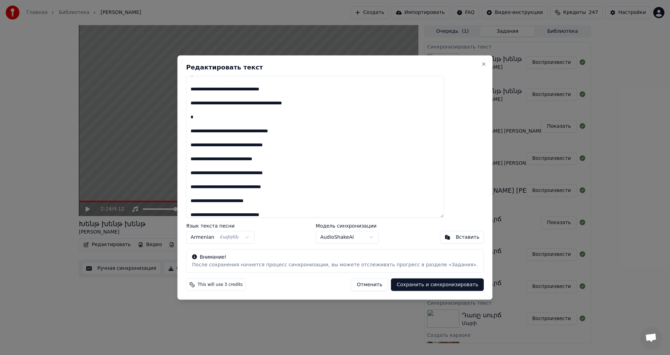
drag, startPoint x: 212, startPoint y: 158, endPoint x: 332, endPoint y: 174, distance: 121.8
click at [332, 174] on textarea at bounding box center [315, 147] width 258 height 142
click at [391, 287] on button "Сохранить и синхронизировать" at bounding box center [437, 284] width 93 height 13
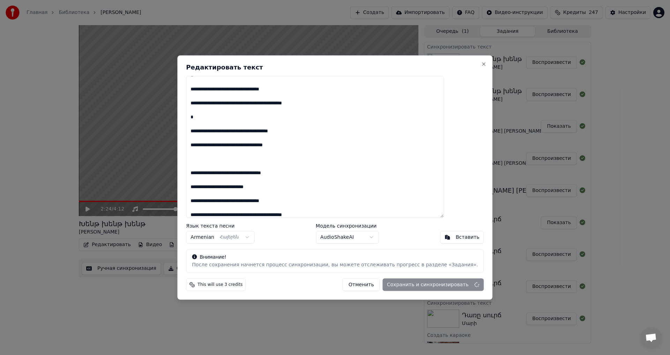
type textarea "**********"
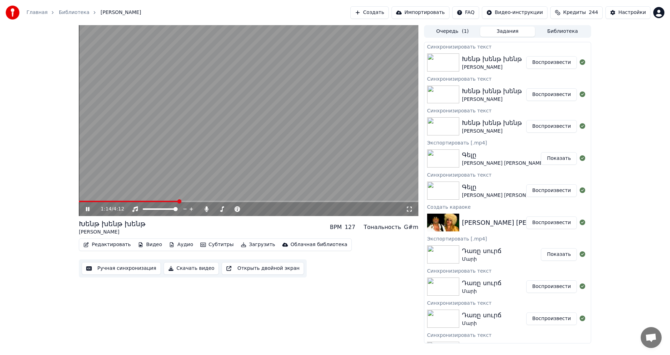
click at [178, 201] on span at bounding box center [128, 201] width 99 height 1
click at [111, 201] on span at bounding box center [95, 201] width 32 height 1
click at [108, 242] on button "Редактировать" at bounding box center [107, 245] width 53 height 10
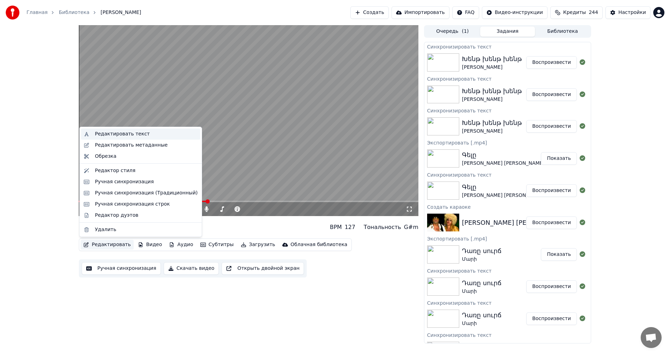
click at [126, 134] on div "Редактировать текст" at bounding box center [122, 133] width 55 height 7
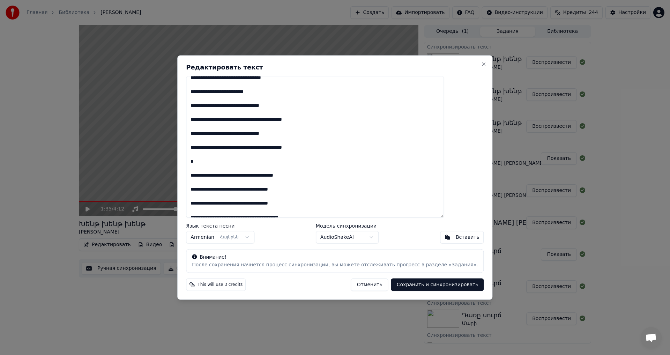
scroll to position [70, 0]
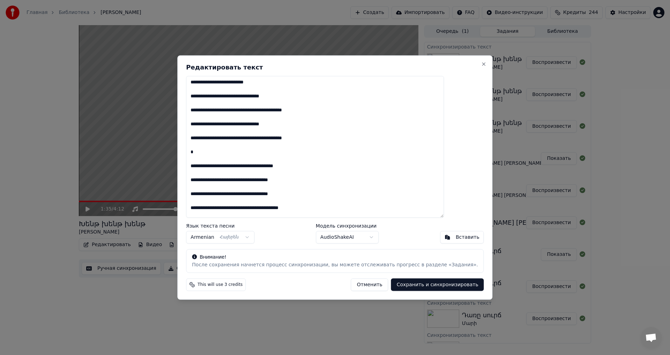
click at [221, 208] on textarea at bounding box center [315, 147] width 258 height 142
click at [431, 284] on button "Сохранить и синхронизировать" at bounding box center [437, 284] width 93 height 13
type textarea "**********"
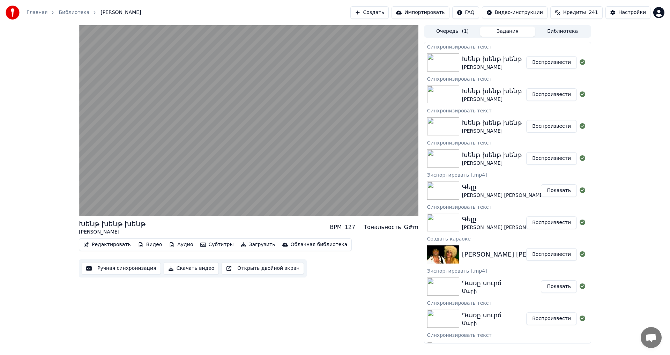
click at [542, 59] on button "Воспроизвести" at bounding box center [551, 62] width 51 height 13
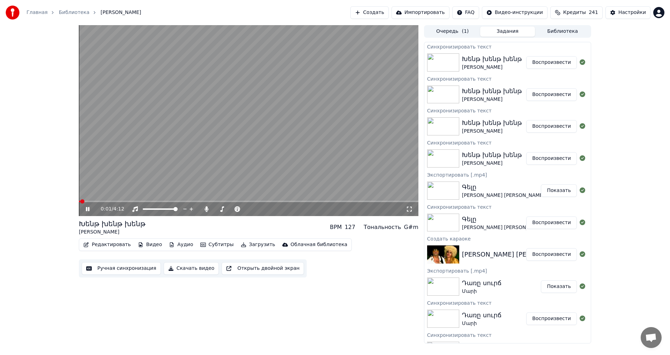
click at [107, 202] on span at bounding box center [248, 201] width 339 height 1
click at [175, 133] on video at bounding box center [248, 120] width 339 height 191
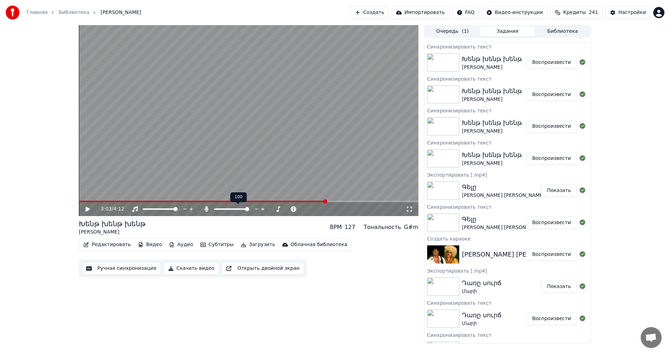
click at [215, 209] on span at bounding box center [231, 208] width 35 height 1
click at [177, 201] on span at bounding box center [202, 201] width 247 height 1
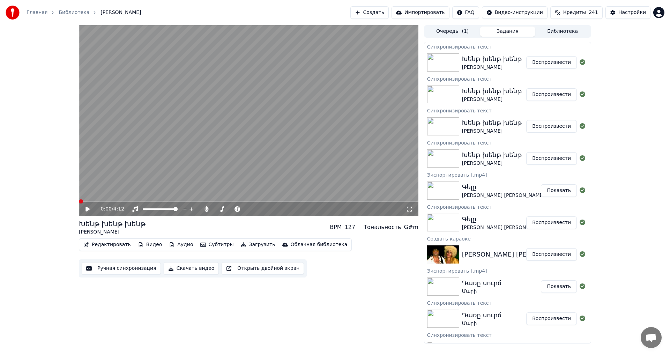
click at [79, 202] on span at bounding box center [81, 201] width 4 height 4
click at [180, 154] on video at bounding box center [248, 120] width 339 height 191
click at [255, 247] on button "Загрузить" at bounding box center [258, 245] width 40 height 10
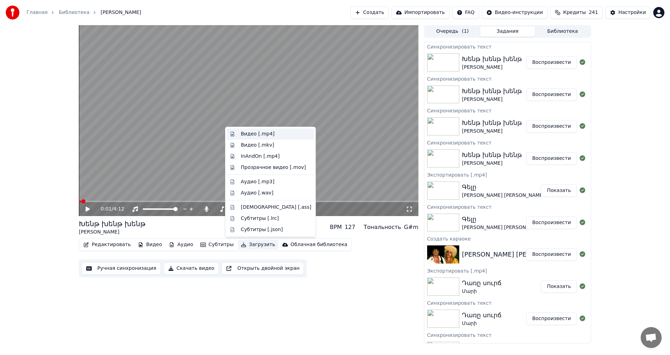
click at [256, 135] on div "Видео [.mp4]" at bounding box center [258, 133] width 34 height 7
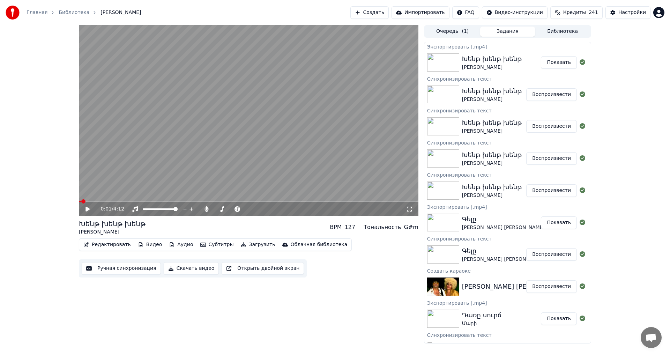
click at [545, 64] on button "Показать" at bounding box center [559, 62] width 36 height 13
click at [513, 66] on div "[PERSON_NAME]" at bounding box center [492, 67] width 60 height 7
click at [118, 272] on button "Ручная синхронизация" at bounding box center [121, 268] width 79 height 13
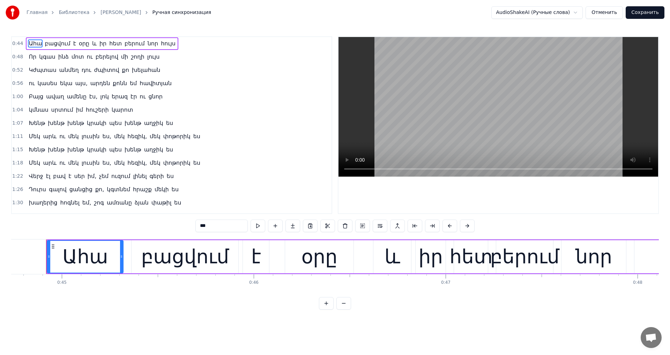
click at [146, 58] on span "լույս" at bounding box center [153, 57] width 14 height 8
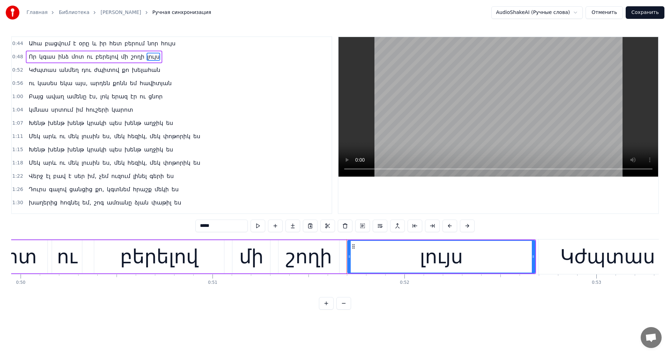
scroll to position [0, 9881]
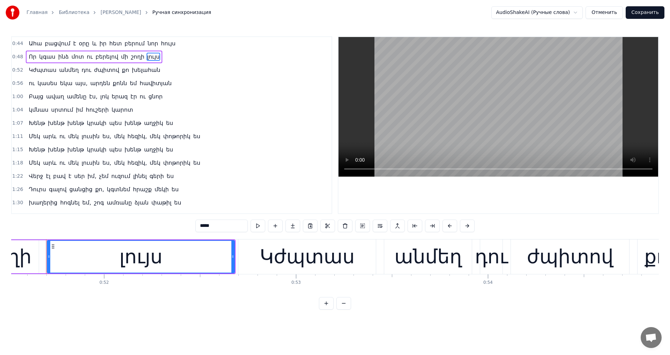
drag, startPoint x: 155, startPoint y: 226, endPoint x: 146, endPoint y: 226, distance: 9.1
click at [146, 226] on div "0:44 Ահա բացվում է օրը և իր հետ բերում նոր հույս 0:48 Որ կգաս ինձ մոտ ու բերելո…" at bounding box center [334, 172] width 647 height 273
click at [105, 73] on span "ժպիտով" at bounding box center [106, 70] width 27 height 8
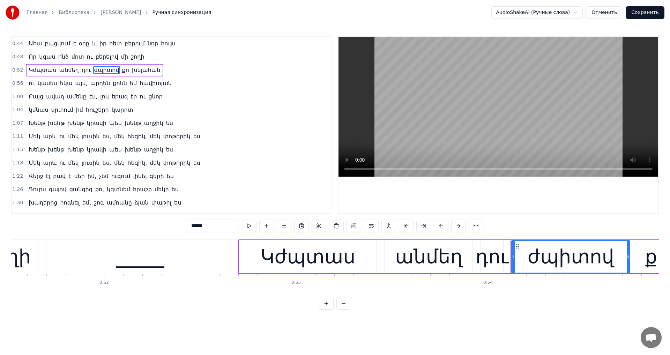
drag, startPoint x: 161, startPoint y: 226, endPoint x: 150, endPoint y: 226, distance: 10.8
click at [150, 226] on div "0:44 Ահա բացվում է օրը և իր հետ բերում նոր հույս 0:48 Որ կգաս ինձ մոտ ու բերելո…" at bounding box center [334, 172] width 647 height 273
click at [111, 97] on span "երազ" at bounding box center [119, 96] width 17 height 8
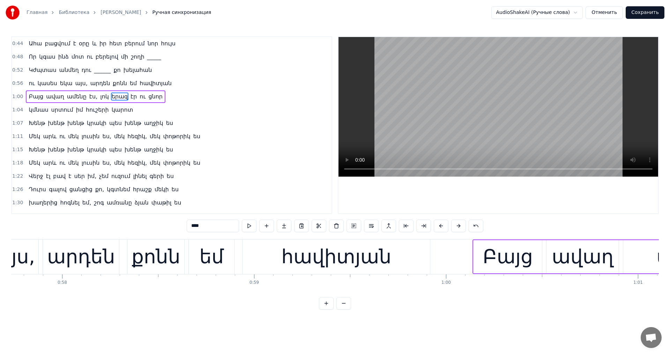
drag, startPoint x: 191, startPoint y: 225, endPoint x: 163, endPoint y: 223, distance: 28.3
click at [165, 224] on div "0:44 Ահա բացվում է օրը և իր հետ բերում նոր հույս 0:48 Որ կգաս ինձ մոտ ու բերելո…" at bounding box center [334, 172] width 647 height 273
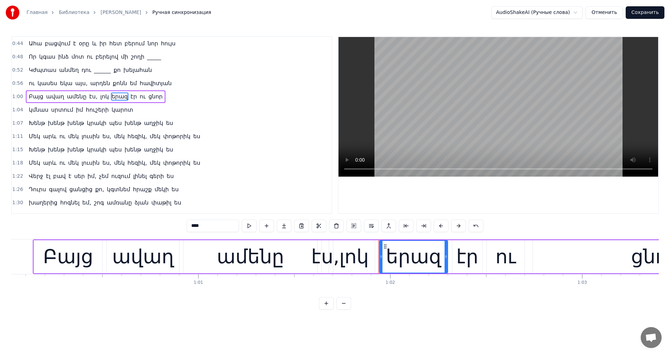
scroll to position [0, 11846]
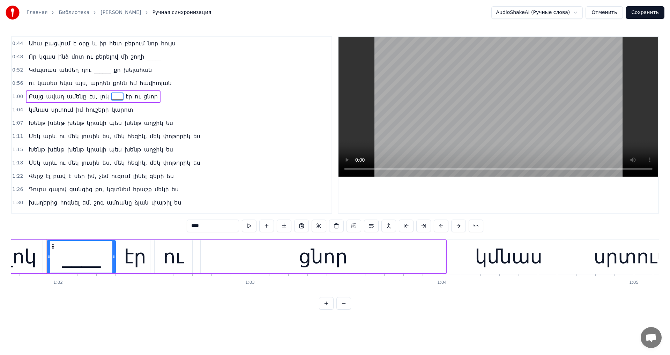
click at [93, 205] on span "շոգ" at bounding box center [99, 202] width 12 height 8
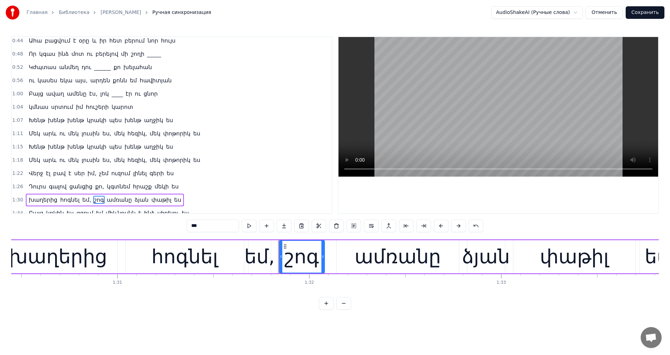
scroll to position [0, 17581]
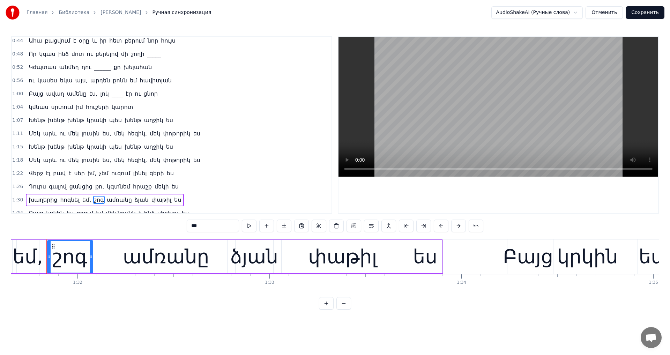
drag, startPoint x: 187, startPoint y: 223, endPoint x: 161, endPoint y: 224, distance: 25.1
click at [165, 224] on div "0:44 Ահա բացվում է օրը և իր հետ բերում նոր հույս 0:48 Որ կգաս ինձ մոտ ու բերելո…" at bounding box center [334, 172] width 647 height 273
click at [149, 201] on span "փաթիլ" at bounding box center [159, 200] width 21 height 8
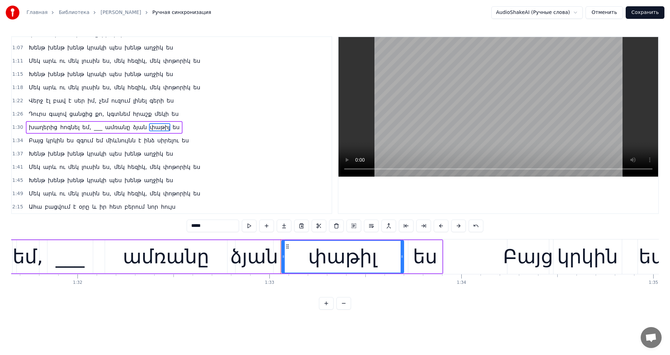
scroll to position [77, 0]
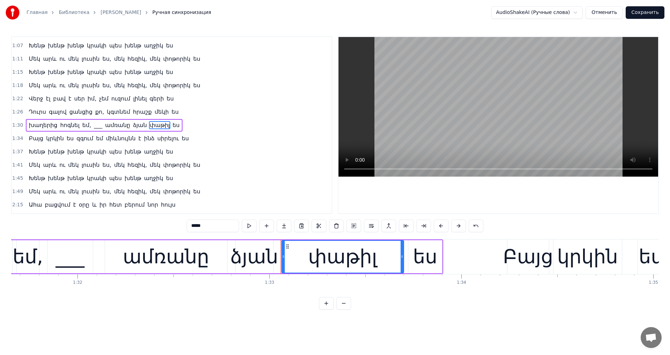
drag, startPoint x: 197, startPoint y: 228, endPoint x: 131, endPoint y: 228, distance: 65.6
click at [131, 228] on div "0:44 Ահա բացվում է օրը և իր հետ բերում նոր հույս 0:48 Որ կգաս ինձ մոտ ու բերելո…" at bounding box center [334, 172] width 647 height 273
click at [92, 155] on span "կրակի" at bounding box center [96, 152] width 21 height 8
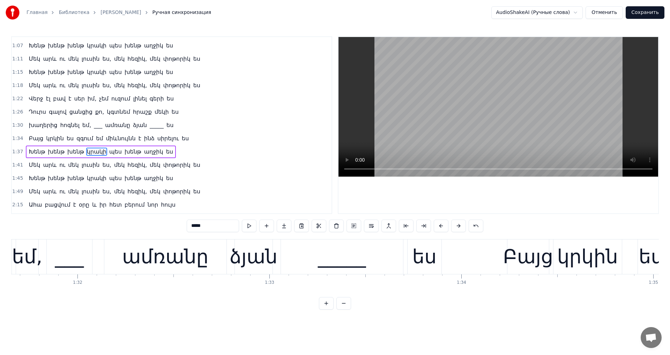
scroll to position [104, 0]
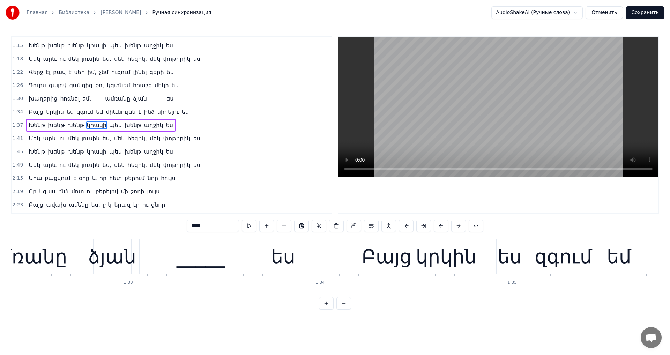
drag, startPoint x: 193, startPoint y: 224, endPoint x: 131, endPoint y: 224, distance: 62.1
click at [131, 224] on div "0:44 Ահա բացվում է օրը և իր հետ բերում նոր հույս 0:48 Որ կգաս ինձ մոտ ու բերելո…" at bounding box center [334, 172] width 647 height 273
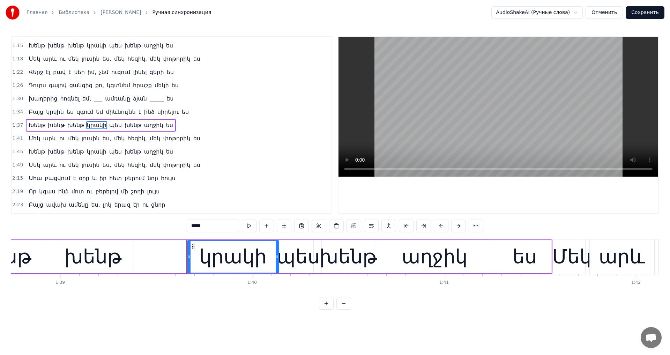
scroll to position [0, 19080]
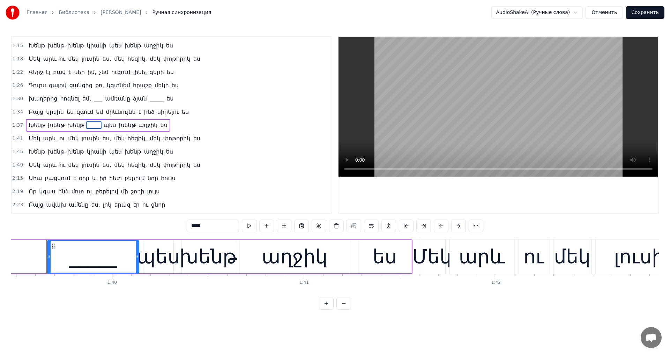
type input "*****"
click at [641, 16] on button "Сохранить" at bounding box center [644, 12] width 39 height 13
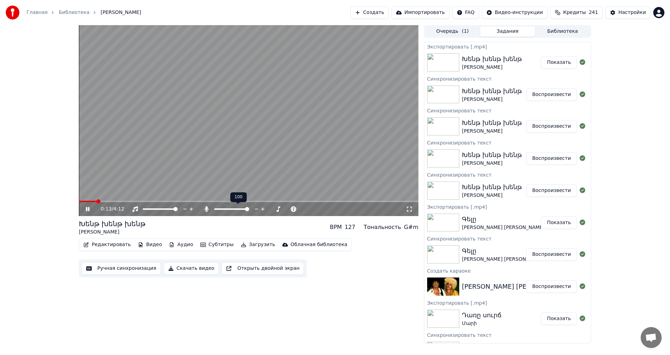
click at [249, 209] on span at bounding box center [247, 209] width 4 height 4
click at [179, 202] on span at bounding box center [135, 201] width 113 height 1
click at [215, 209] on span at bounding box center [231, 208] width 35 height 1
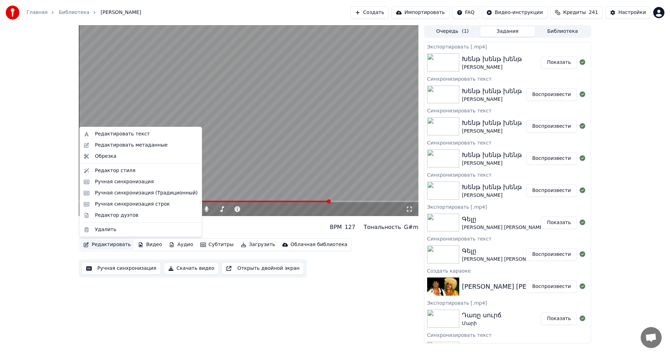
click at [103, 245] on button "Редактировать" at bounding box center [107, 245] width 53 height 10
click at [133, 141] on div "Редактировать метаданные" at bounding box center [140, 145] width 119 height 11
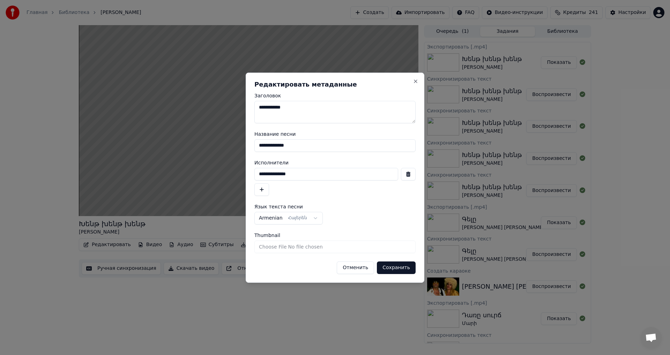
click at [322, 106] on textarea "**********" at bounding box center [334, 112] width 161 height 22
drag, startPoint x: 280, startPoint y: 108, endPoint x: 284, endPoint y: 104, distance: 5.0
click at [296, 107] on textarea "**********" at bounding box center [334, 112] width 161 height 22
type textarea "*"
type textarea "**********"
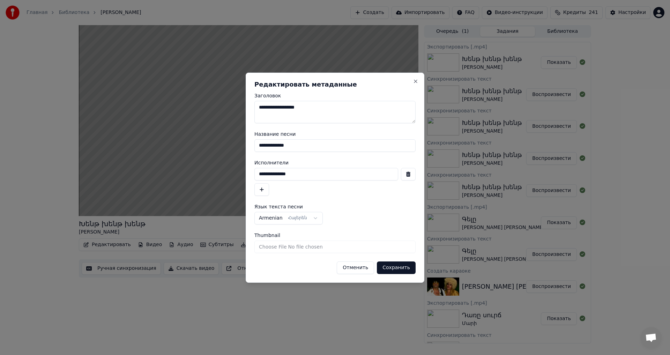
click at [397, 266] on button "Сохранить" at bounding box center [396, 267] width 39 height 13
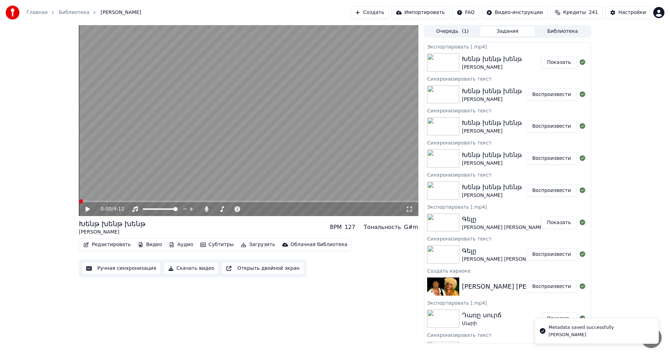
click at [238, 245] on button "Загрузить" at bounding box center [258, 245] width 40 height 10
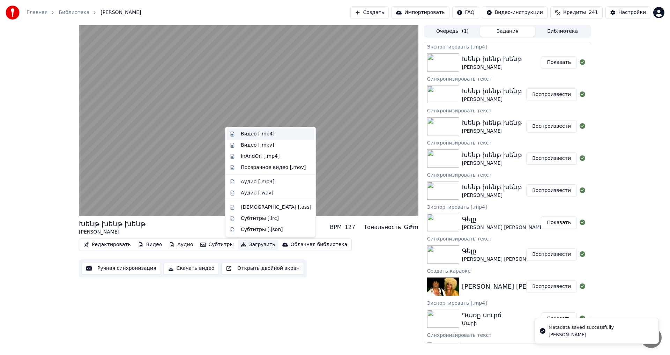
click at [269, 136] on div "Видео [.mp4]" at bounding box center [258, 133] width 34 height 7
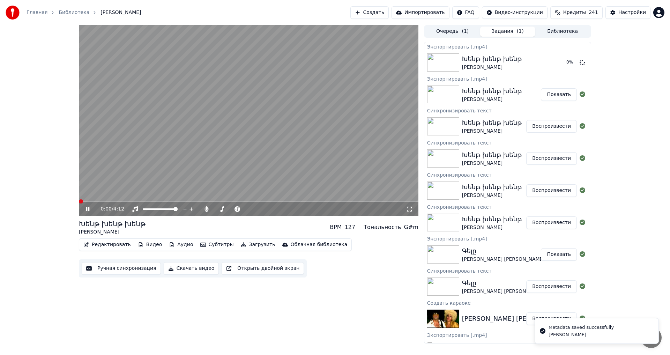
click at [86, 208] on icon at bounding box center [87, 209] width 3 height 4
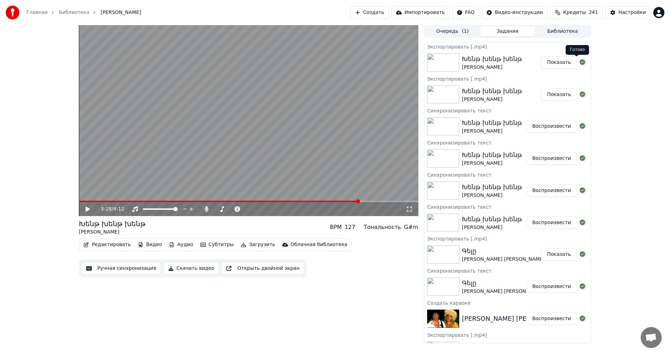
click at [561, 62] on button "Показать" at bounding box center [559, 62] width 36 height 13
